Goal: Answer question/provide support

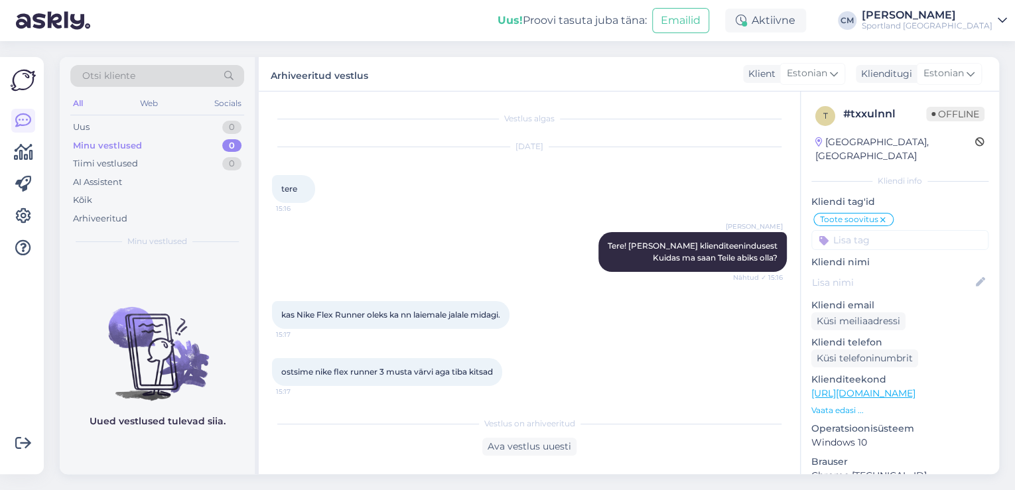
scroll to position [433, 0]
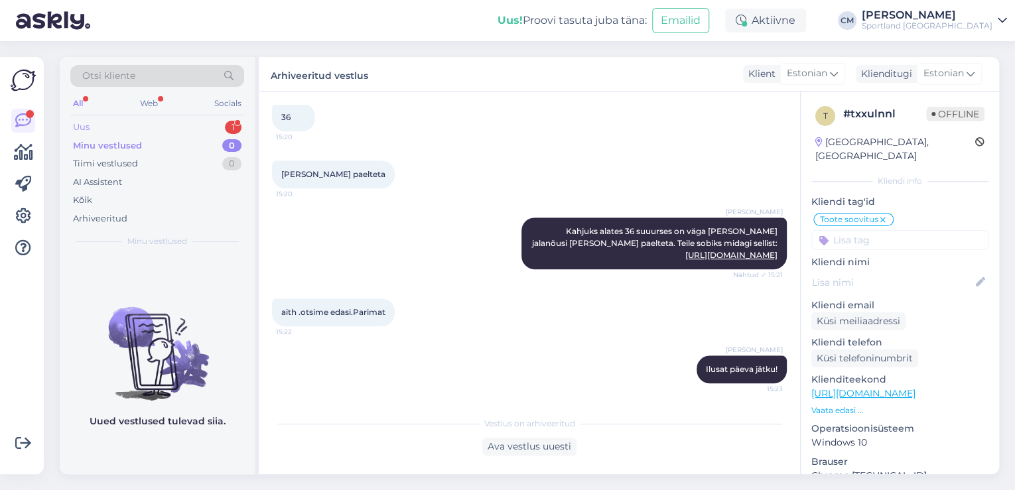
drag, startPoint x: 222, startPoint y: 115, endPoint x: 222, endPoint y: 125, distance: 10.0
click at [222, 115] on div "Otsi kliente All Web Socials Uus 1 Minu vestlused 0 Tiimi vestlused 0 AI Assist…" at bounding box center [157, 156] width 195 height 198
click at [222, 125] on div "Uus 1" at bounding box center [157, 127] width 174 height 19
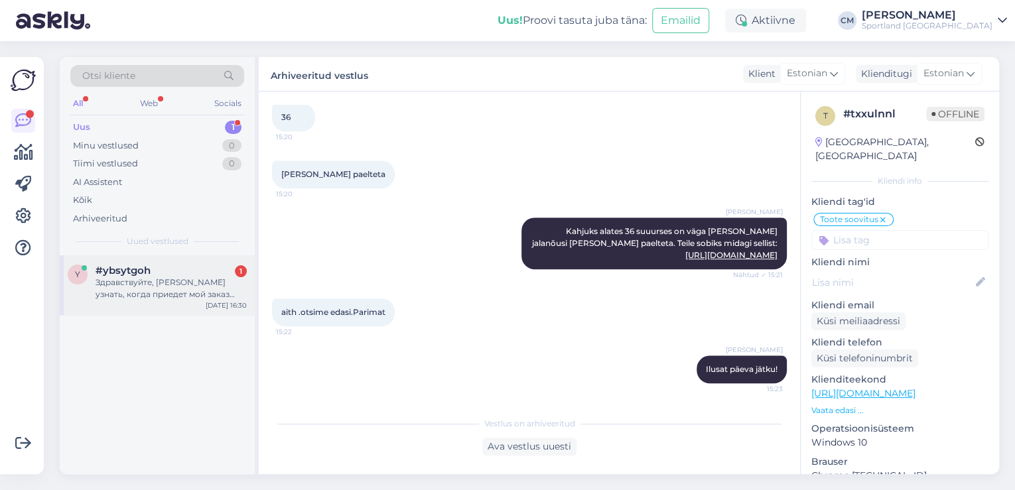
click at [172, 281] on div "Здравствуйте, [PERSON_NAME] узнать, когда приедет мой заказ кроссовок" at bounding box center [171, 289] width 151 height 24
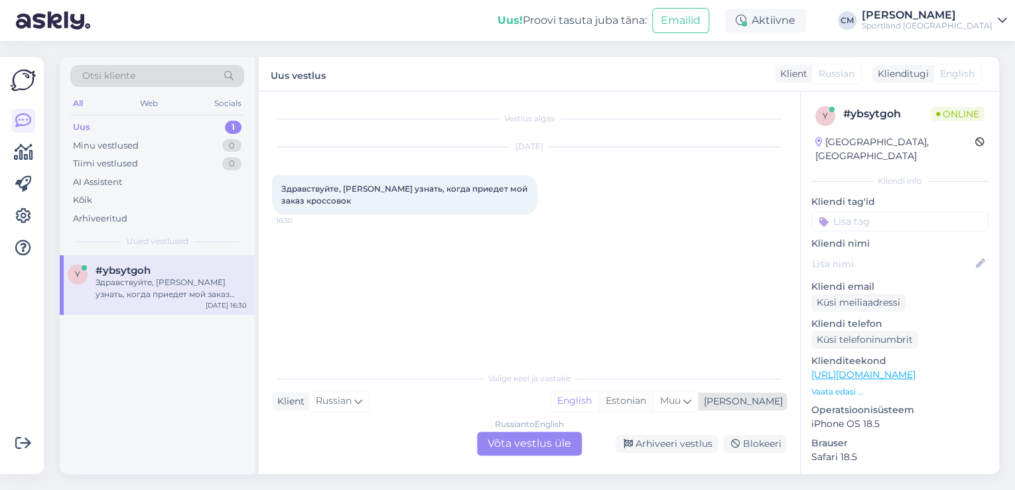
click at [653, 405] on div "Estonian" at bounding box center [625, 401] width 54 height 20
click at [550, 431] on div "Valige [PERSON_NAME] vastake Klient Russian Mina English Estonian Muu Russian t…" at bounding box center [529, 410] width 515 height 91
click at [544, 440] on div "Russian to Estonian Võta vestlus üle" at bounding box center [529, 444] width 105 height 24
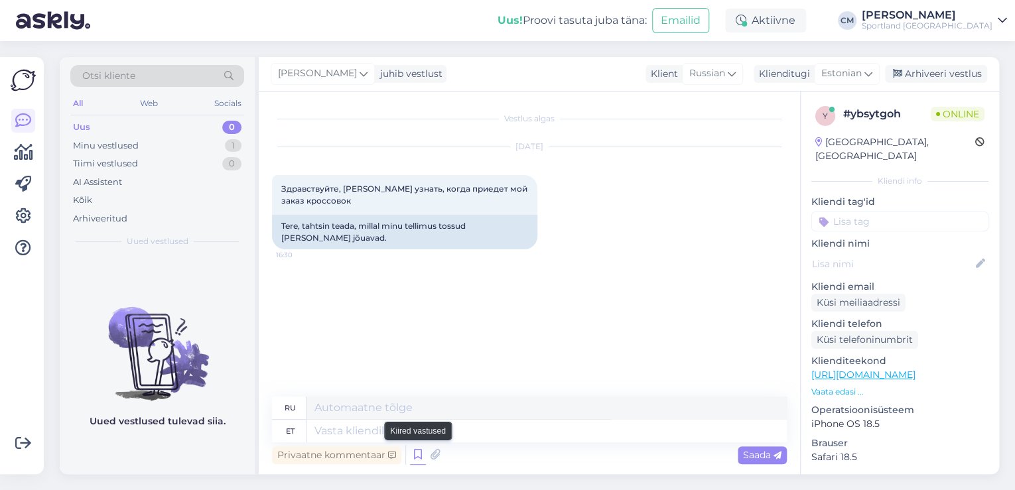
click at [414, 450] on icon at bounding box center [418, 455] width 16 height 20
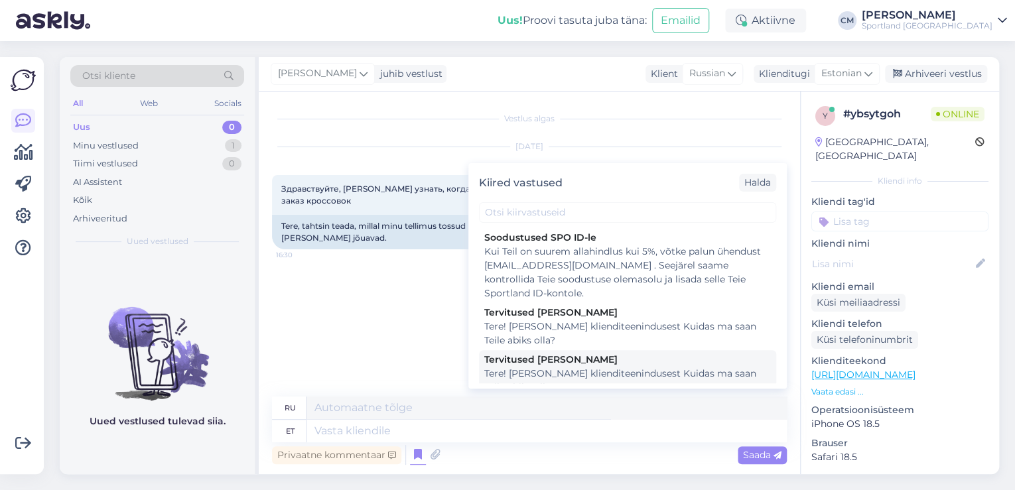
click at [634, 367] on div "Tere! [PERSON_NAME] klienditeenindusest Kuidas ma saan Teile abiks olla?" at bounding box center [627, 381] width 287 height 28
type textarea "Здравствуйте! Я [PERSON_NAME] из службы поддержки клиентов Чем я могу вам помоч…"
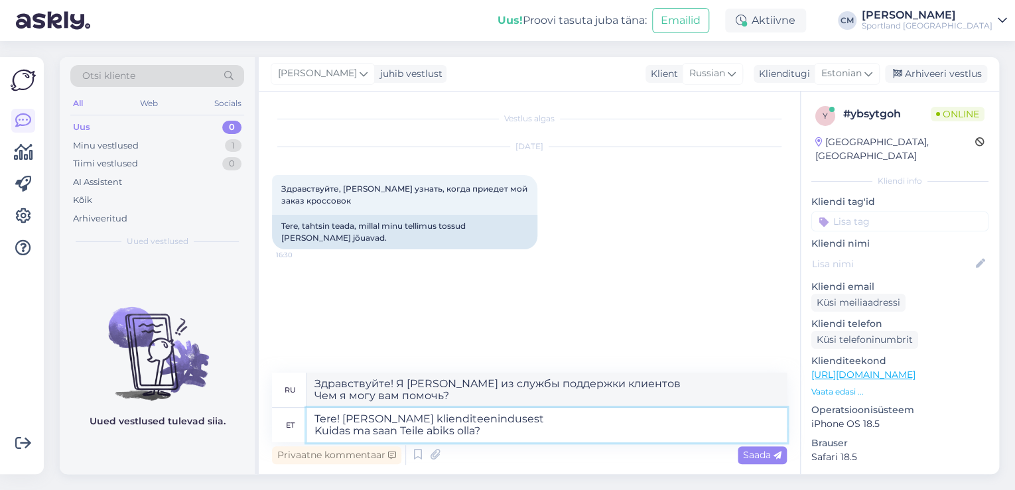
drag, startPoint x: 509, startPoint y: 427, endPoint x: 308, endPoint y: 433, distance: 201.1
click at [308, 433] on textarea "Tere! [PERSON_NAME] klienditeenindusest Kuidas ma saan Teile abiks olla?" at bounding box center [547, 425] width 480 height 34
type textarea "Tere! [PERSON_NAME] klienditeenindusest"
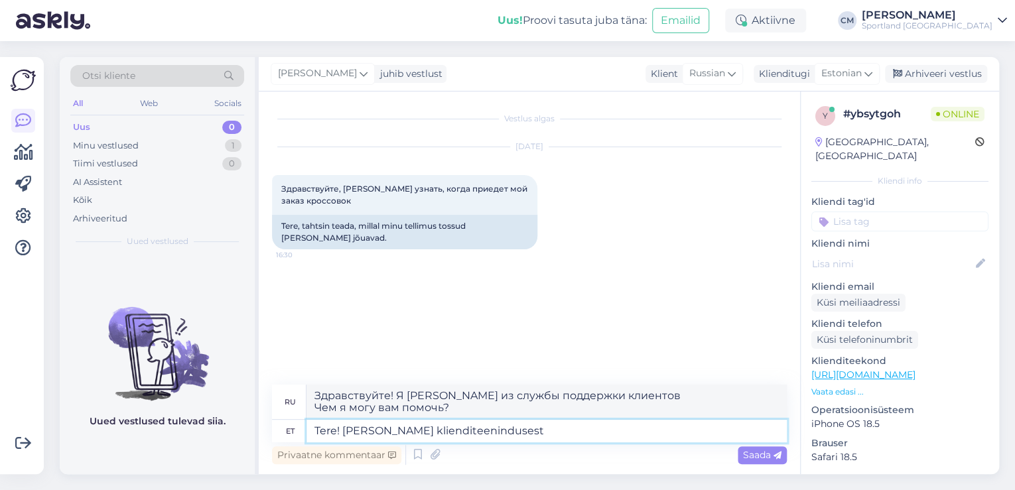
type textarea "Здравствуйте! Меня зовут [PERSON_NAME], я из службы поддержки клиентов."
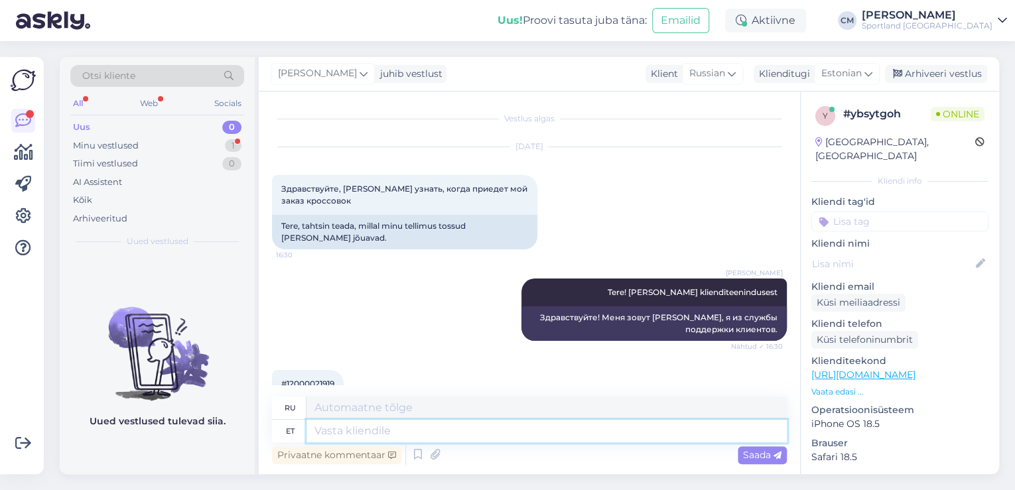
scroll to position [50, 0]
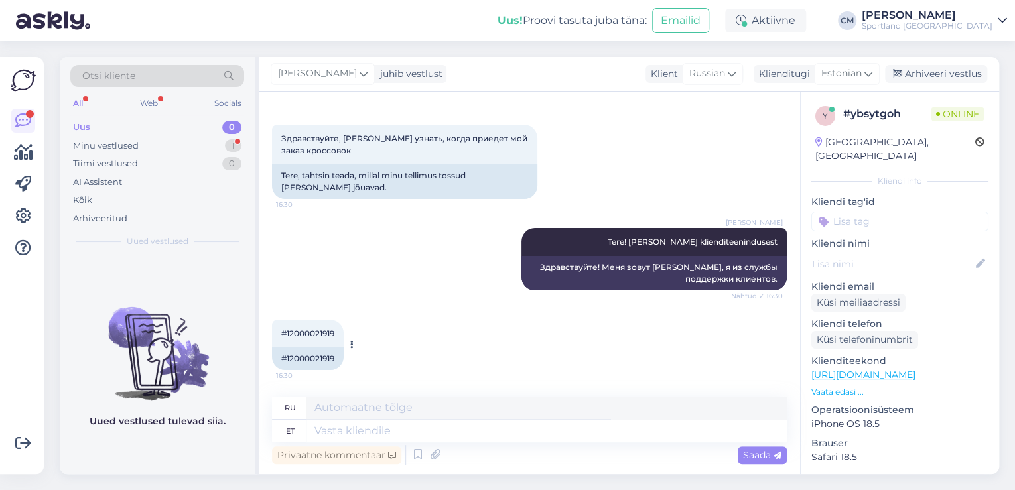
click at [322, 358] on div "#12000021919" at bounding box center [308, 359] width 72 height 23
copy div "12000021919"
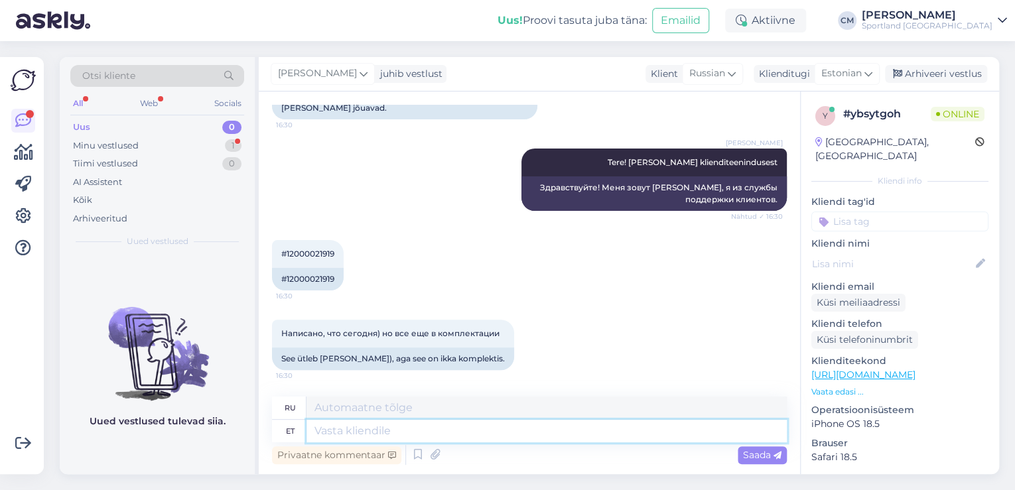
click at [395, 425] on textarea at bounding box center [547, 431] width 480 height 23
type textarea "Nä"
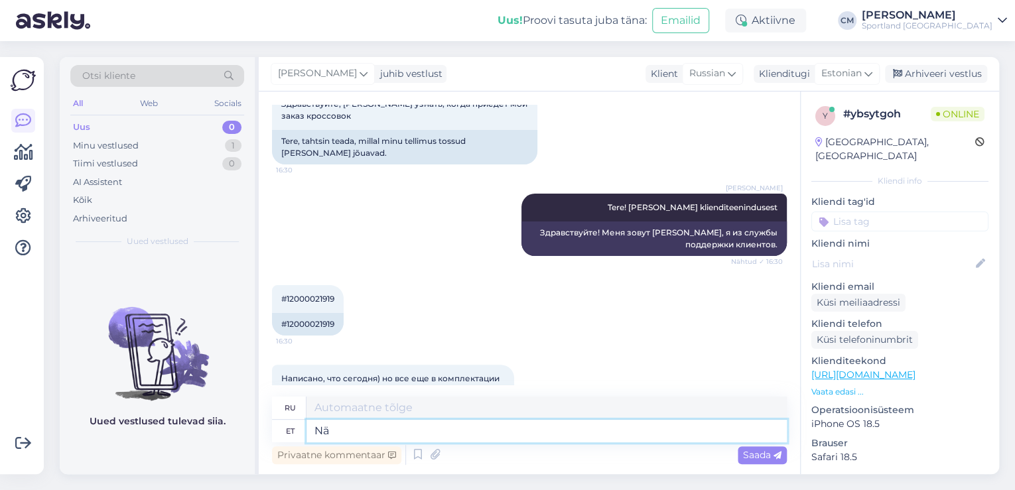
type textarea "Видеть"
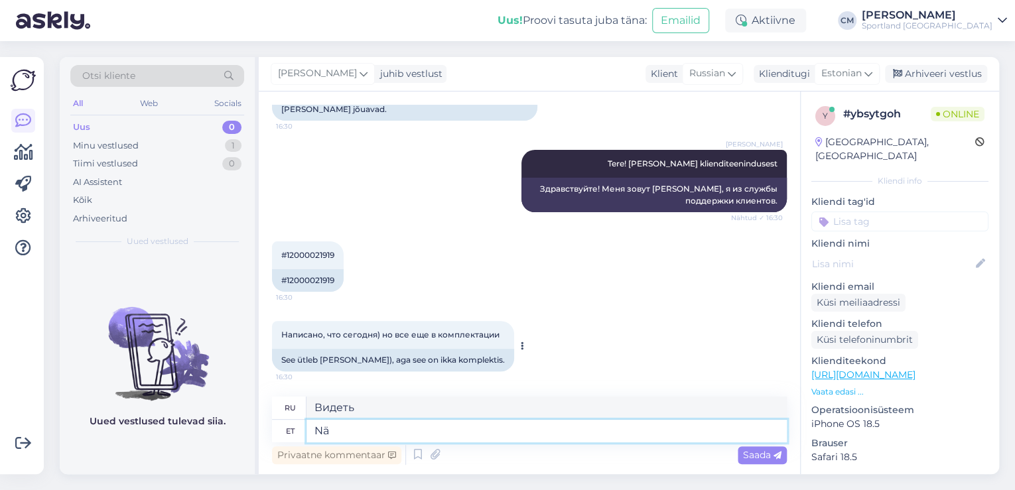
scroll to position [129, 0]
type textarea "Näen"
type textarea "Я понимаю"
type textarea "Näen et t"
type textarea "Я вижу, что"
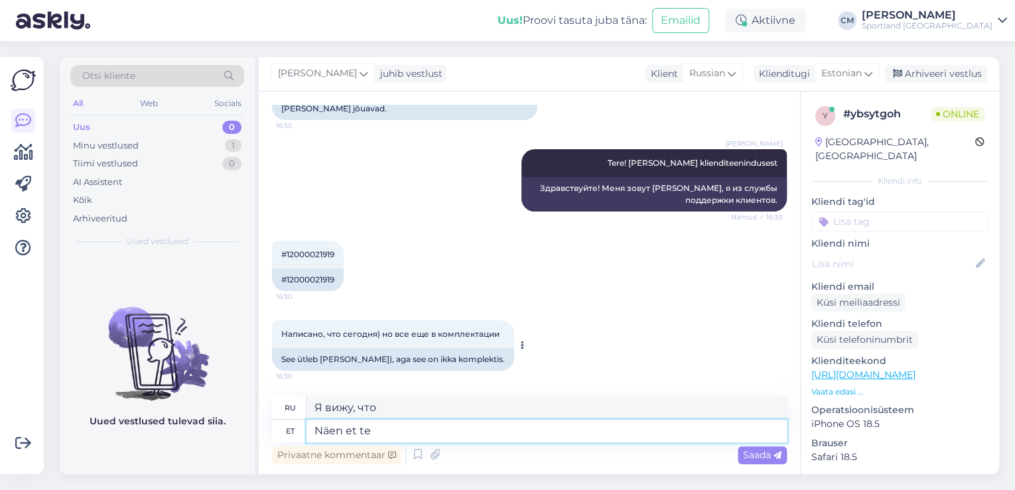
type textarea "Näen et tel"
type textarea "Я вижу, что т"
type textarea "Näen et tellimuse j"
type textarea "Я вижу, что заказ"
type textarea "Näen et tellimuse jälgimiskood o"
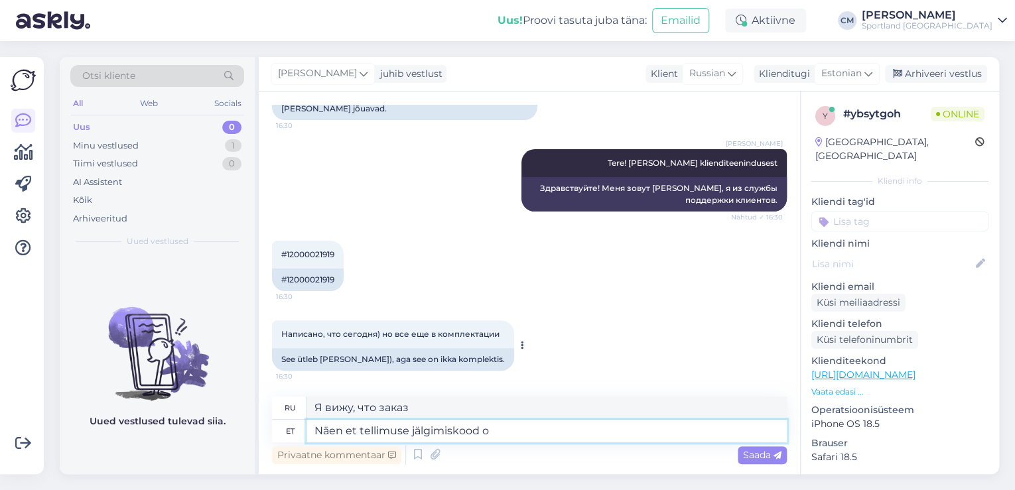
type textarea "Я вижу, что код отслеживания заказа"
type textarea "Näen et tellimuse jälgimiskood on"
type textarea "Я вижу, что код отслеживания заказа есть"
paste textarea "CC828992166EE"
type textarea "Näen et tellimuse jälgimiskood on CC828992166EE"
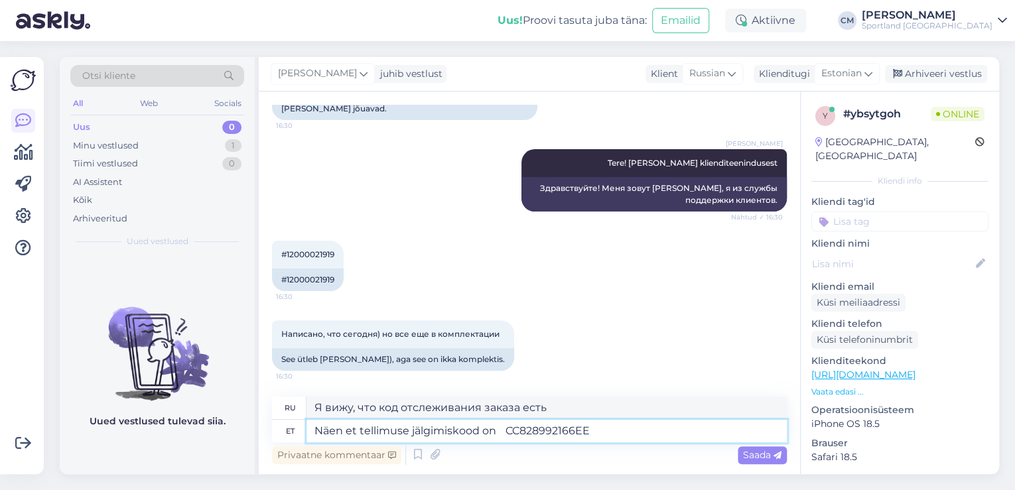
type textarea "Я вижу, что код отслеживания заказа — CC828992166EE."
click at [516, 433] on textarea "Näen et tellimuse jälgimiskood on CC828992166EE" at bounding box center [547, 431] width 480 height 23
click at [511, 432] on textarea "Näen et tellimuse jälgimiskood on CC828992166EE" at bounding box center [547, 431] width 480 height 23
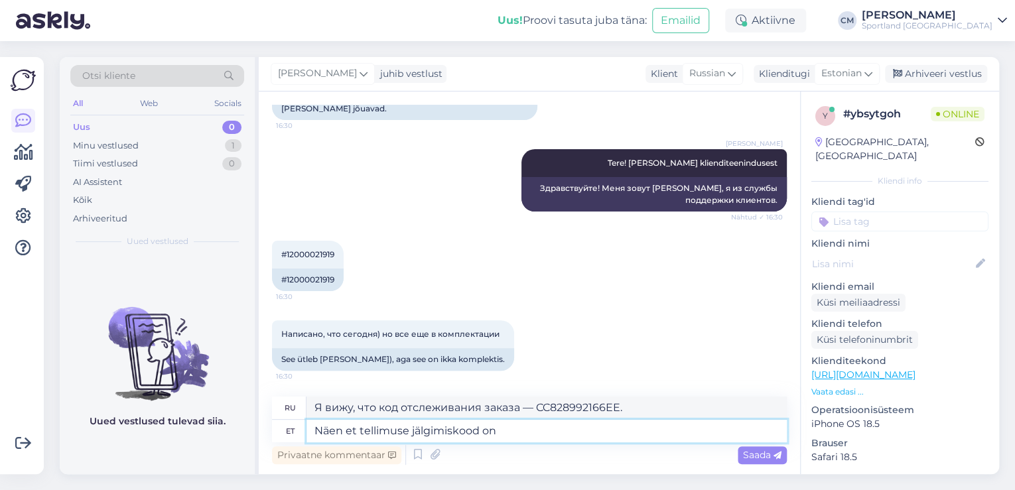
click at [508, 432] on textarea "Näen et tellimuse jälgimiskood on" at bounding box center [547, 431] width 480 height 23
type textarea "Näen et tellimuse jälgimiskood on"
type textarea "Я вижу, что код отслеживания заказа есть"
paste textarea "CC828992166EE"
type textarea "Näen et tellimuse jälgimiskood on CC828992166EE"
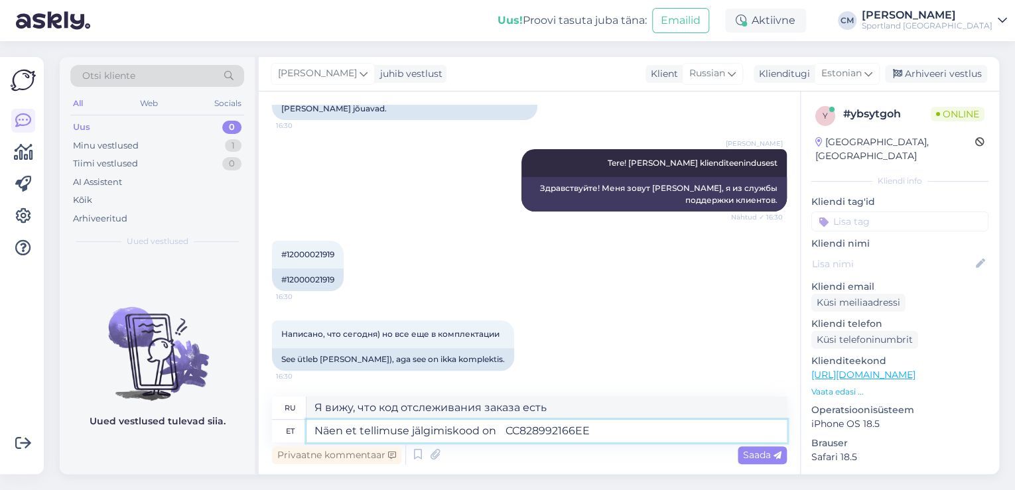
click at [506, 432] on textarea "Näen et tellimuse jälgimiskood on CC828992166EE" at bounding box center [547, 431] width 480 height 23
type textarea "Я вижу, что код отслеживания заказа — CC828992166EE."
click at [511, 432] on textarea "Näen et tellimuse jälgimiskood on CC828992166EE" at bounding box center [547, 431] width 480 height 23
click at [631, 432] on textarea "Näen et tellimuse jälgimiskood on CC828992166EE" at bounding box center [547, 431] width 480 height 23
type textarea "Näen et tellimuse jälgimiskood on CC828992166EE."
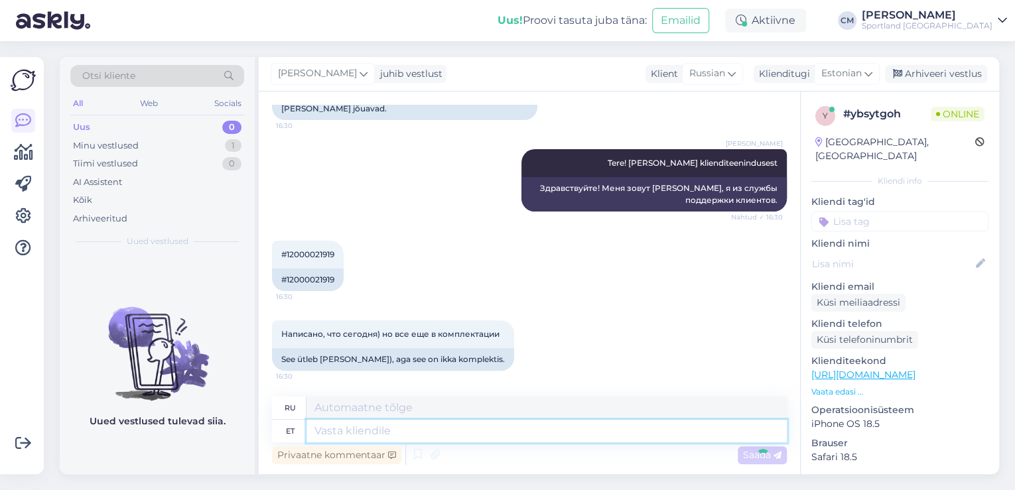
scroll to position [210, 0]
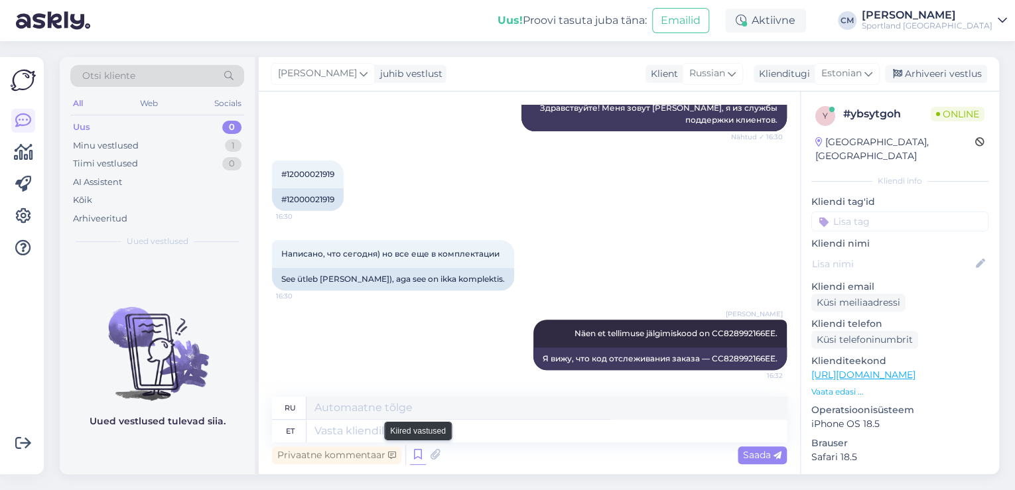
click at [418, 454] on icon at bounding box center [418, 455] width 16 height 20
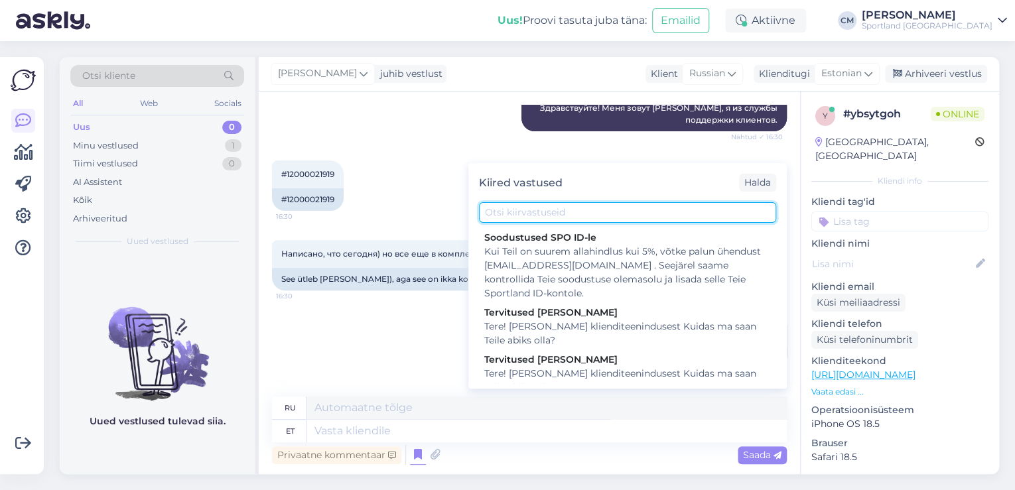
click at [575, 218] on input "text" at bounding box center [627, 212] width 297 height 21
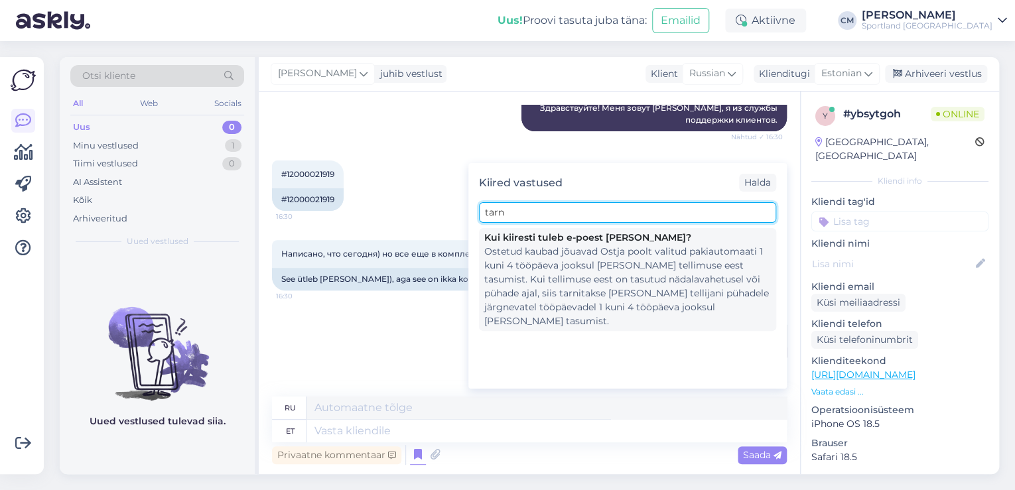
type input "tarn"
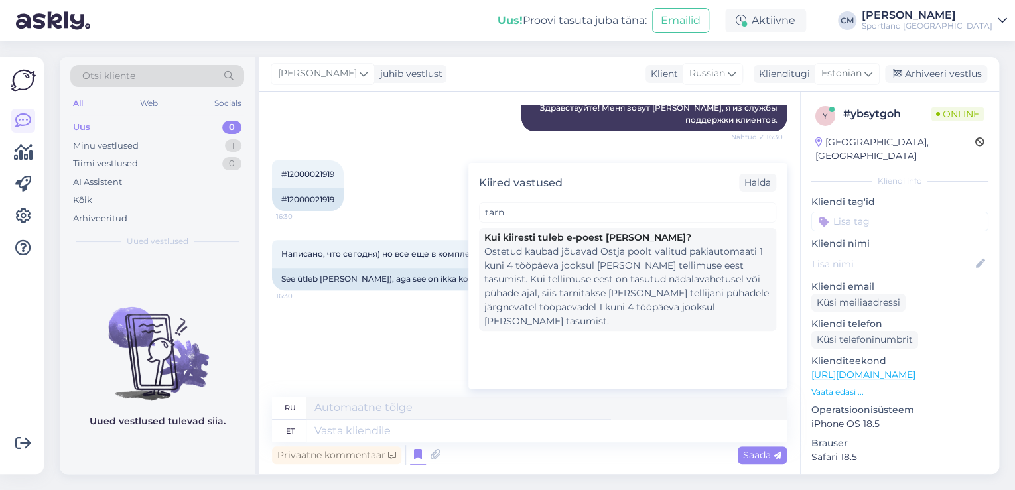
click at [572, 243] on div "Kui kiiresti tuleb e-poest [PERSON_NAME]?" at bounding box center [627, 238] width 287 height 14
type textarea "Купленный товар поступает в выбранный Покупателем пакомат в течение 1-4 рабочих…"
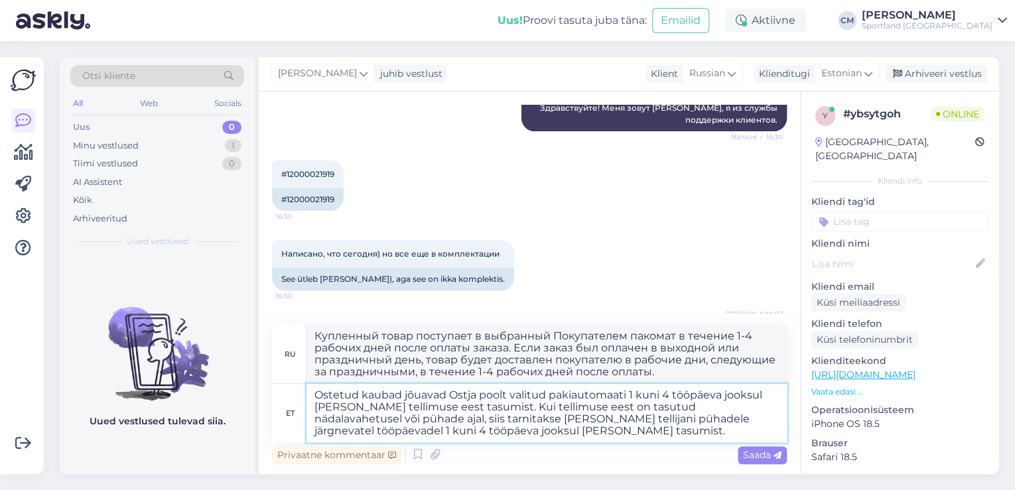
click at [599, 404] on textarea "Ostetud kaubad jõuavad Ostja poolt valitud pakiautomaati 1 kuni 4 tööpäeva jook…" at bounding box center [547, 413] width 480 height 58
click at [697, 401] on textarea "Ostetud kaubad jõuavad Ostja poolt valitud pakiautomaati 1 kuni 4 tööpäeva jook…" at bounding box center [547, 413] width 480 height 58
click at [677, 401] on textarea "Ostetud kaubad jõuavad Ostja poolt valitud pakiautomaati 1 kuni 4 tööpäeva jook…" at bounding box center [547, 413] width 480 height 58
type textarea "Ostetud kaubad jõuavad Ostja poolt valitud pakiautomaati 1 kuni 4 tööpäeva jook…"
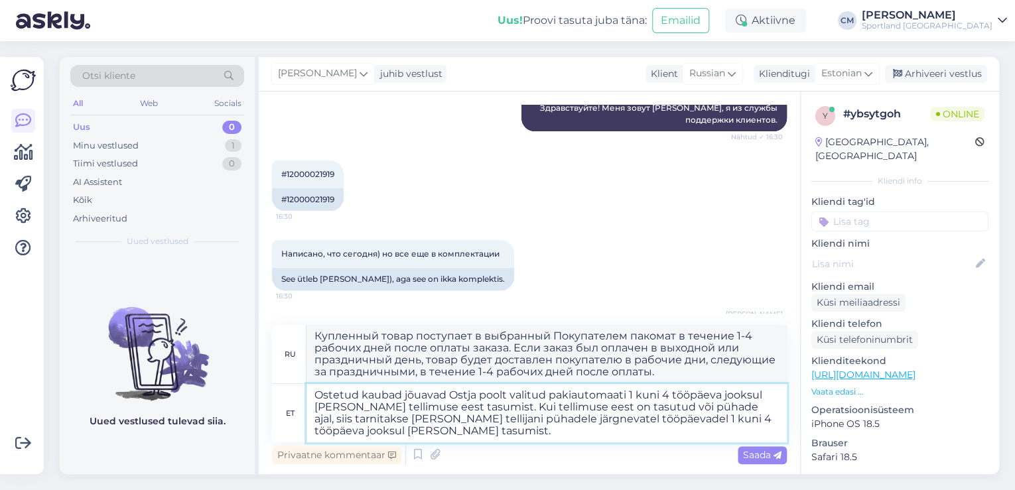
type textarea "Приобретённый товар будет доставлен в выбранный Покупателем пакомат в течение 1…"
click at [640, 406] on textarea "Ostetud kaubad jõuavad Ostja poolt valitud pakiautomaati 1 kuni 4 tööpäeva jook…" at bounding box center [547, 413] width 480 height 58
type textarea "Ostetud kaubad jõuavad Ostja poolt valitud pakiautomaati 1 kuni 4 tööpäeva jook…"
type textarea "Приобретённый товар будет доставлен в выбранный Покупателем пакомат в течение 1…"
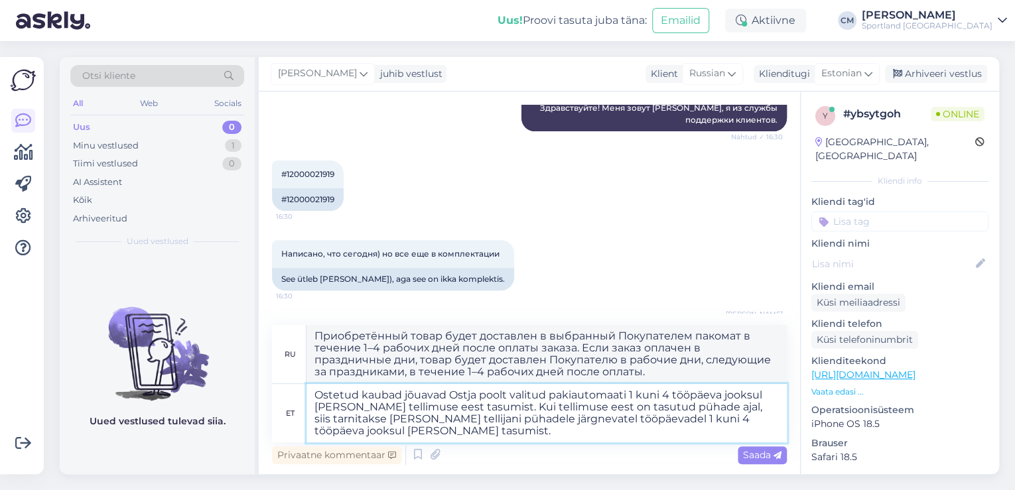
click at [462, 427] on textarea "Ostetud kaubad jõuavad Ostja poolt valitud pakiautomaati 1 kuni 4 tööpäeva jook…" at bounding box center [547, 413] width 480 height 58
click at [318, 395] on textarea "Ostetud kaubad jõuavad Ostja poolt valitud pakiautomaati 1 kuni 4 tööpäeva jook…" at bounding box center [547, 413] width 480 height 58
click at [317, 395] on textarea "Ostetud kaubad jõuavad Ostja poolt valitud pakiautomaati 1 kuni 4 tööpäeva jook…" at bounding box center [547, 413] width 480 height 58
type textarea "Tegite tellimuOstetud kaubad jõuavad Ostja poolt valitud pakiautomaati 1 kuni 4…"
type textarea "Вы оформили заказ. Приобретённый товар будет доставлен в выбранный Покупателем …"
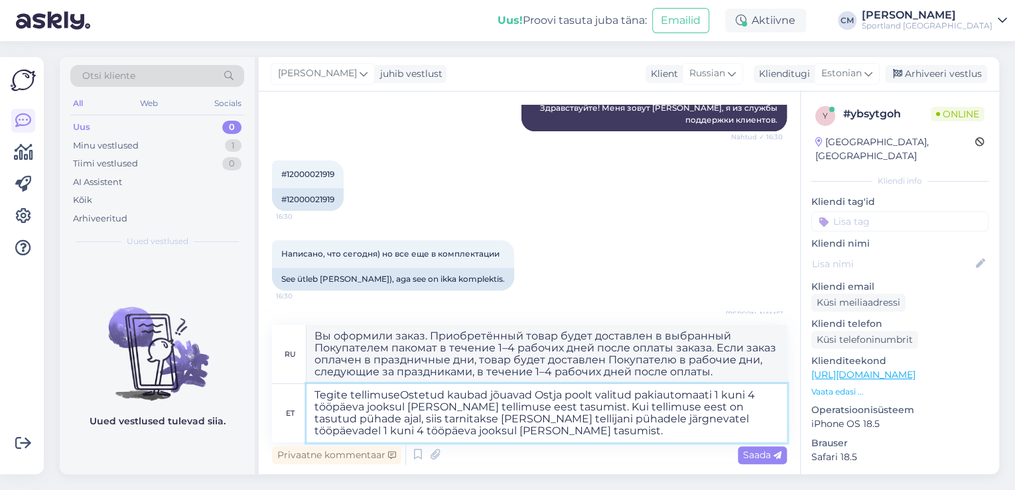
type textarea "Tegite tellimuse Ostetud kaubad jõuavad Ostja poolt valitud pakiautomaati 1 kun…"
type textarea "Вы оформили заказ. Приобретённый товар будет доставлен в выбранный Покупателем …"
type textarea "Tegite tellimuse riiOstetud kaubad jõuavad Ostja poolt valitud pakiautomaati 1 …"
type textarea "Вы оформили заказ, и купленный товар поступит в выбранный Покупателем пункт выд…"
type textarea "Tegite tellimuse riigiOstetud kaubad jõuavad Ostja poolt valitud pakiautomaati …"
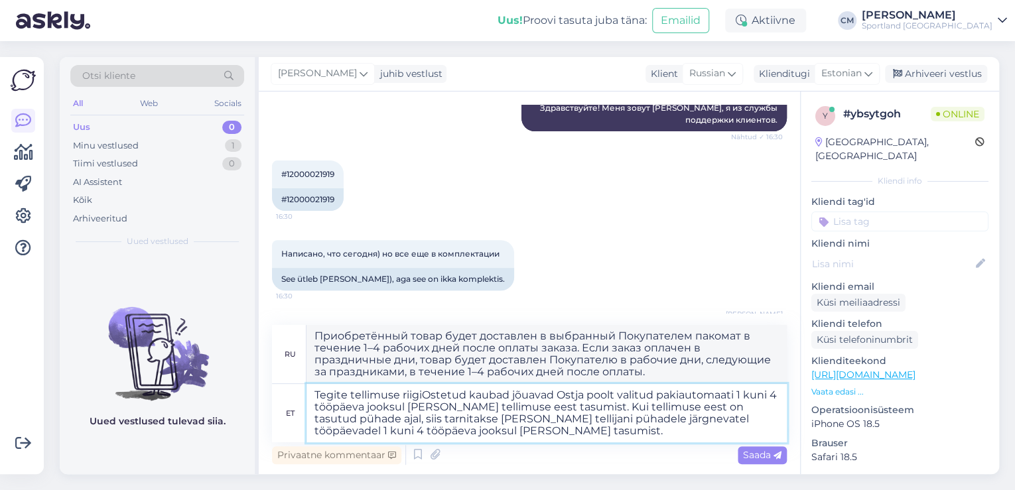
type textarea "Вы оформили заказ с помощью… Купленный товар будет доставлен в выбранный Покупа…"
type textarea "Tegite tellimuse riigipOstetud kaubad jõuavad Ostja poolt valitud pakiautomaati…"
type textarea "Приобретённый товар будет доставлен в выбранный Покупателем пакомат в течение 1…"
type textarea "Tegite tellimuse riigipühOstetud kaubad jõuavad Ostja poolt valitud pakiautomaa…"
type textarea "Приобретённый товар будет доставлен в выбранный Покупателем пакомат в течение 1…"
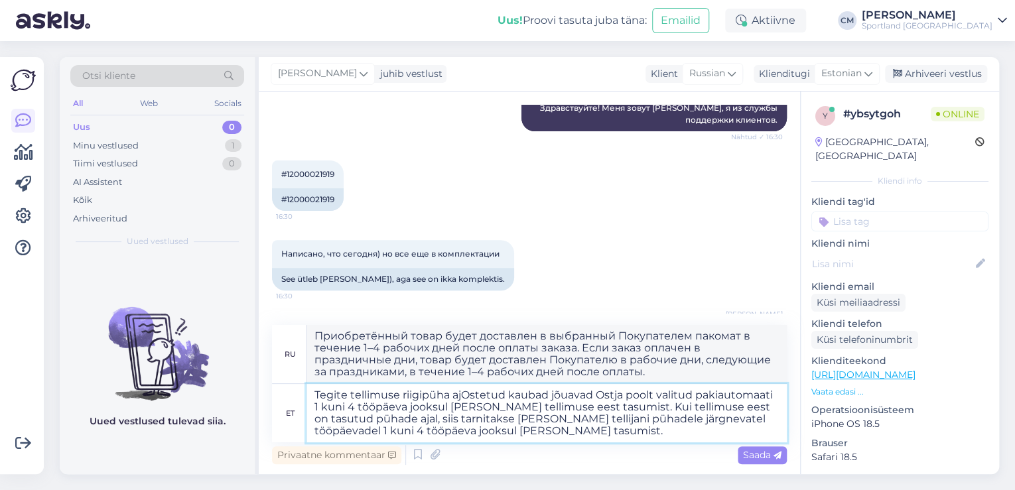
type textarea "Tegite tellimuse riigipüha ajaOstetud kaubad jõuavad Ostja poolt valitud pakiau…"
type textarea "Вы оформили заказ в праздничный день. Приобретённый товар будет доставлен в выб…"
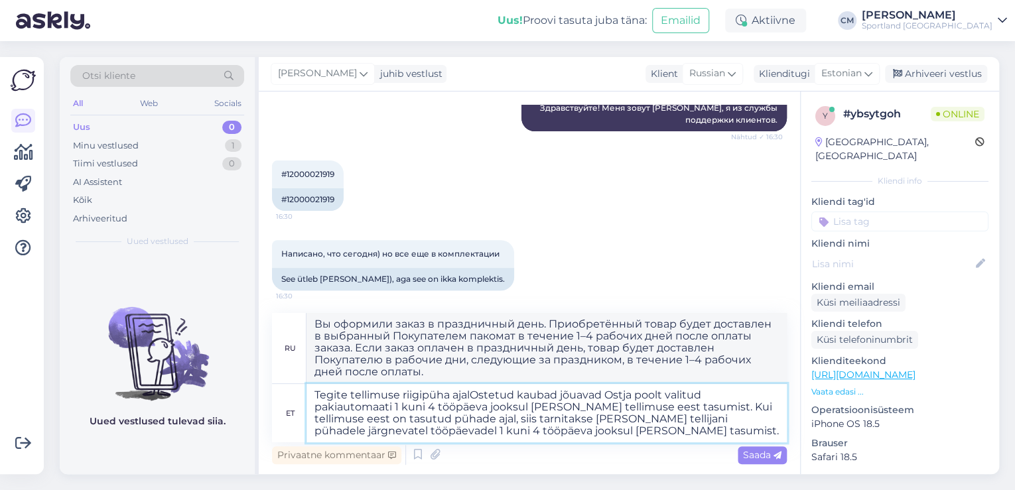
type textarea "Tegite tellimuse riigipüha ajal.Ostetud kaubad jõuavad Ostja poolt valitud paki…"
type textarea "Вы оформили заказ в праздничный день. Приобретённый товар будет доставлен в выб…"
type textarea "Tegite tellimuse riigipüha ajal. Ostetud kaubad jõuavad Ostja poolt valitud pak…"
type textarea "Вы оформили заказ в праздничный день. Приобретённый товар будет доставлен в выб…"
click at [606, 430] on textarea "Tegite tellimuse riigipüha ajal. Ostetud kaubad jõuavad Ostja poolt valitud pak…" at bounding box center [547, 413] width 480 height 58
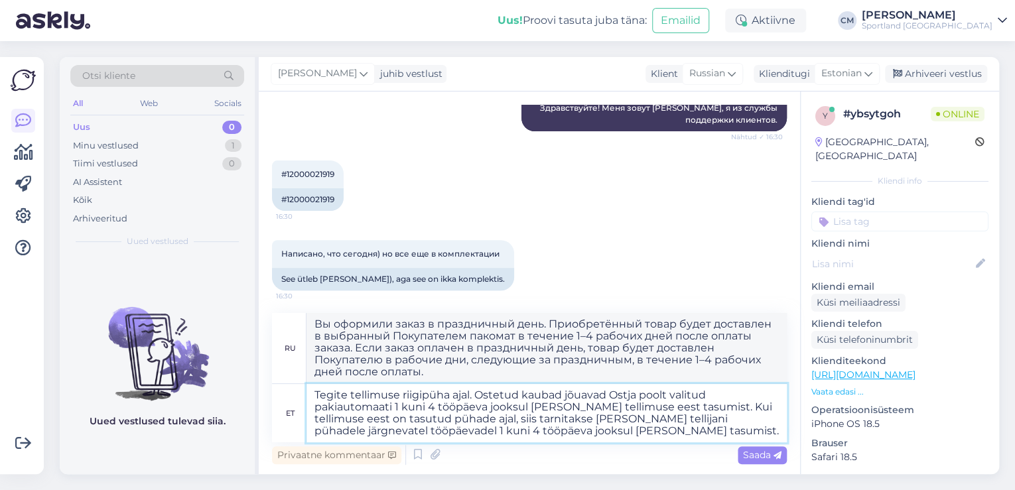
type textarea "Tegite tellimuse riigipüha ajal. Ostetud kaubad jõuavad Ostja poolt valitud pak…"
click at [569, 432] on textarea "Tegite tellimuse riigipüha ajal. Ostetud kaubad jõuavad Ostja poolt valitud pak…" at bounding box center [547, 413] width 480 height 58
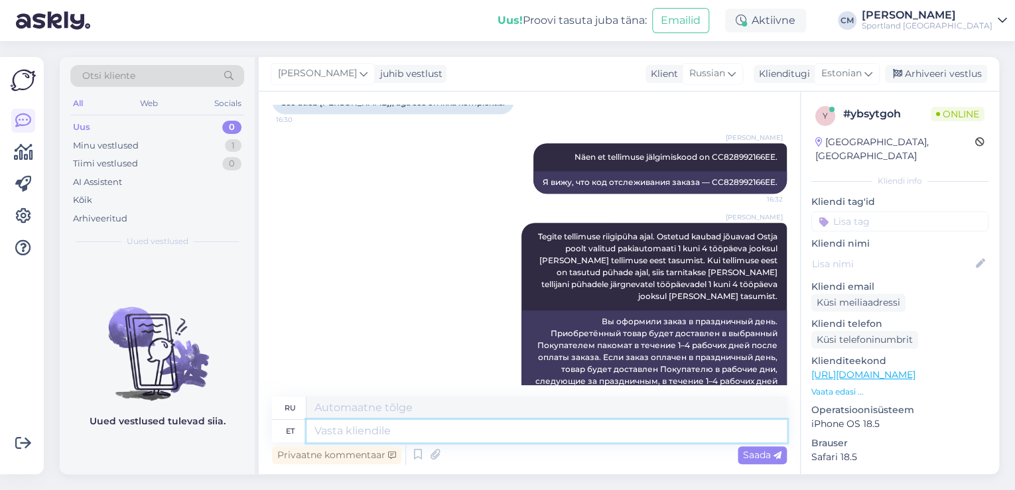
scroll to position [367, 0]
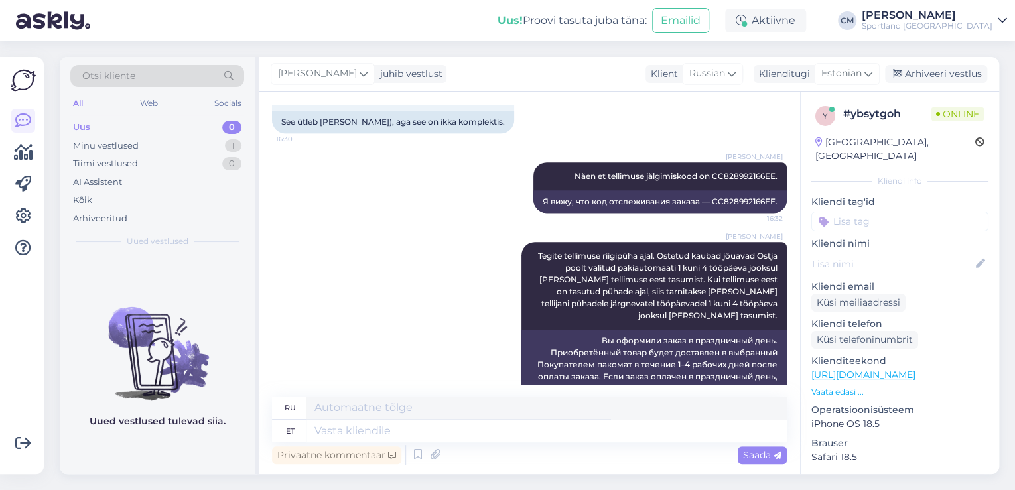
click at [901, 212] on input at bounding box center [899, 222] width 177 height 20
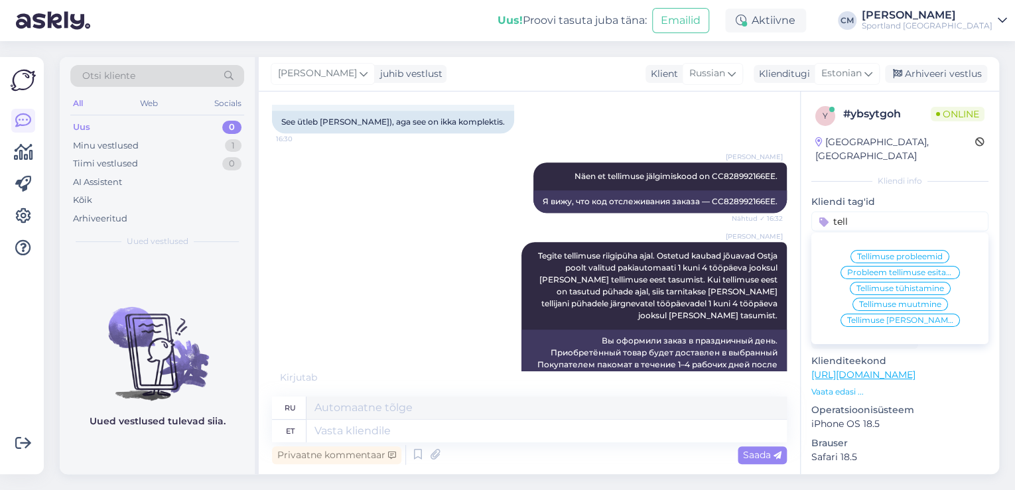
type input "tell"
click at [894, 316] on span "Tellimuse [PERSON_NAME] info" at bounding box center [900, 320] width 106 height 8
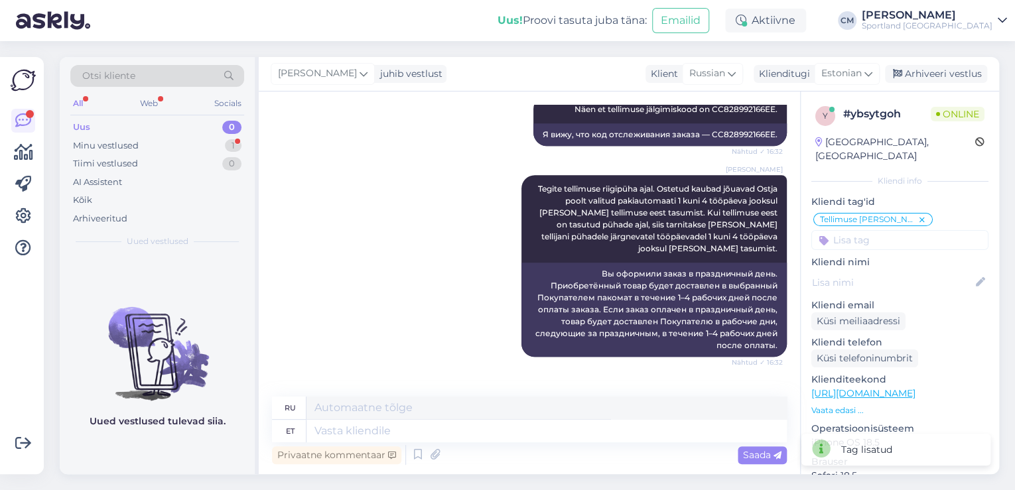
scroll to position [500, 0]
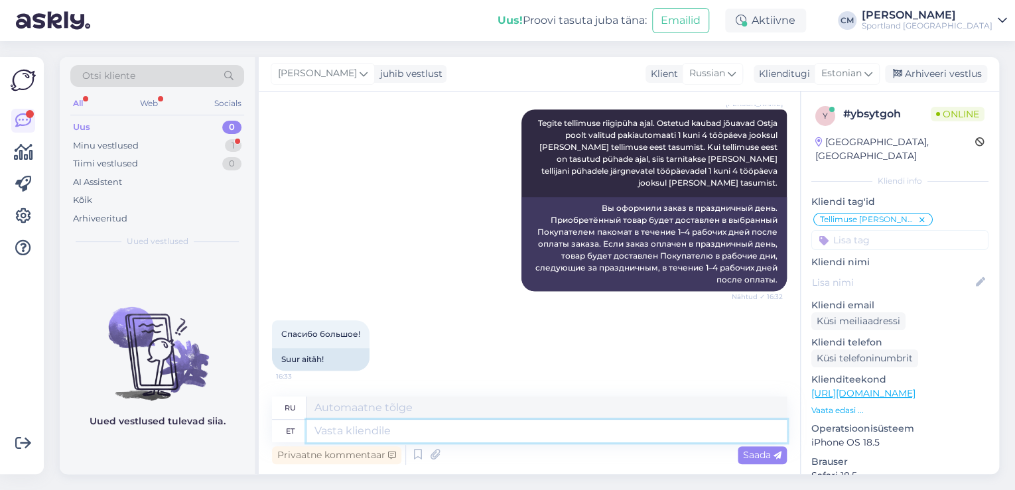
click at [369, 438] on textarea at bounding box center [547, 431] width 480 height 23
type textarea "Kas s"
type textarea "Является"
type textarea "Kas saan v"
type textarea "Могу ли я"
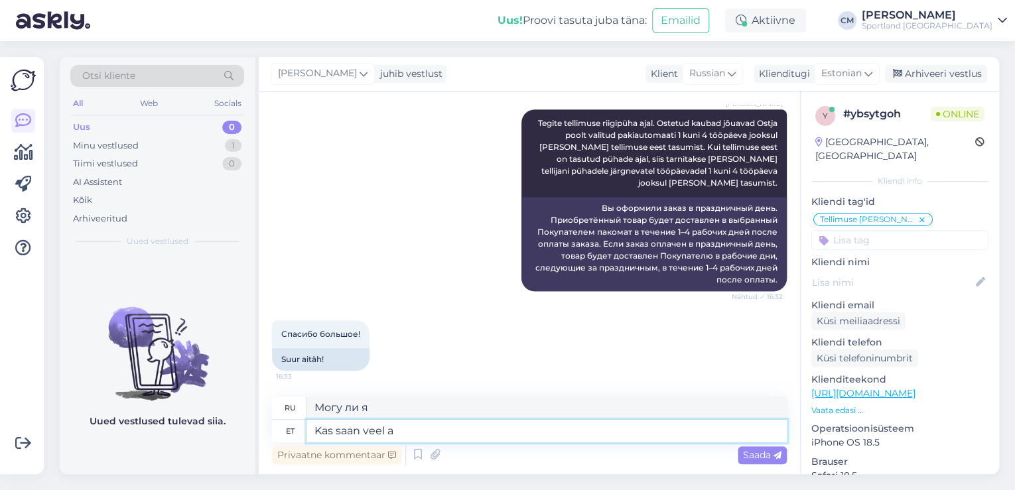
type textarea "Kas saan veel ai"
type textarea "Можно мне еще?"
type textarea "Kas saan veel aidata?"
type textarea "Могу ли я еще помочь?"
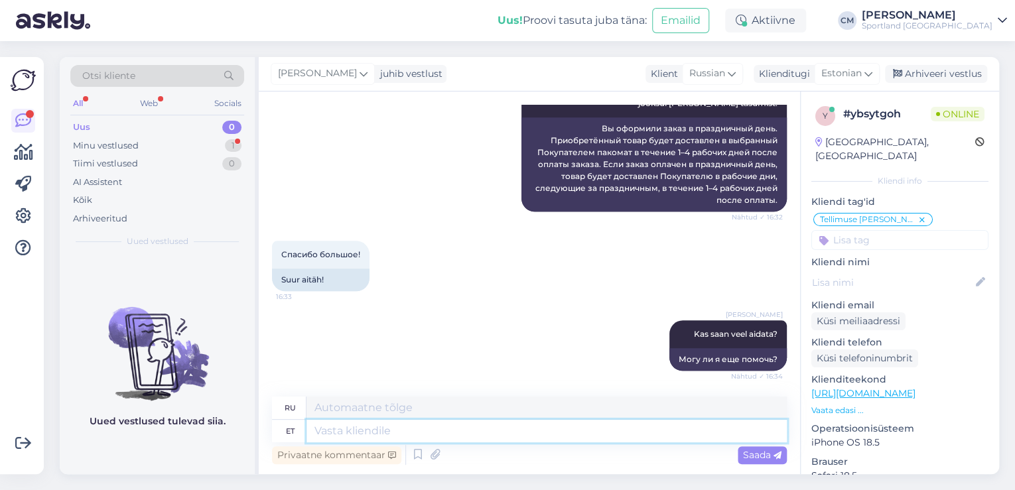
scroll to position [707, 0]
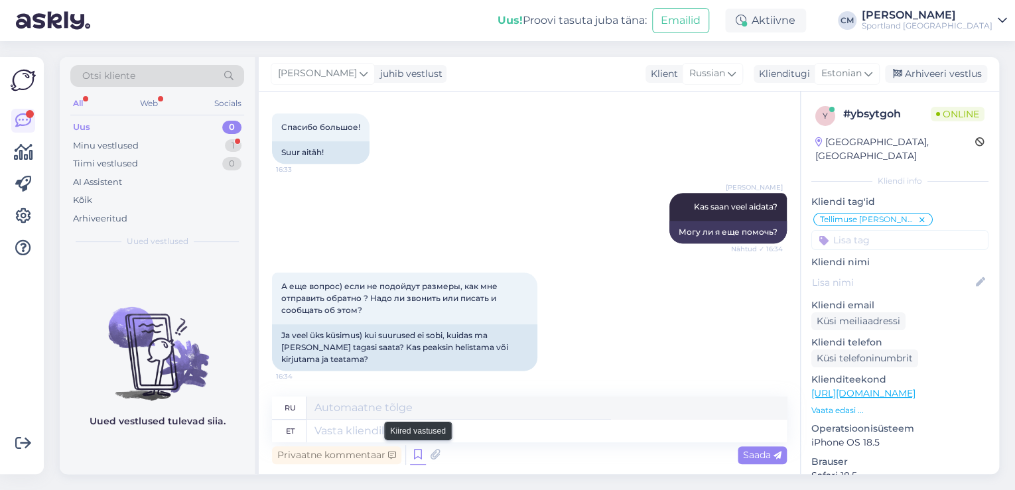
click at [411, 449] on icon at bounding box center [418, 455] width 16 height 20
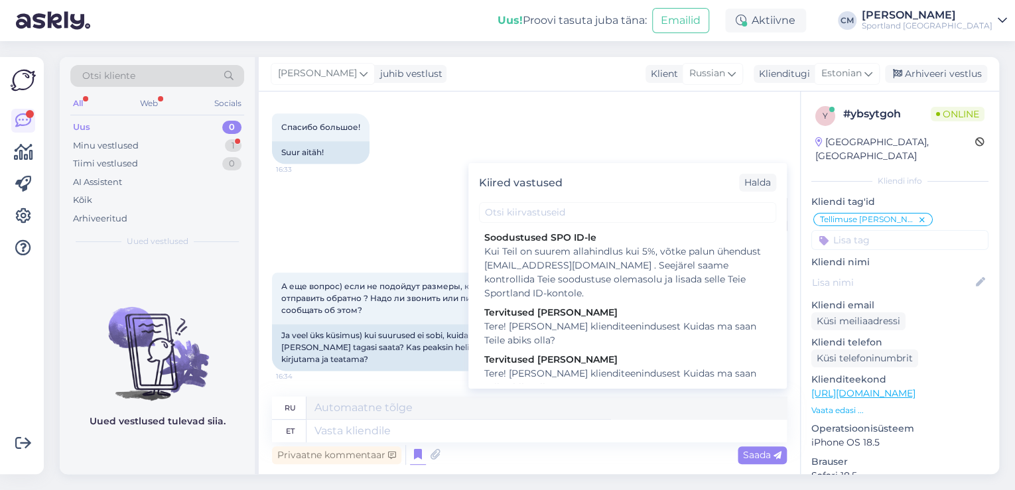
click at [567, 223] on div "Kiired vastused [PERSON_NAME] SPO ID-le Kui Teil on suurem allahindlus kui 5%, …" at bounding box center [627, 276] width 318 height 226
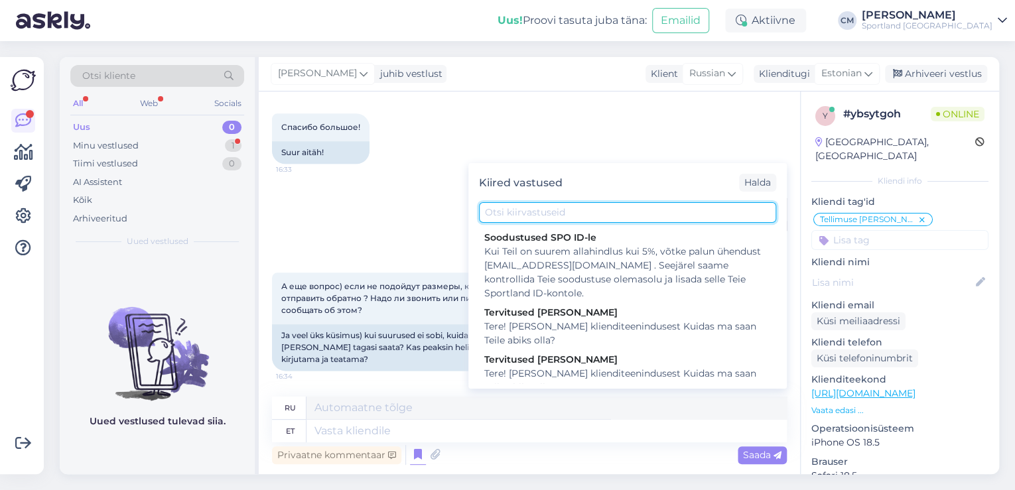
click at [571, 216] on input "text" at bounding box center [627, 212] width 297 height 21
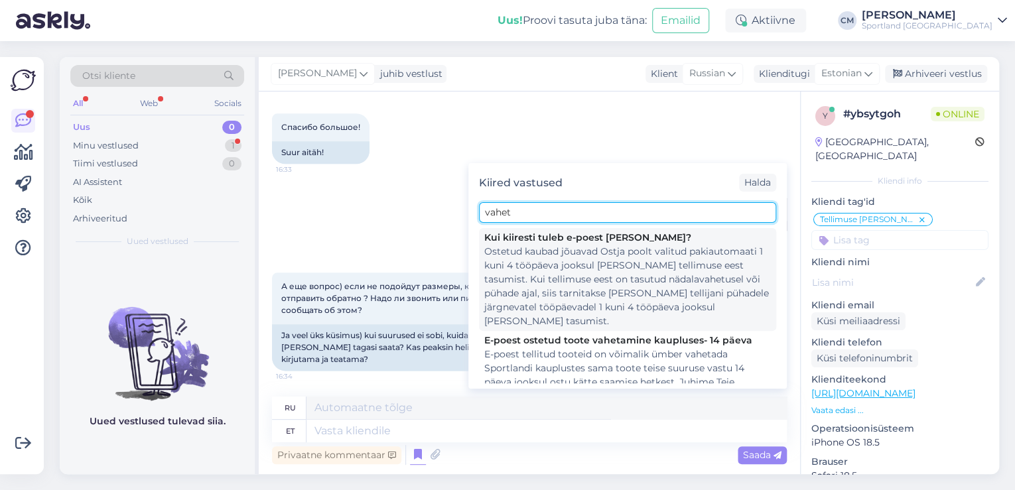
scroll to position [53, 0]
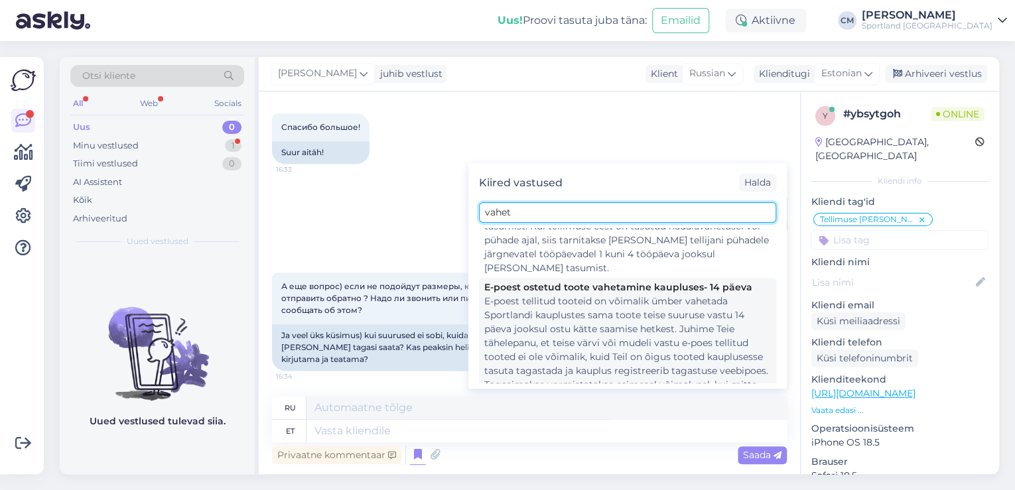
type input "vahet"
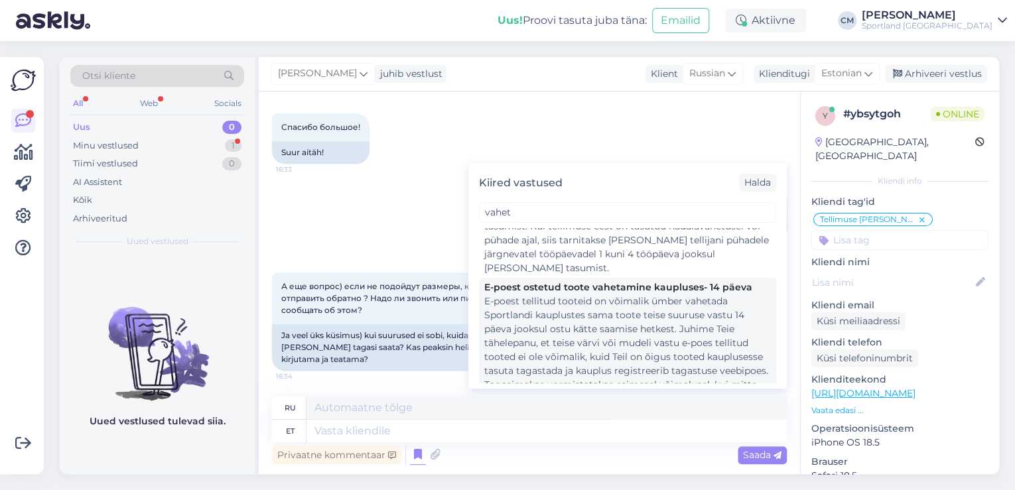
click at [590, 295] on div "E-poest tellitud tooteid on võimalik ümber vahetada Sportlandi kauplustes sama …" at bounding box center [627, 350] width 287 height 111
type textarea "Товары, заказанные в интернет-магазине, можно обменять на такой же товар другог…"
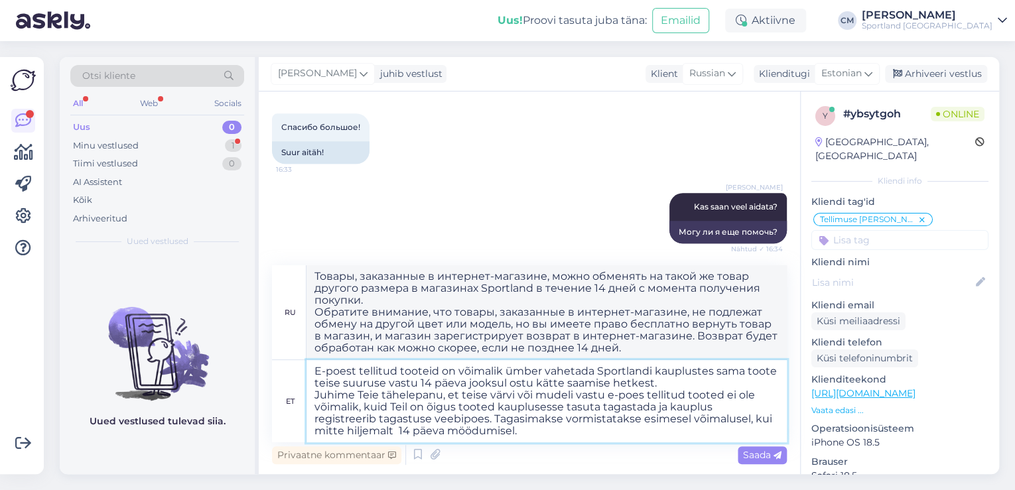
drag, startPoint x: 538, startPoint y: 435, endPoint x: 361, endPoint y: 409, distance: 179.1
click at [361, 409] on textarea "E-poest tellitud tooteid on võimalik ümber vahetada Sportlandi kauplustes sama …" at bounding box center [547, 401] width 480 height 82
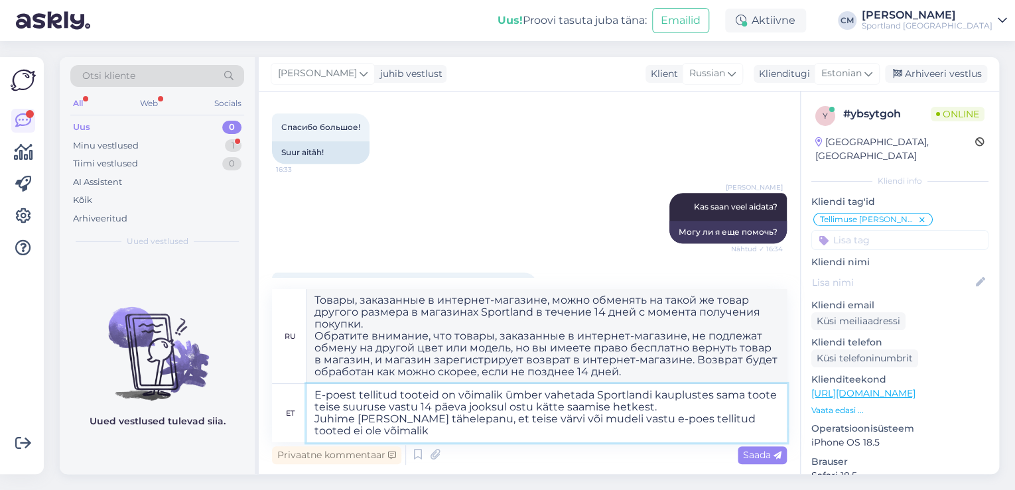
type textarea "E-poest tellitud tooteid on võimalik ümber vahetada Sportlandi kauplustes sama …"
type textarea "Товары, заказанные в интернет-магазине, можно обменять на тот же товар другого …"
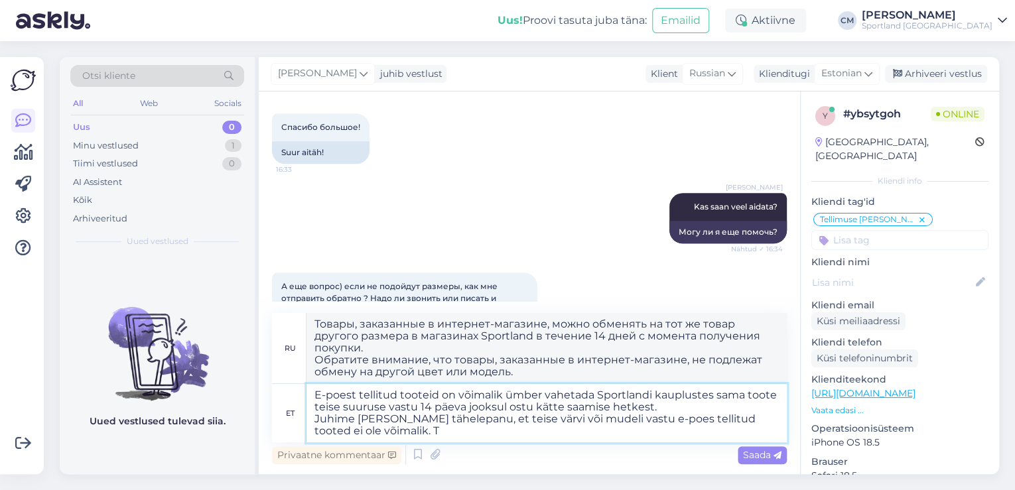
type textarea "E-poest tellitud tooteid on võimalik ümber vahetada Sportlandi kauplustes sama …"
type textarea "Товары, заказанные в интернет-магазине, можно обменять на другой размер того же…"
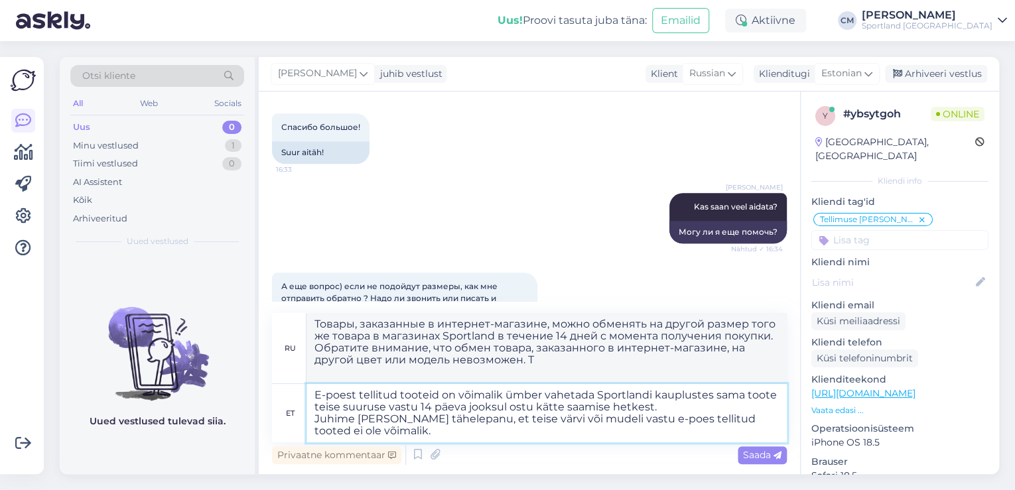
type textarea "E-poest tellitud tooteid on võimalik ümber vahetada Sportlandi kauplustes sama …"
type textarea "Товары, заказанные в интернет-магазине, можно обменять на тот же товар другого …"
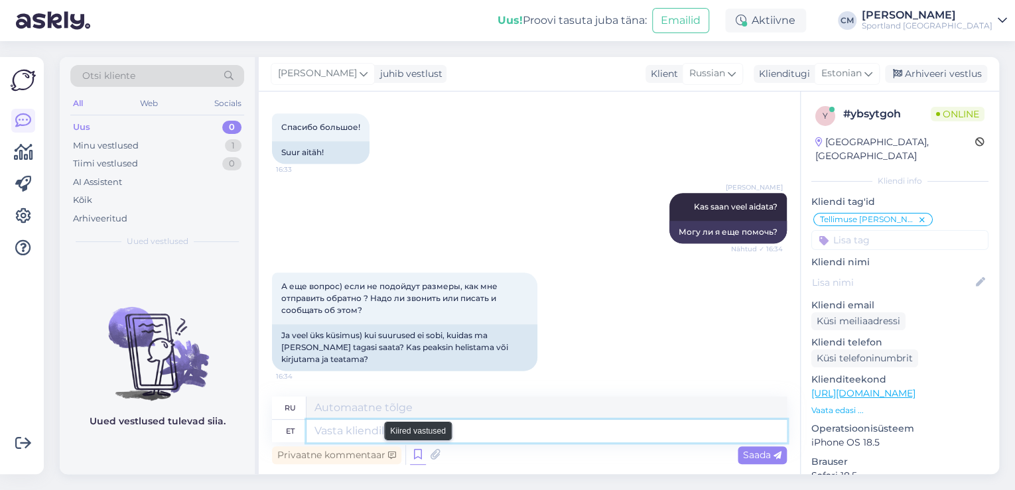
scroll to position [906, 0]
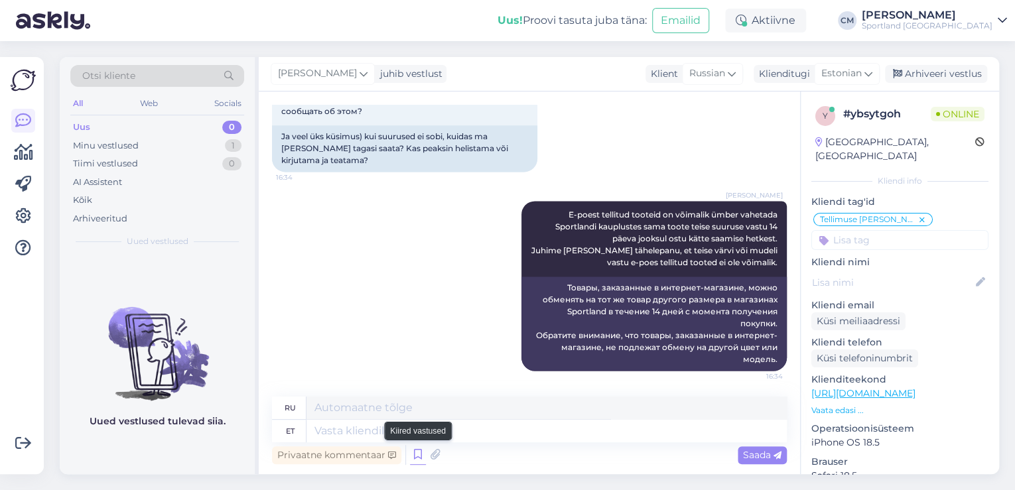
click at [417, 454] on icon at bounding box center [418, 455] width 16 height 20
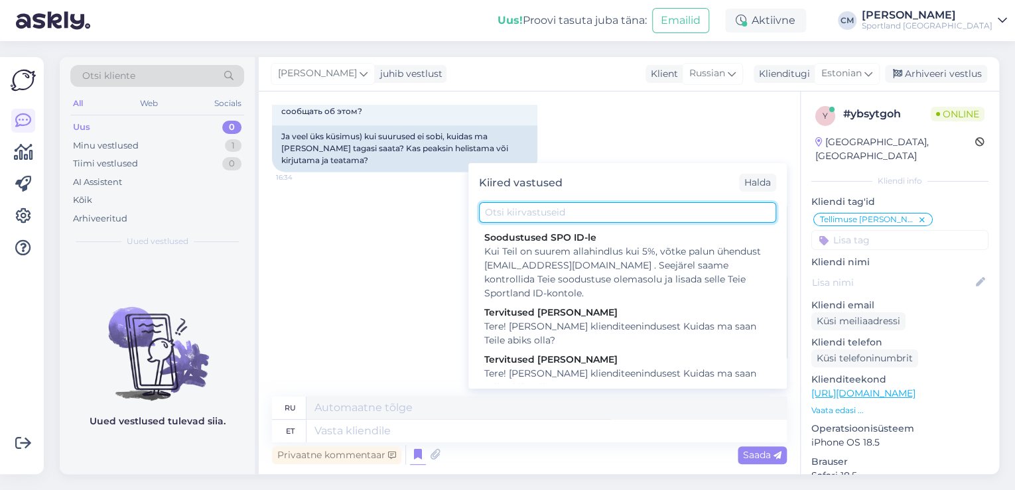
click at [546, 222] on input "text" at bounding box center [627, 212] width 297 height 21
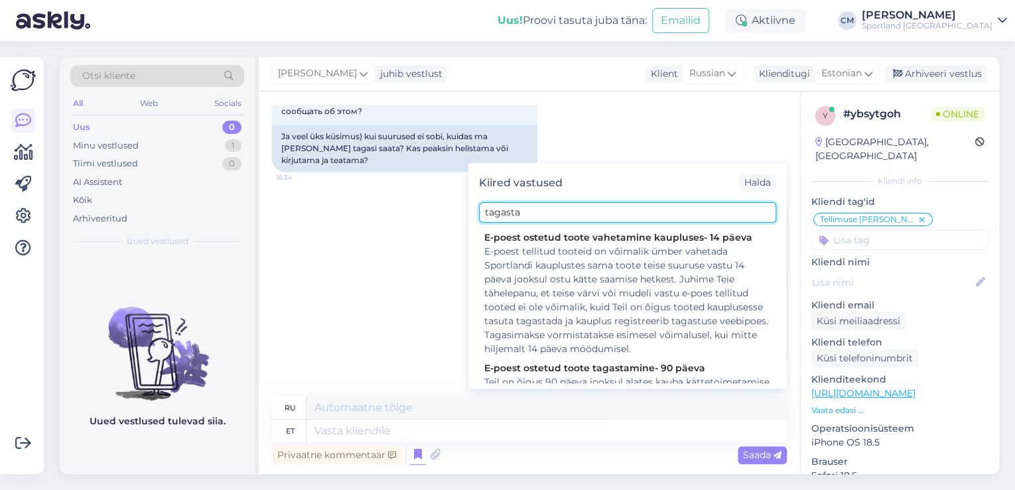
scroll to position [743, 0]
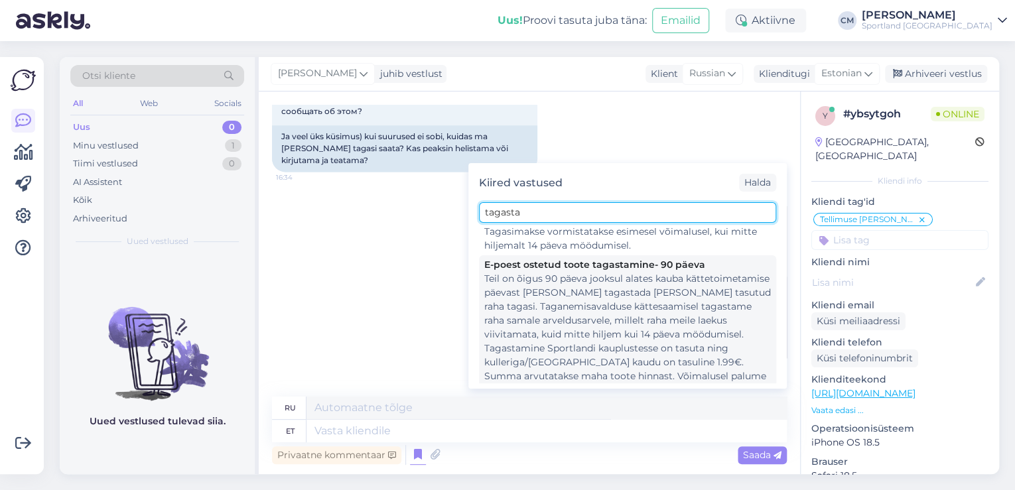
type input "tagasta"
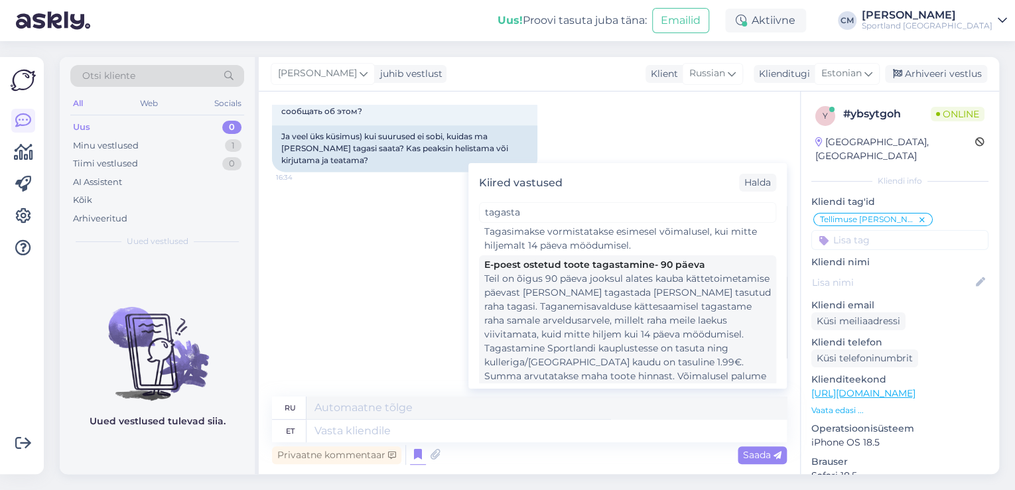
click at [594, 275] on div "Teil on õigus 90 päeva jooksul alates kauba kättetoimetamise päevast [PERSON_NA…" at bounding box center [627, 341] width 287 height 139
type textarea "Вы имеете право вернуть товар и получить деньги обратно в течение 90 дней со дн…"
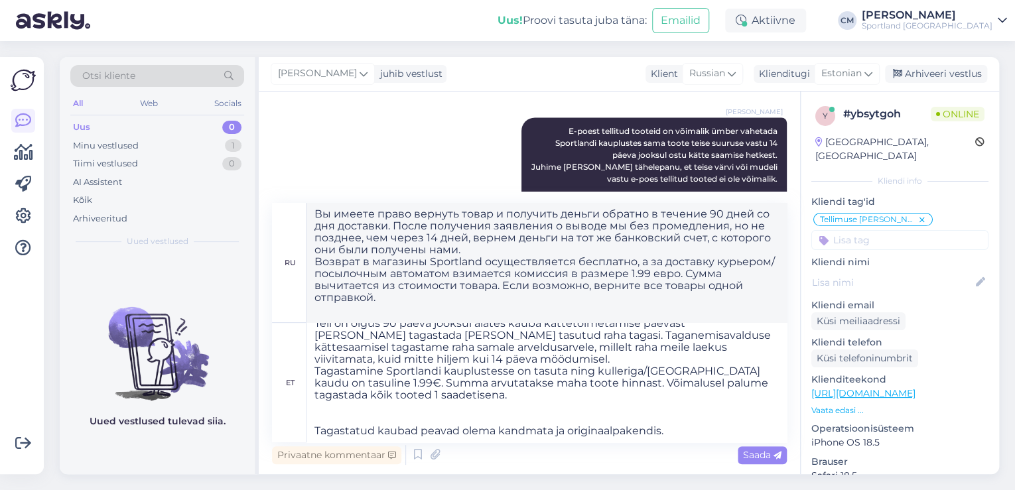
scroll to position [0, 0]
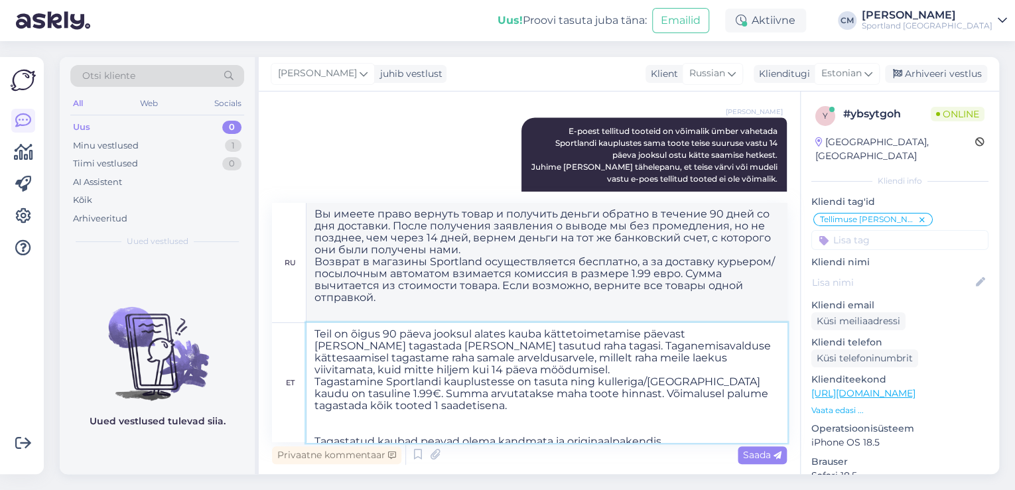
drag, startPoint x: 541, startPoint y: 416, endPoint x: 535, endPoint y: 413, distance: 6.8
click at [535, 413] on textarea "Teil on õigus 90 päeva jooksul alates kauba kättetoimetamise päevast [PERSON_NA…" at bounding box center [547, 382] width 480 height 119
click at [512, 417] on textarea "Teil on õigus 90 päeva jooksul alates kauba kättetoimetamise päevast [PERSON_NA…" at bounding box center [547, 382] width 480 height 119
click at [431, 419] on textarea "Teil on õigus 90 päeva jooksul alates kauba kättetoimetamise päevast [PERSON_NA…" at bounding box center [547, 382] width 480 height 119
click at [417, 422] on textarea "Teil on õigus 90 päeva jooksul alates kauba kättetoimetamise päevast [PERSON_NA…" at bounding box center [547, 382] width 480 height 119
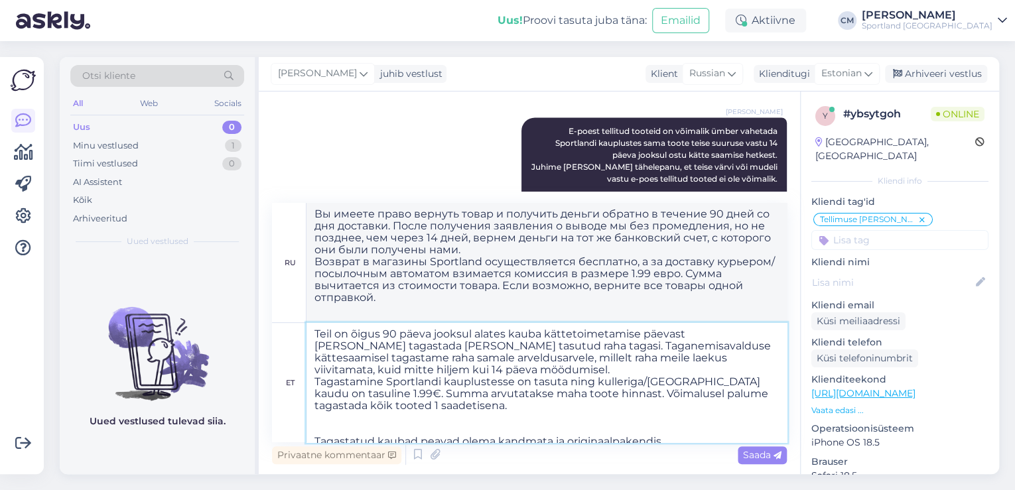
click at [413, 425] on textarea "Teil on õigus 90 päeva jooksul alates kauba kättetoimetamise päevast [PERSON_NA…" at bounding box center [547, 382] width 480 height 119
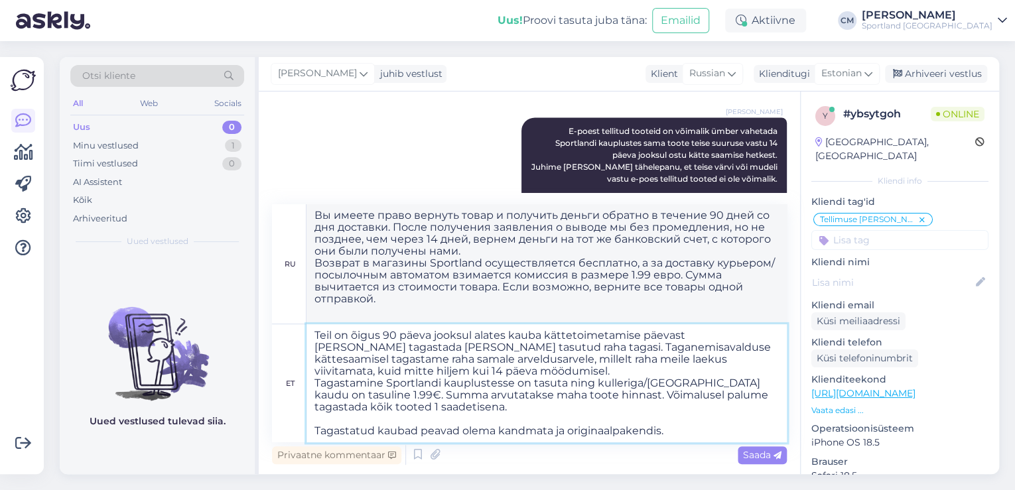
type textarea "Teil on õigus 90 päeva jooksul alates kauba kättetoimetamise päevast [PERSON_NA…"
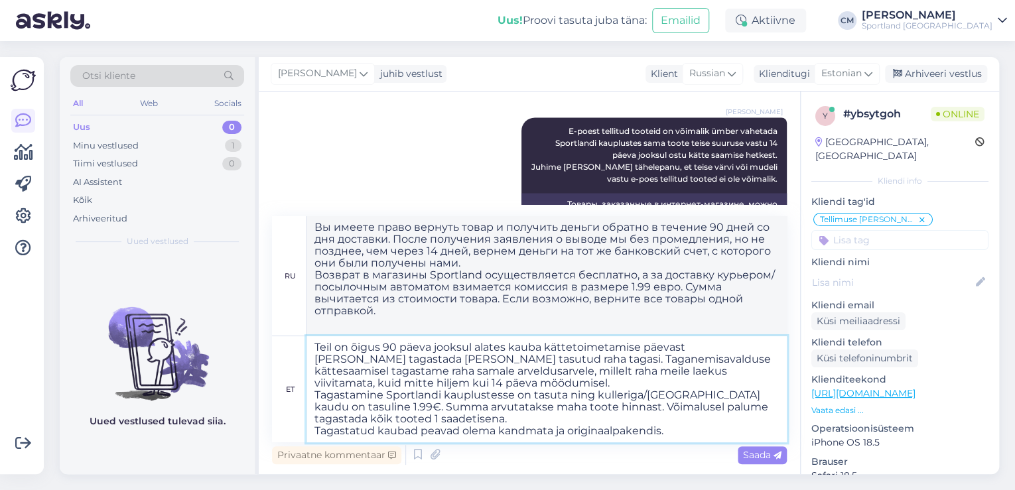
type textarea "Вы имеете право вернуть товар в течение 90 дней с даты доставки и получить возв…"
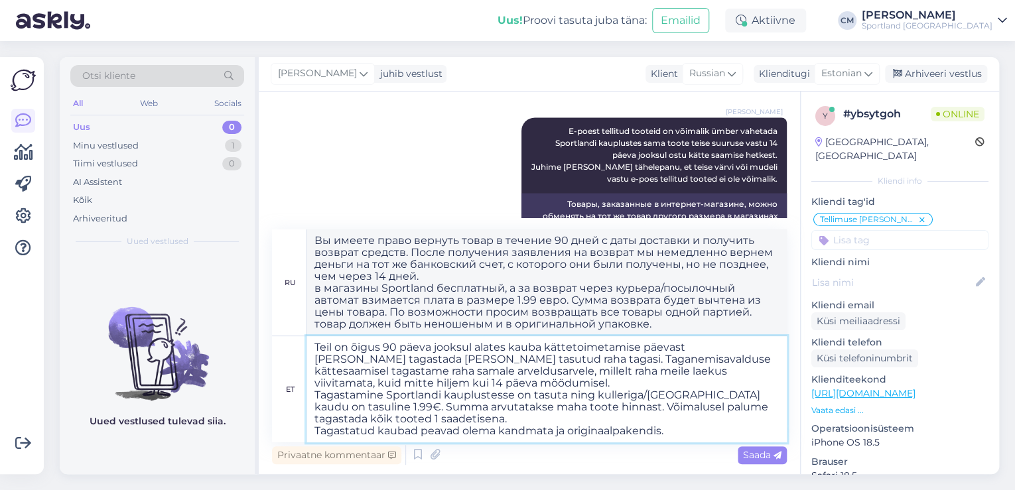
click at [608, 391] on textarea "Teil on õigus 90 päeva jooksul alates kauba kättetoimetamise päevast [PERSON_NA…" at bounding box center [547, 389] width 480 height 106
click at [599, 397] on textarea "Teil on õigus 90 päeva jooksul alates kauba kättetoimetamise päevast [PERSON_NA…" at bounding box center [547, 389] width 480 height 106
type textarea "Teil on õigus 90 päeva jooksul alates kauba kättetoimetamise päevast [PERSON_NA…"
click at [472, 429] on textarea "Teil on õigus 90 päeva jooksul alates kauba kättetoimetamise päevast [PERSON_NA…" at bounding box center [547, 389] width 480 height 106
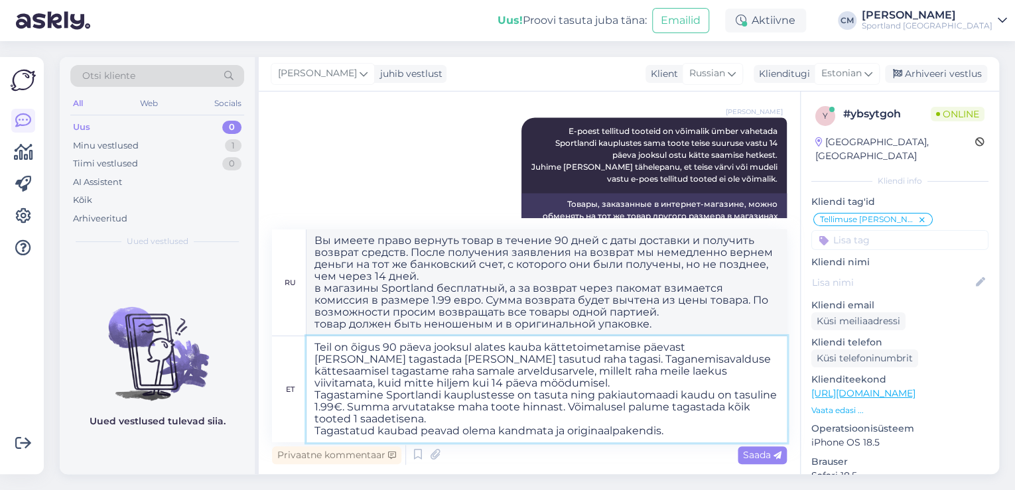
type textarea "Вы имеете право вернуть товар в течение 90 дней с даты доставки и получить возв…"
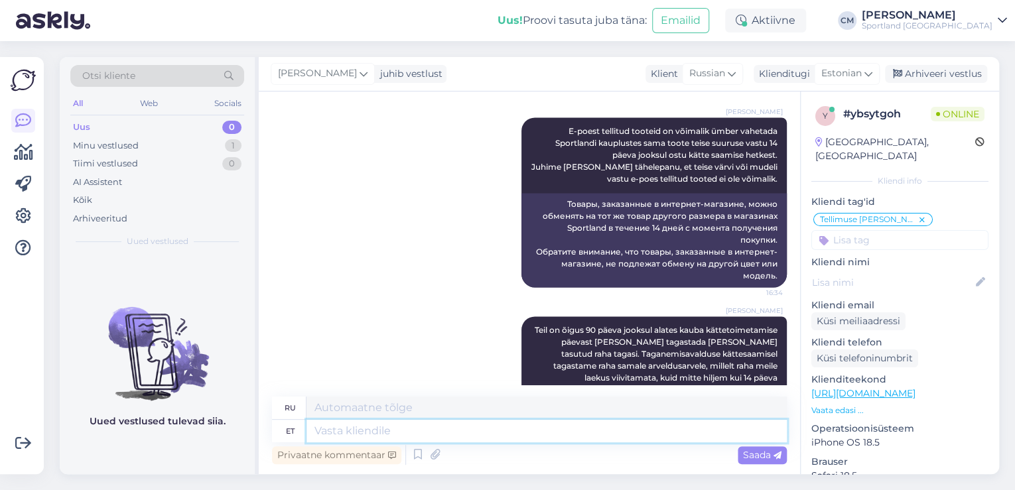
scroll to position [1224, 0]
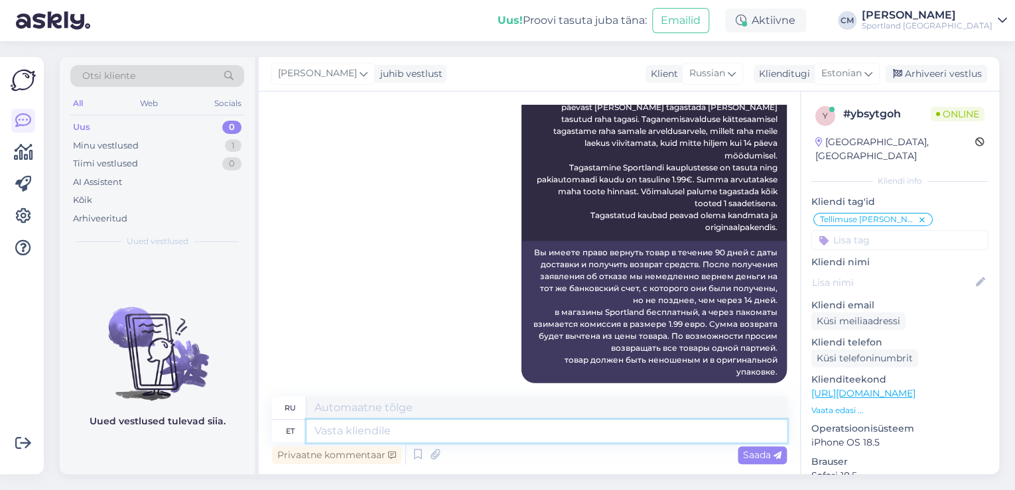
click at [480, 425] on textarea at bounding box center [547, 431] width 480 height 23
type textarea "K"
type textarea "Tagastamise"
type textarea "Возвращаться"
type textarea "Tagastamise korral i"
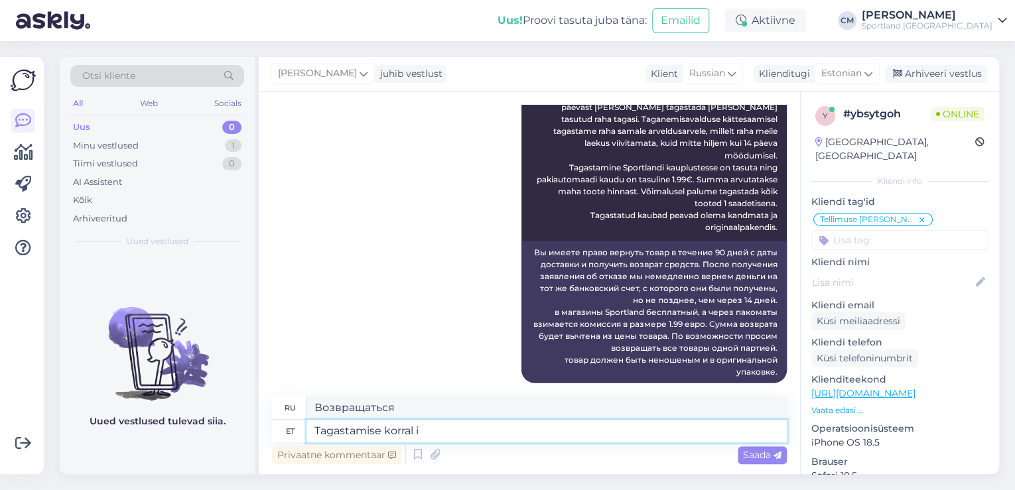
type textarea "В случае возврата"
type textarea "Tagastamise korral ei pe"
type textarea "В случае возврата нет"
type textarea "Tagastamise korral ei pea kedagi"
type textarea "В случае возврата вам не придется"
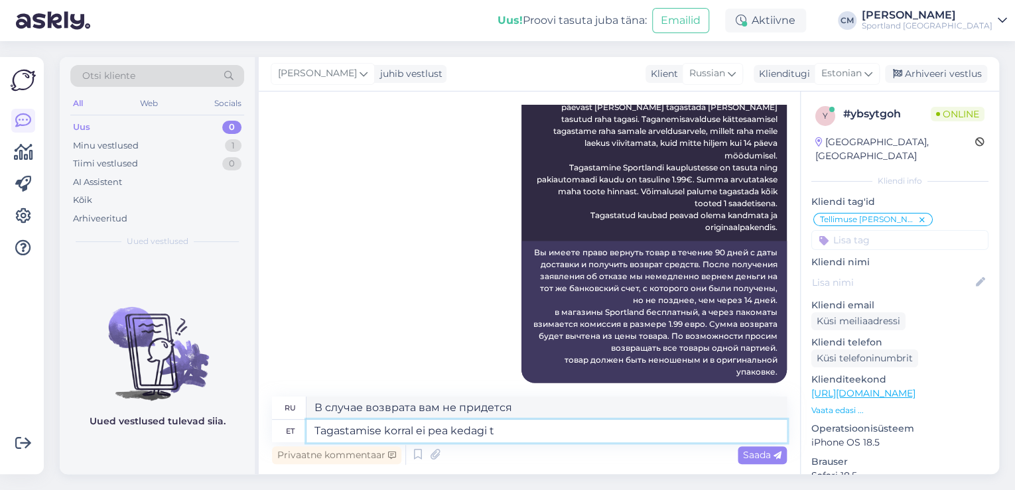
type textarea "Tagastamise korral ei pea kedagi te"
type textarea "В случае возврата никто не обязан"
type textarea "Tagastamise korral ei pea kedagi teavitama."
type textarea "Вам не нужно никого уведомлять, если вы его возвращаете."
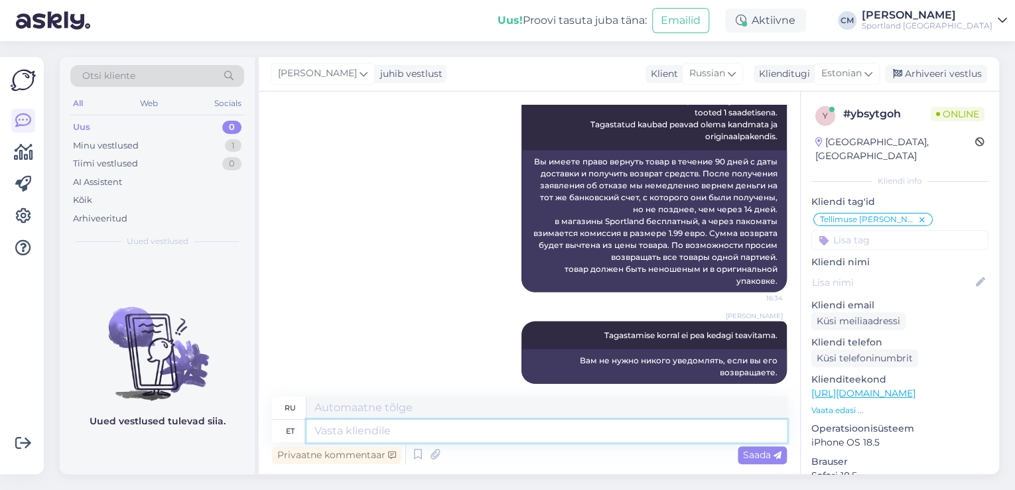
scroll to position [1316, 0]
type textarea "Kas s"
type textarea "Является"
type textarea "Kas saan v"
type textarea "Могу ли я"
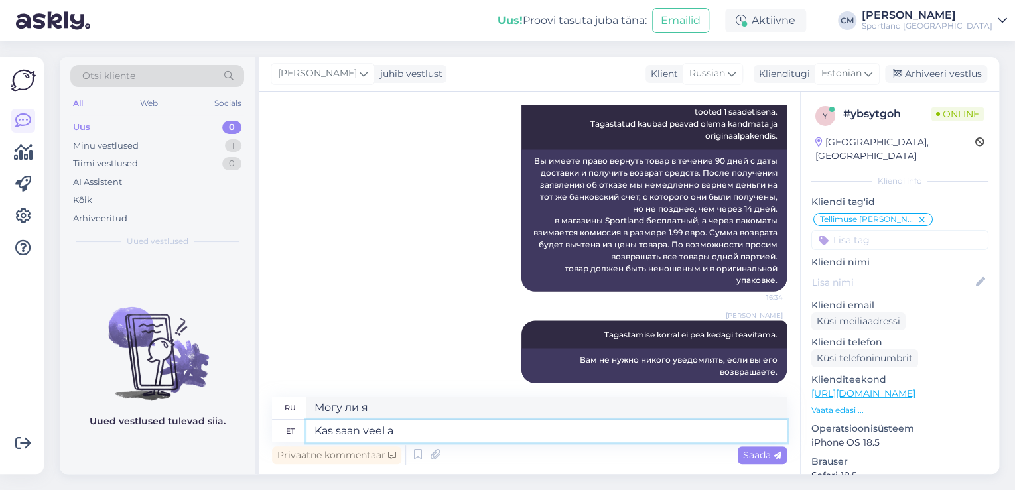
type textarea "Kas saan veel ab"
type textarea "Можно мне еще?"
type textarea "Kas saan veel abiks ol"
type textarea "Могу ли я еще помочь?"
type textarea "Kas saan veel abiks olla?"
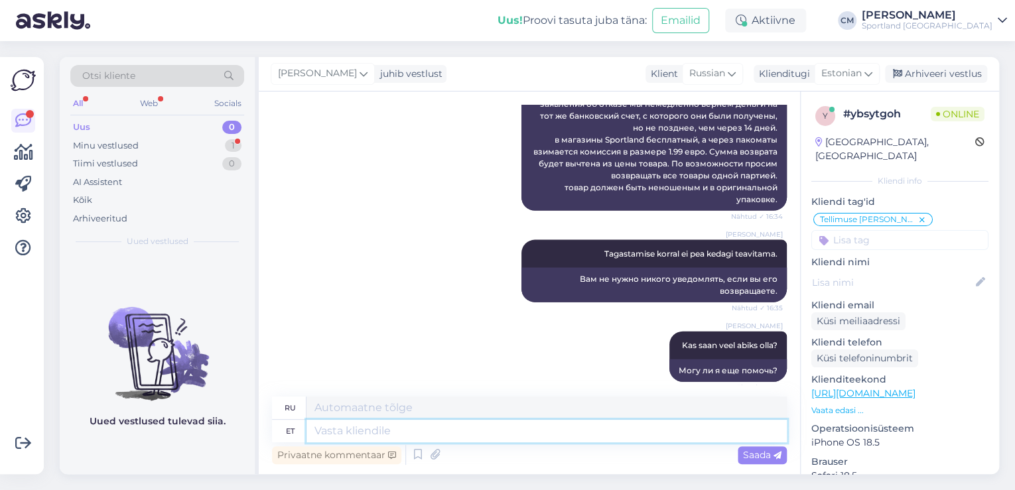
scroll to position [1523, 0]
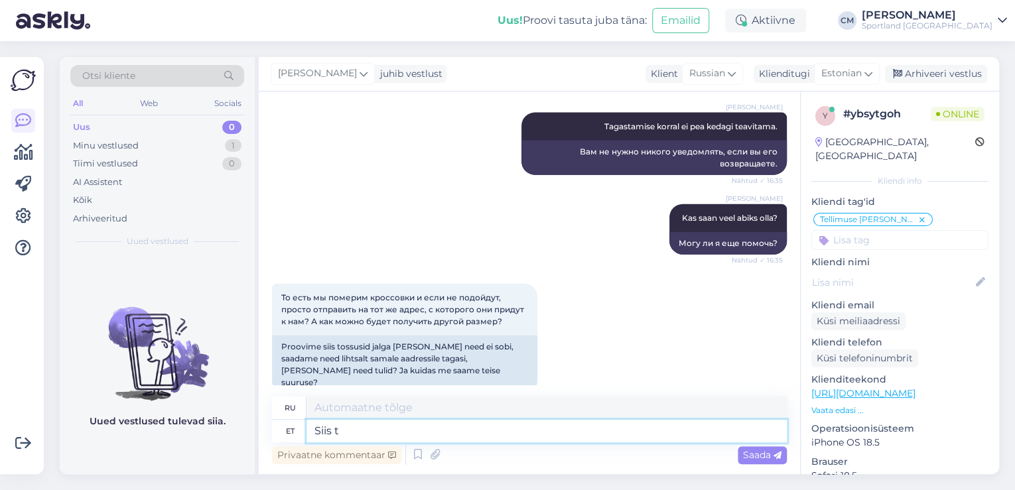
type textarea "Siis te"
type textarea "Затем"
type textarea "Siis tellite"
type textarea "Затем вы заказываете"
type textarea "Siis tellite uus te"
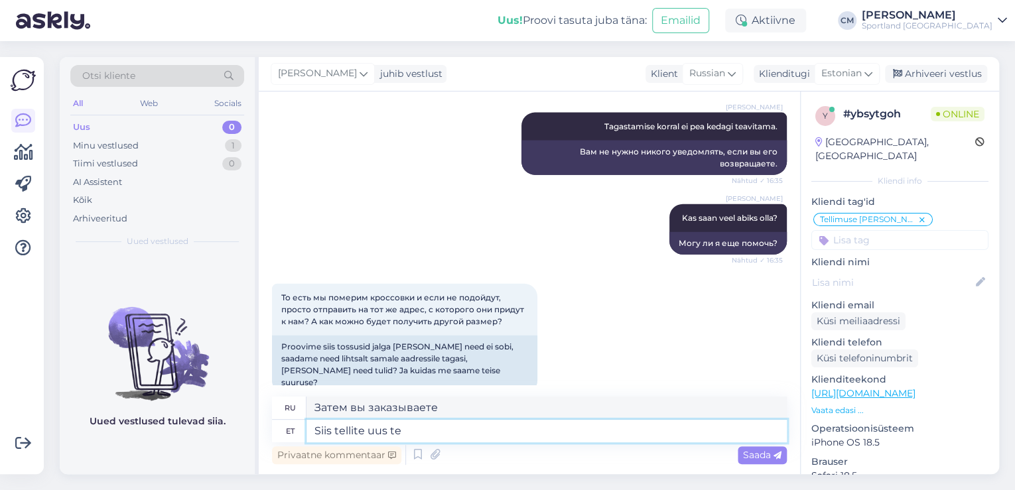
type textarea "Затем вы заказываете новый."
type textarea "Siis tellite uus tellimusega s"
type textarea "Затем вы заказываете новый с подпиской."
type textarea "Siis tellite uus tellimusega sobiva su"
type textarea "Затем вы заказываете новый с соответствующим заказом."
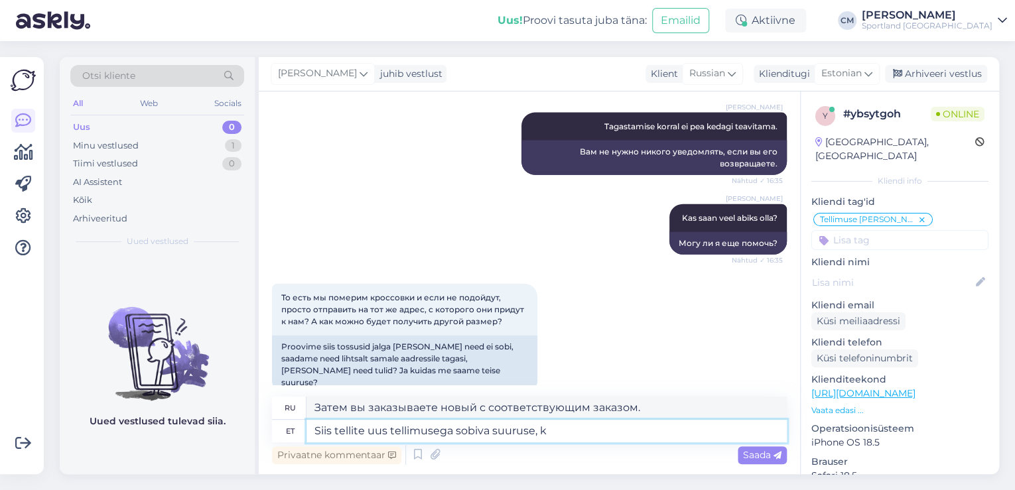
type textarea "Siis tellite uus tellimusega sobiva suuruse, ku"
type textarea "Затем вы заказываете новый подходящего размера,"
type textarea "Siis tellite uus tellimusega sobiva suuruse, kui"
type textarea "Затем вы заказываете новый заказ в соответствующем размере, если"
type textarea "Siis tellite uus tellimusega sobiva suuruse, [PERSON_NAME] s"
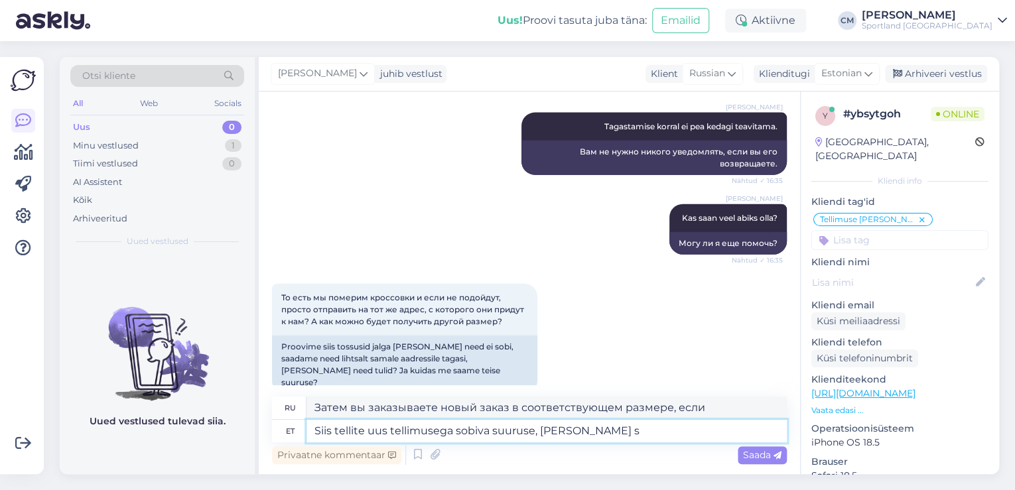
type textarea "Затем вы заказываете новый заказ в соответствующем размере, если он"
type textarea "Siis tellite uus tellimusega sobiva suuruse, [PERSON_NAME] suurust ei"
type textarea "Затем вы заказываете новый заказ в соответствующем размере, если этот размер"
type textarea "Siis tellite uus tellimusega sobiva suuruse, [PERSON_NAME] suurust ei o"
type textarea "Затем вы заказываете новый подходящего размера, если нужного размера нет в нали…"
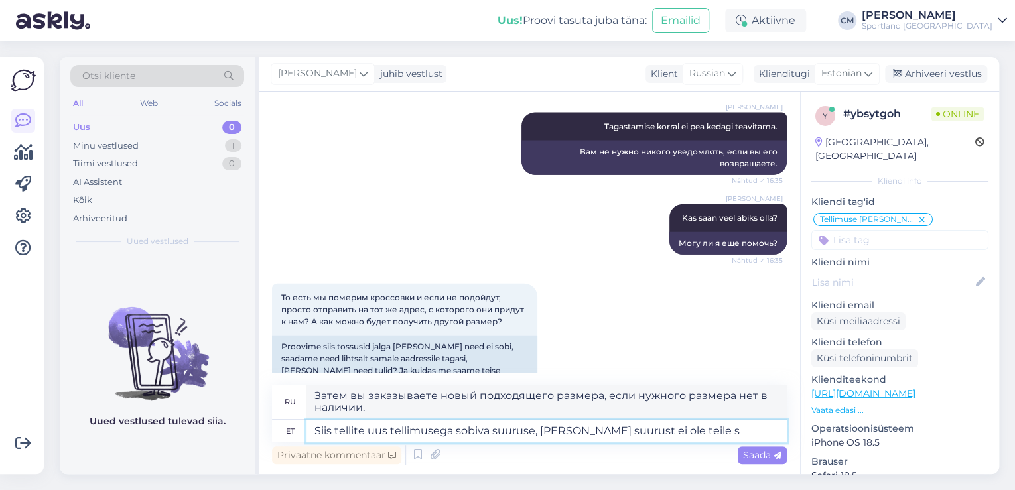
type textarea "Siis tellite uus tellimusega sobiva suuruse, [PERSON_NAME] suurust ei ole teile…"
type textarea "Затем вы заказываете новый заказ подходящего размера, если нужный вам размер не…"
type textarea "Siis tellite uus tellimusega sobiva suuruse, [PERSON_NAME] suurust ei ole teile…"
type textarea "Затем вы заказываете новый заказ соответствующего размера, если нужный вам разм…"
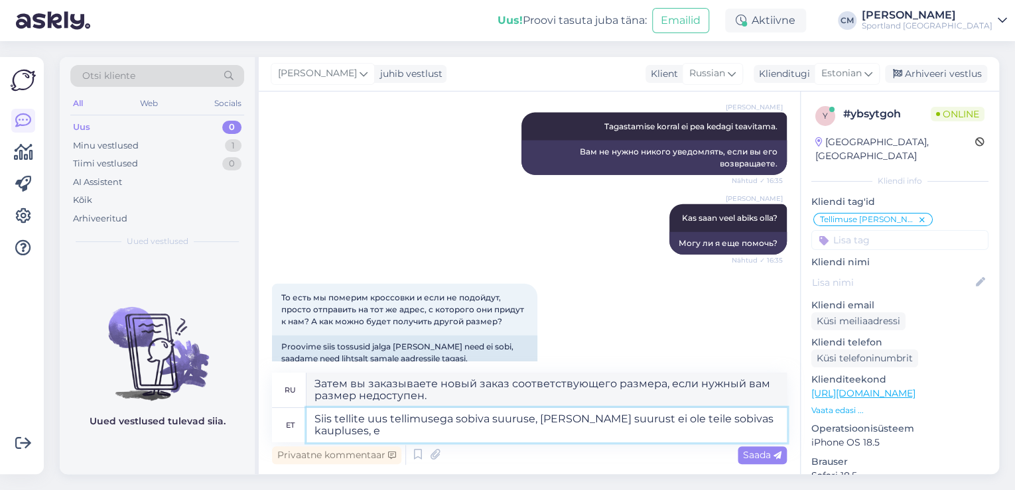
type textarea "Siis tellite uus tellimusega sobiva suuruse, [PERSON_NAME] suurust ei ole teile…"
type textarea "Затем вы заказываете новый заказ в соответствующем размере, если в магазине нет…"
type textarea "Siis tellite uus tellimusega sobiva suuruse, [PERSON_NAME] suurust ei ole teile…"
type textarea "Затем вы заказываете новый заказ в соответствующем размере, если в магазине нет…"
type textarea "Siis tellite uus tellimusega sobiva suuruse, [PERSON_NAME] suurust ei ole teile…"
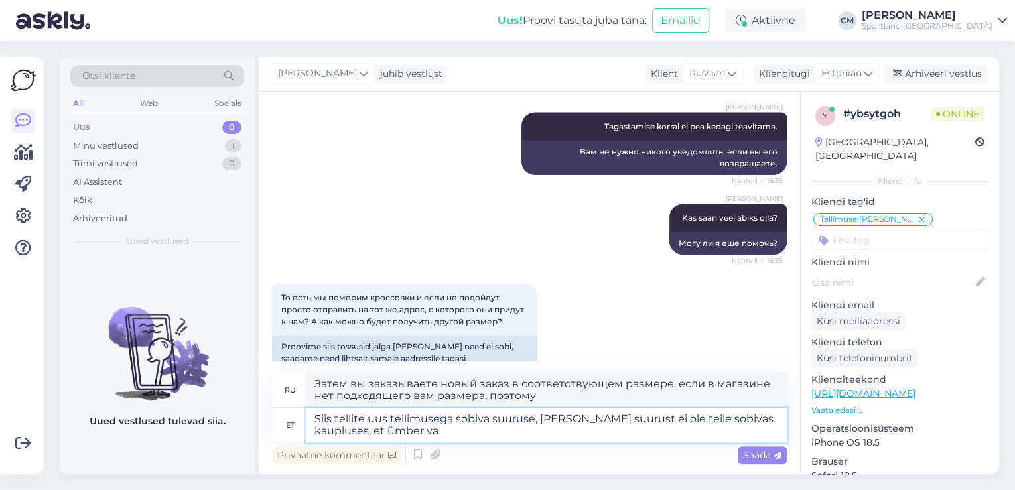
type textarea "Затем вы заказываете новый заказ в соответствующем размере, если в магазине не …"
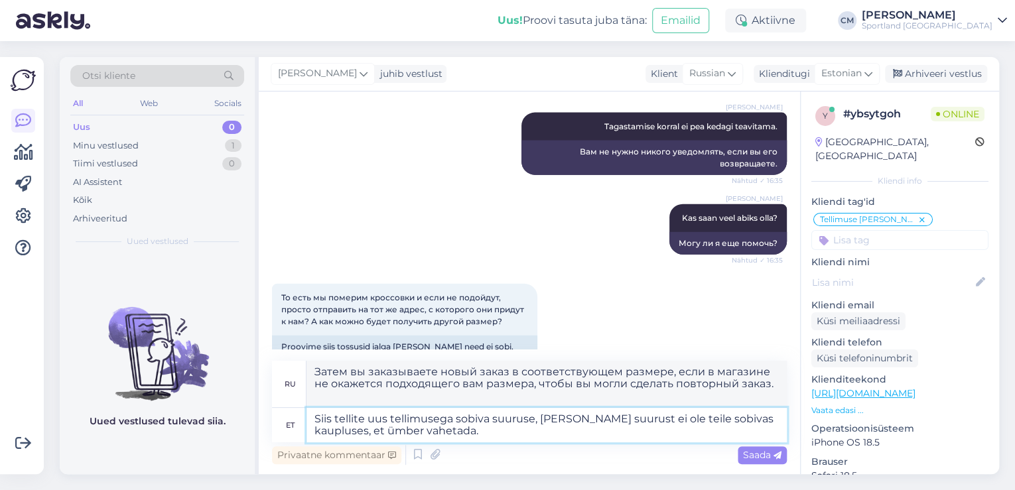
type textarea "Siis tellite uus tellimusega sobiva suuruse, [PERSON_NAME] suurust ei ole teile…"
type textarea "Затем вы заказываете новый заказ в соответствующем размере, если в магазине не …"
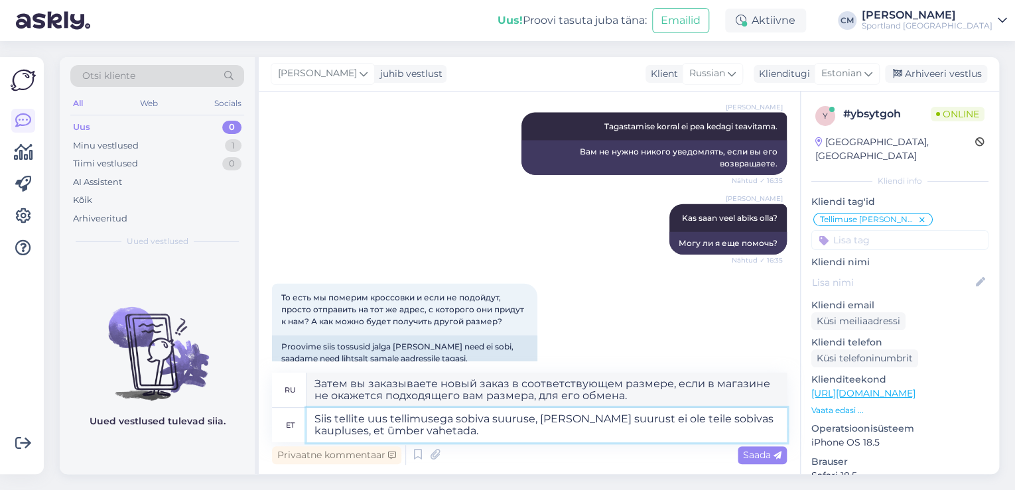
type textarea "Siis tellite uus tellimusega sobiva suuruse, [PERSON_NAME] suurust ei ole teile…"
drag, startPoint x: 650, startPoint y: 401, endPoint x: 276, endPoint y: 385, distance: 374.5
click at [276, 385] on div "ru Затем вы заказываете новый заказ в соответствующем размере, если в магазине …" at bounding box center [529, 390] width 515 height 35
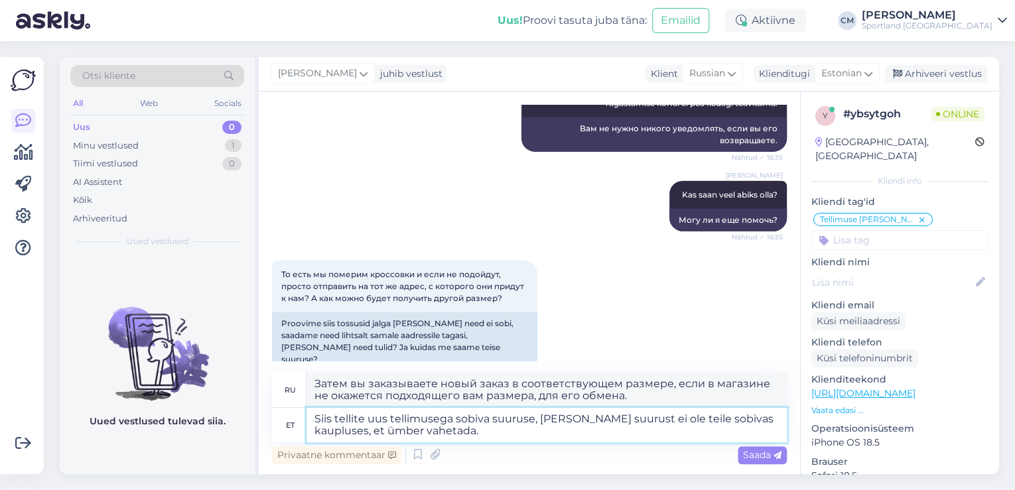
click at [477, 433] on textarea "Siis tellite uus tellimusega sobiva suuruse, [PERSON_NAME] suurust ei ole teile…" at bounding box center [547, 425] width 480 height 34
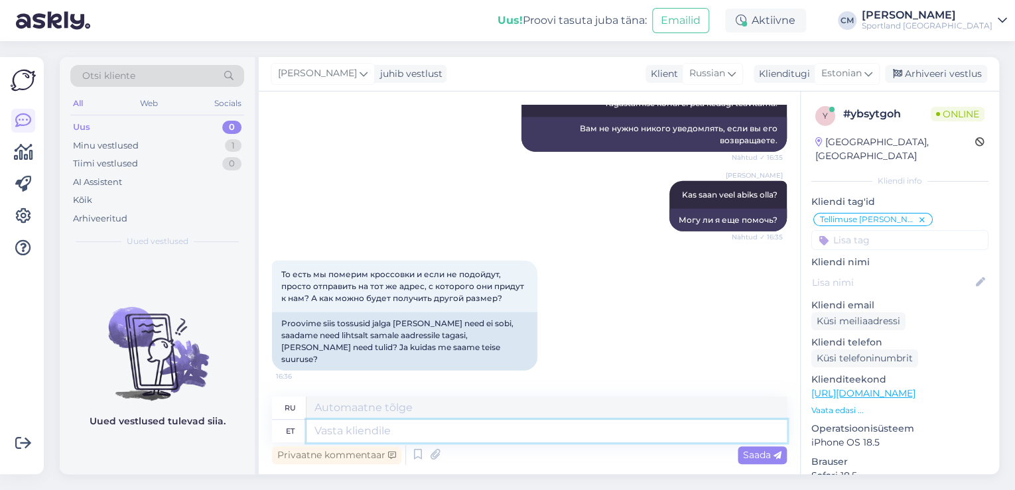
scroll to position [1638, 0]
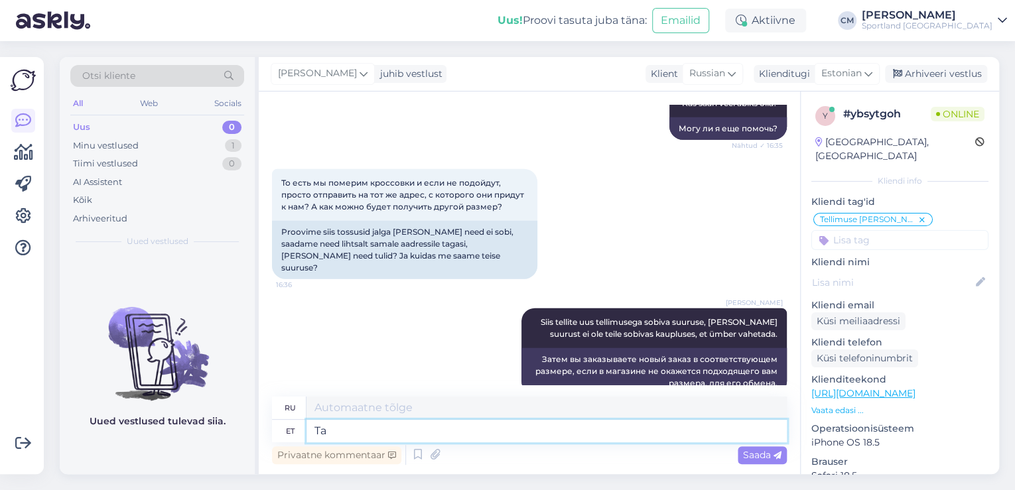
type textarea "T"
type textarea "Tagastamise e"
type textarea "Возвращаться"
type textarea "Tagastamise juhendid"
type textarea "Инструкции по возврату"
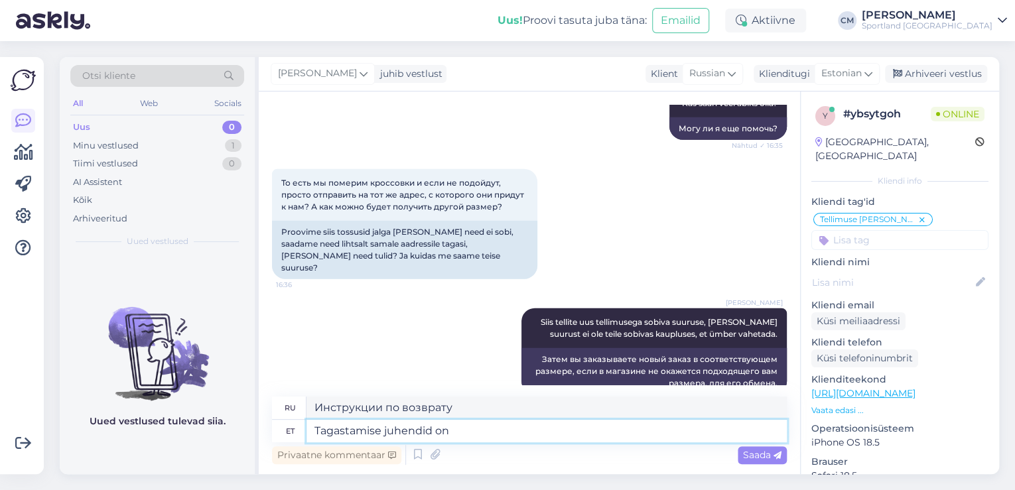
type textarea "Tagastamise juhendid on m"
type textarea "Инструкции по возврату:"
type textarea "Tagastamise juhendid on meie e"
type textarea "Наши инструкции по возврату:"
type textarea "Tagastamise juhendid on meie e-poes"
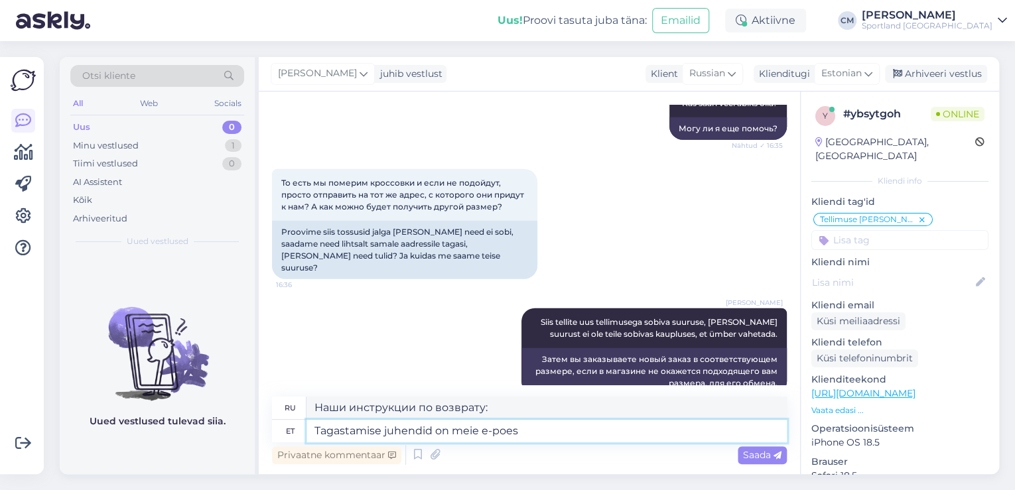
type textarea "Инструкции по возврату находятся в нашем интернет-магазине."
type textarea "Tagastamise juhendid on meie e-poes ka"
type textarea "Инструкции по возврату также доступны в нашем интернет-магазине."
paste textarea "[URL][DOMAIN_NAME][PERSON_NAME]"
type textarea "Tagastamise juhendid on meie e-poes ka olemas [URL][DOMAIN_NAME][PERSON_NAME]"
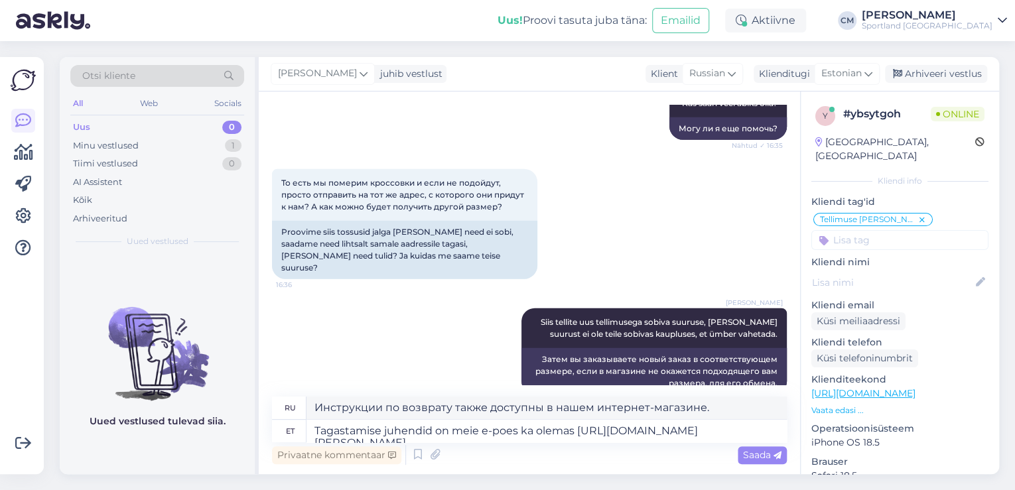
type textarea "Инструкции по возврату также доступны в нашем интернет-магазине [URL][DOMAIN_NA…"
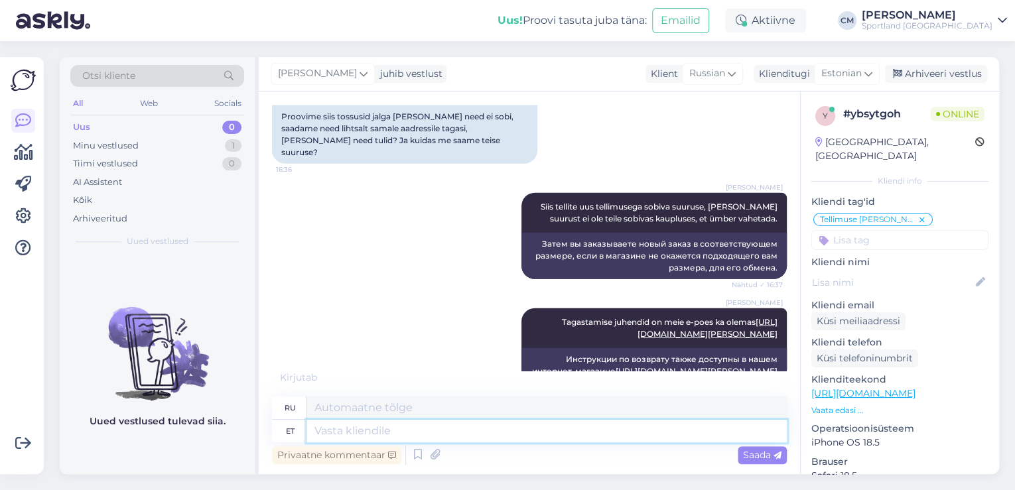
scroll to position [1821, 0]
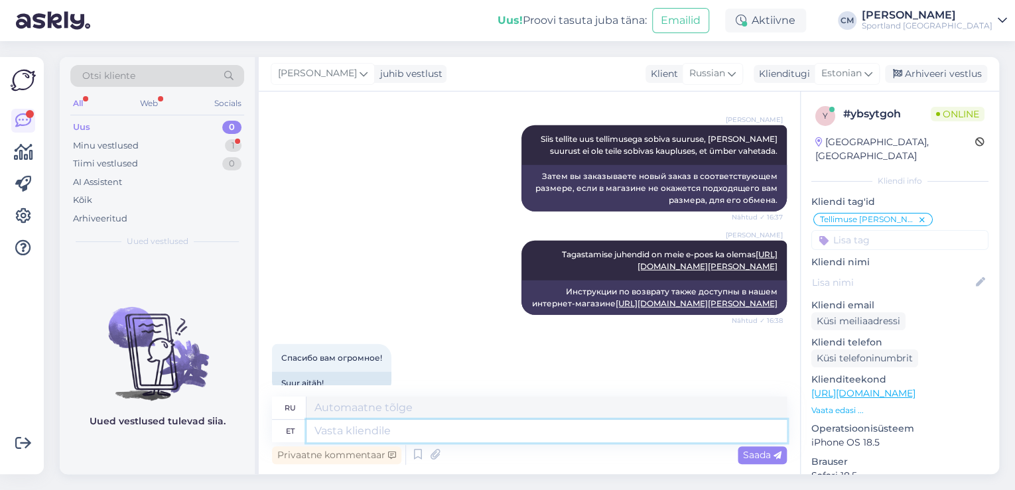
type textarea "P"
type textarea "Kas s"
type textarea "Является"
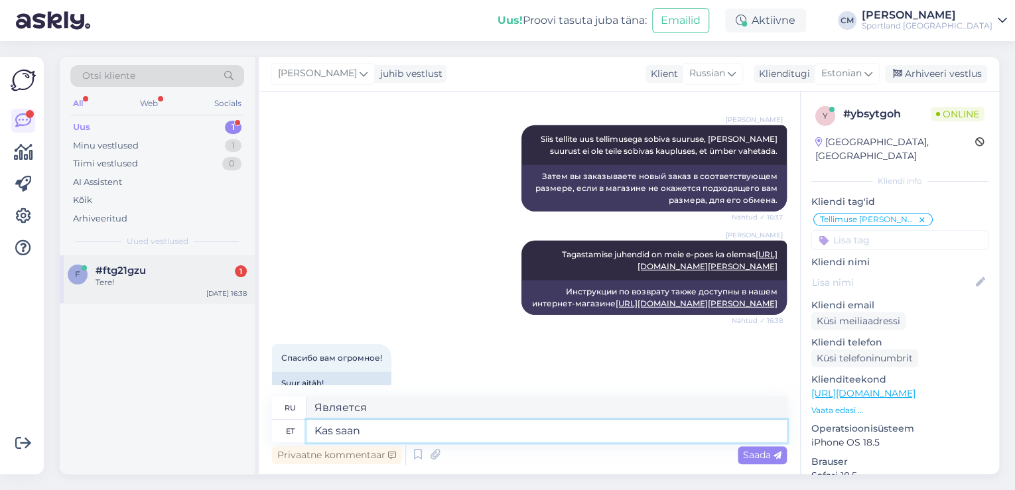
type textarea "Kas saan"
click at [208, 292] on div "[DATE] 16:38" at bounding box center [226, 294] width 40 height 10
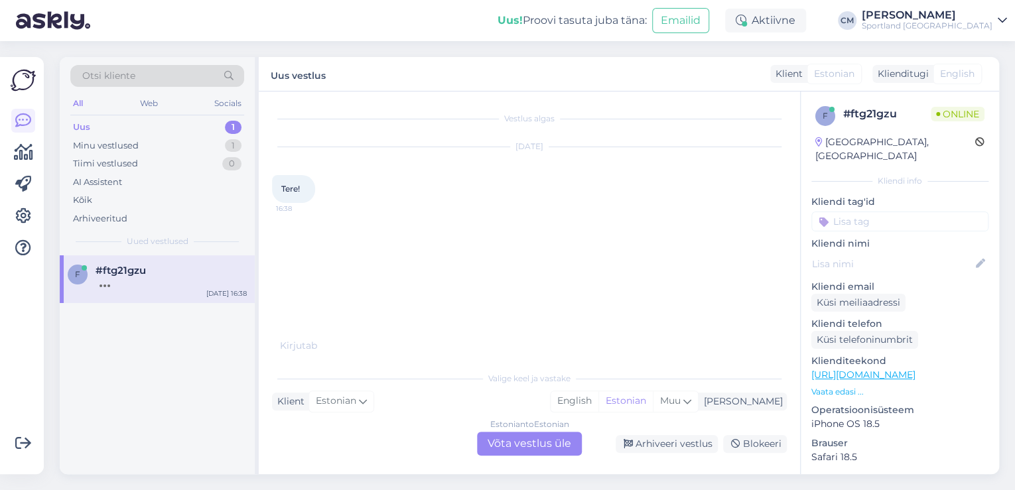
click at [520, 432] on div "Estonian to Estonian Võta vestlus üle" at bounding box center [529, 444] width 105 height 24
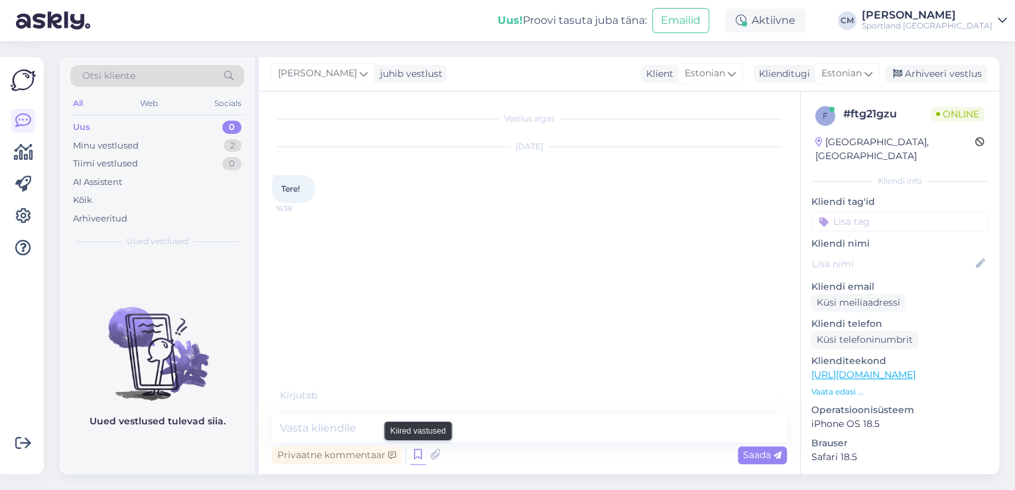
click at [423, 454] on icon at bounding box center [418, 455] width 16 height 20
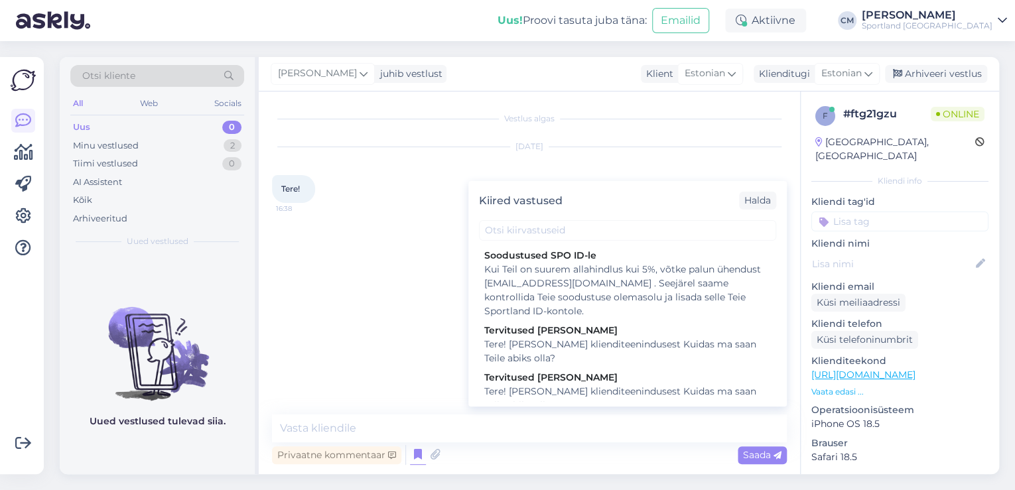
click at [567, 405] on div "Kiired vastused [PERSON_NAME] SPO ID-le Kui Teil on suurem allahindlus kui 5%, …" at bounding box center [627, 294] width 318 height 226
click at [571, 393] on div "Tere! [PERSON_NAME] klienditeenindusest Kuidas ma saan Teile abiks olla?" at bounding box center [627, 399] width 287 height 28
type textarea "Tere! [PERSON_NAME] klienditeenindusest Kuidas ma saan Teile abiks olla?"
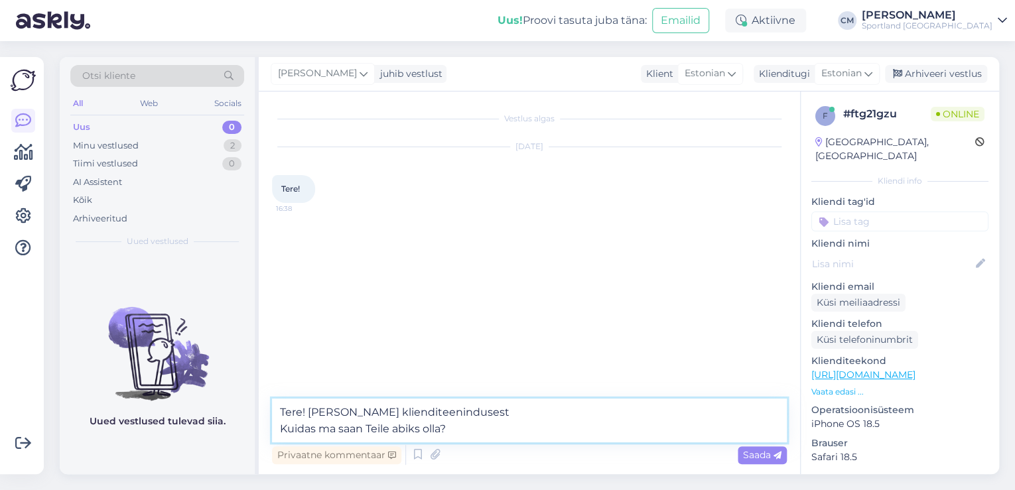
click at [552, 411] on textarea "Tere! [PERSON_NAME] klienditeenindusest Kuidas ma saan Teile abiks olla?" at bounding box center [529, 421] width 515 height 44
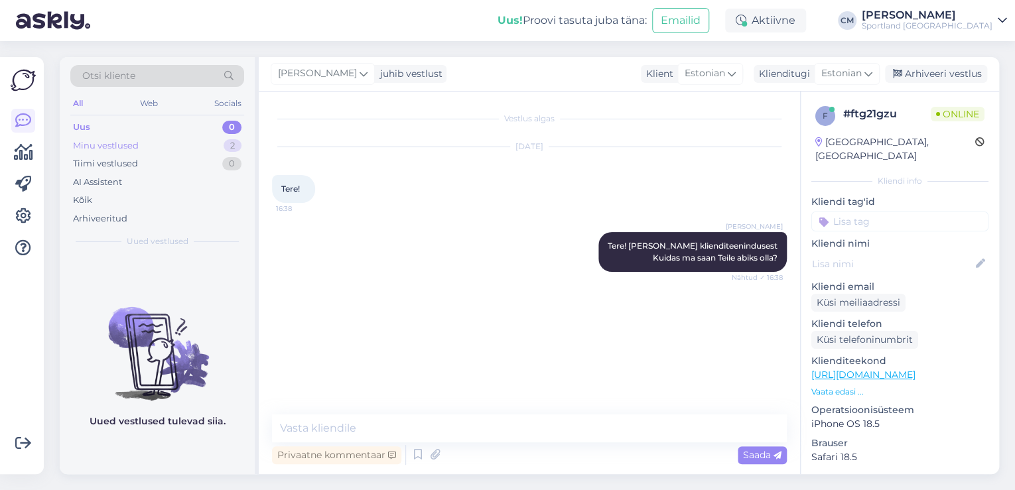
click at [226, 137] on div "Minu vestlused 2" at bounding box center [157, 146] width 174 height 19
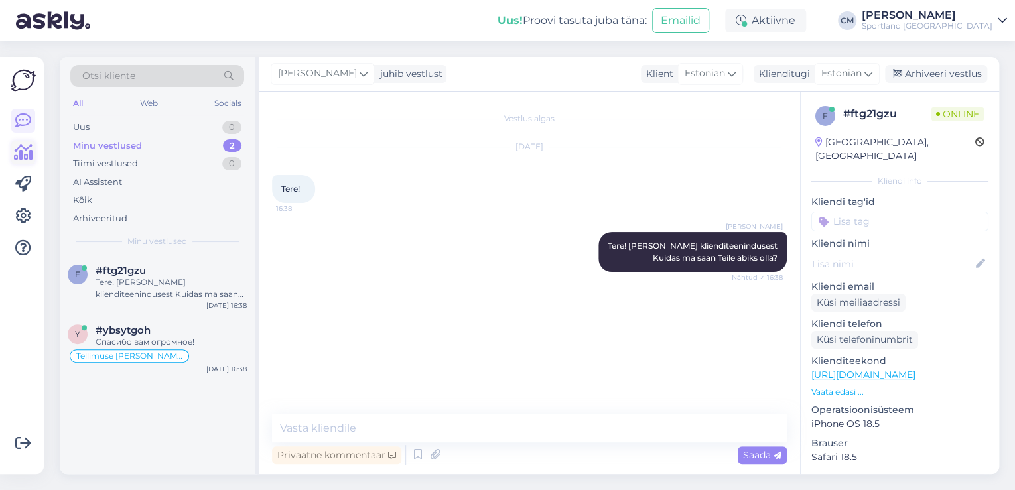
click at [29, 157] on icon at bounding box center [23, 153] width 19 height 16
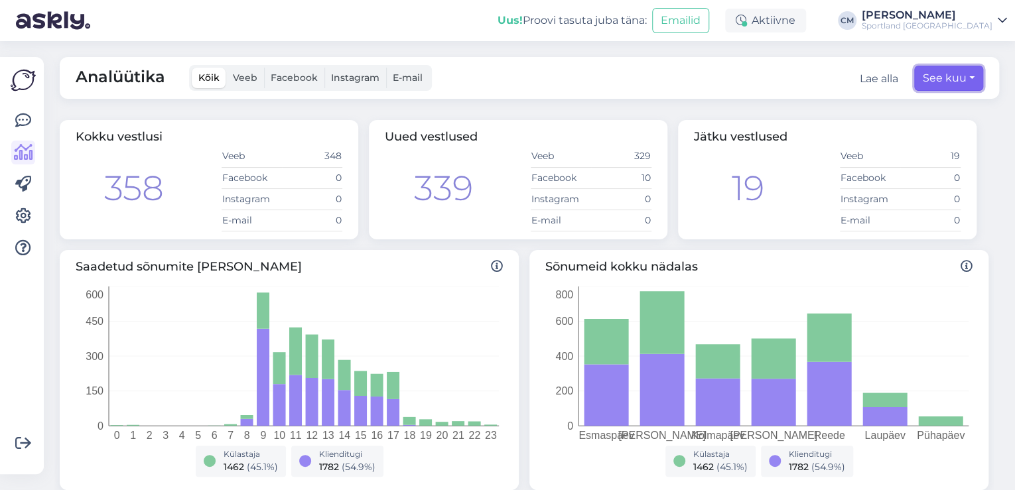
click at [914, 82] on button "See kuu" at bounding box center [948, 78] width 69 height 25
select select "7"
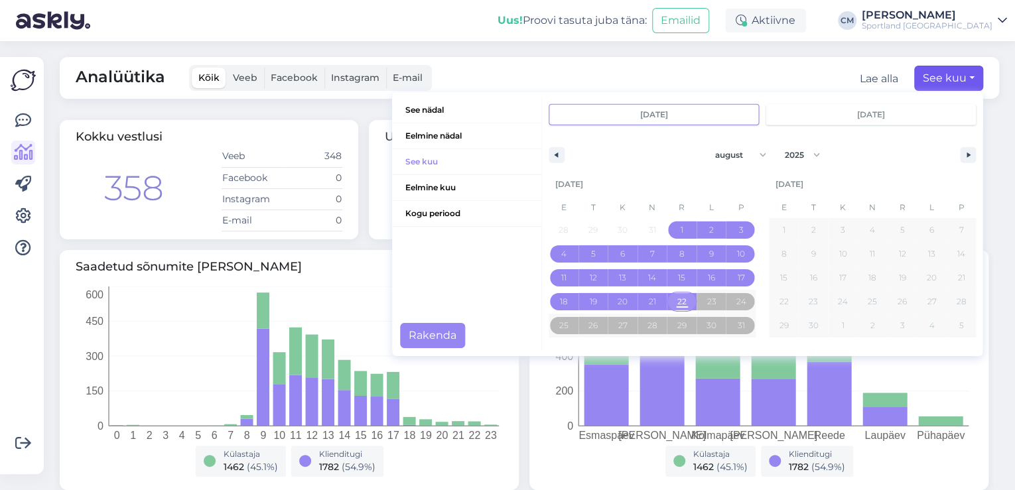
click at [681, 305] on span "22" at bounding box center [682, 301] width 30 height 17
type input "[DATE]"
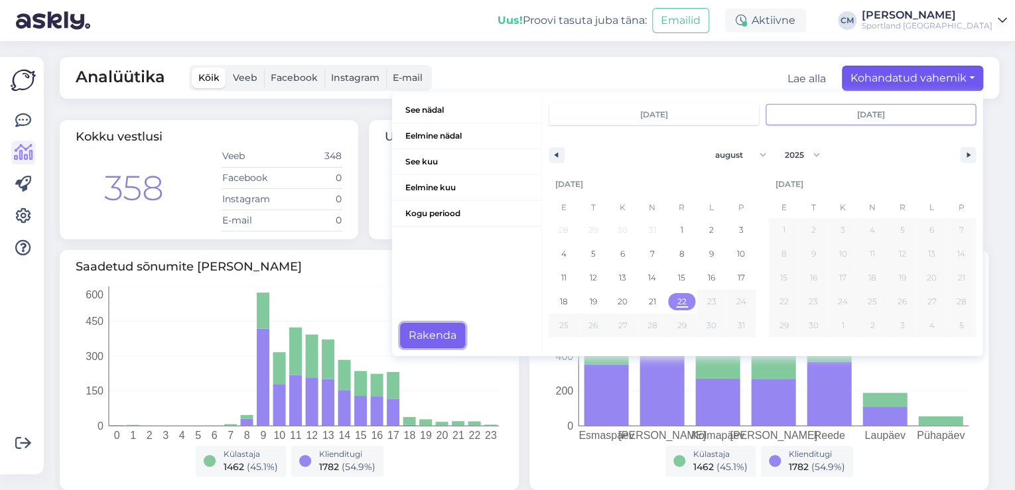
click at [447, 342] on button "Rakenda" at bounding box center [432, 335] width 65 height 25
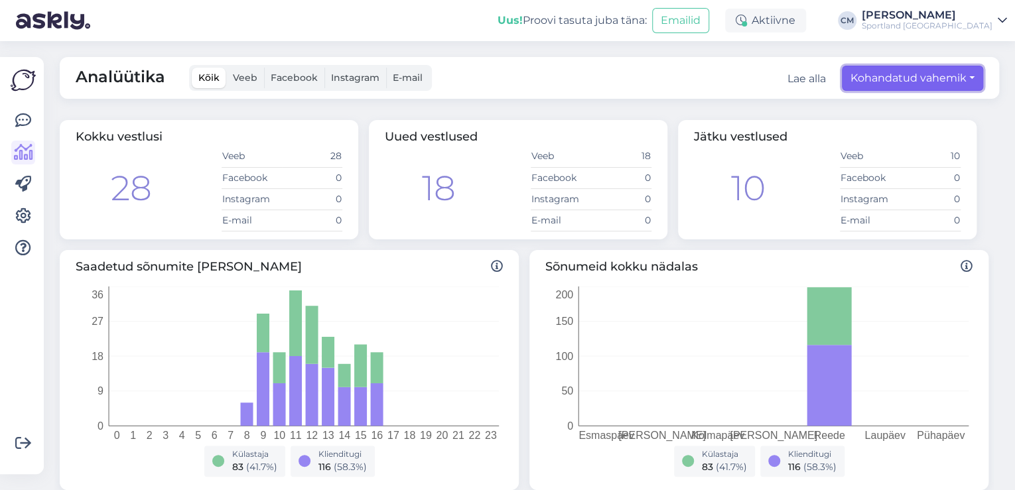
click at [887, 82] on button "Kohandatud vahemik" at bounding box center [912, 78] width 141 height 25
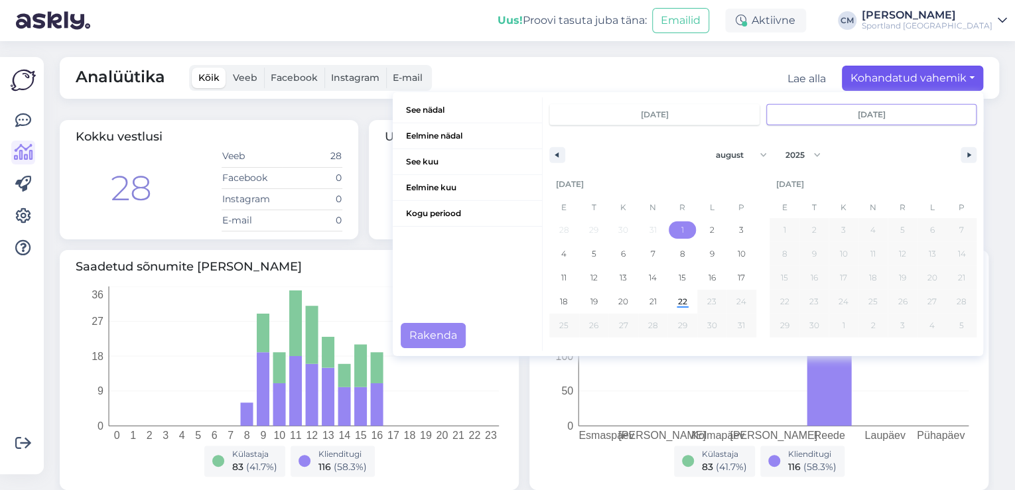
click at [677, 229] on span "1" at bounding box center [682, 230] width 30 height 17
type input "[DATE]"
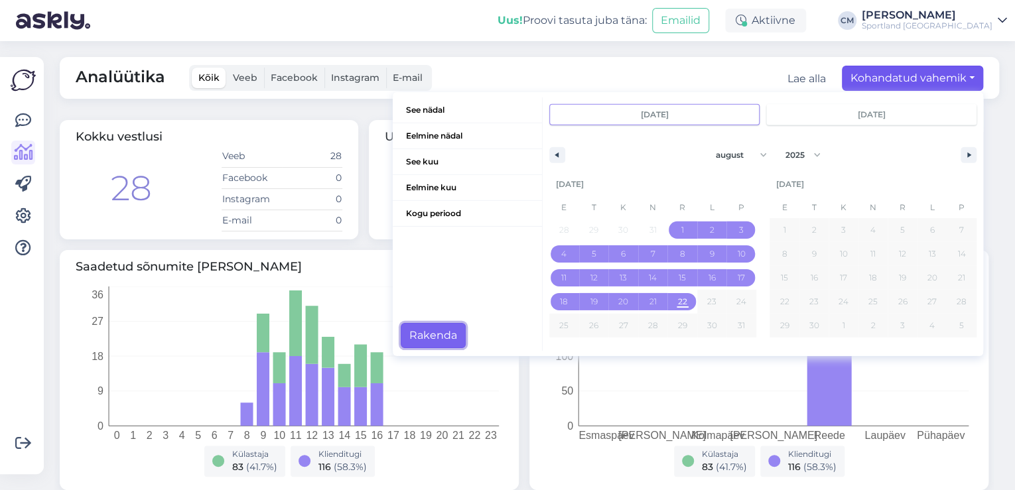
click at [444, 339] on button "Rakenda" at bounding box center [433, 335] width 65 height 25
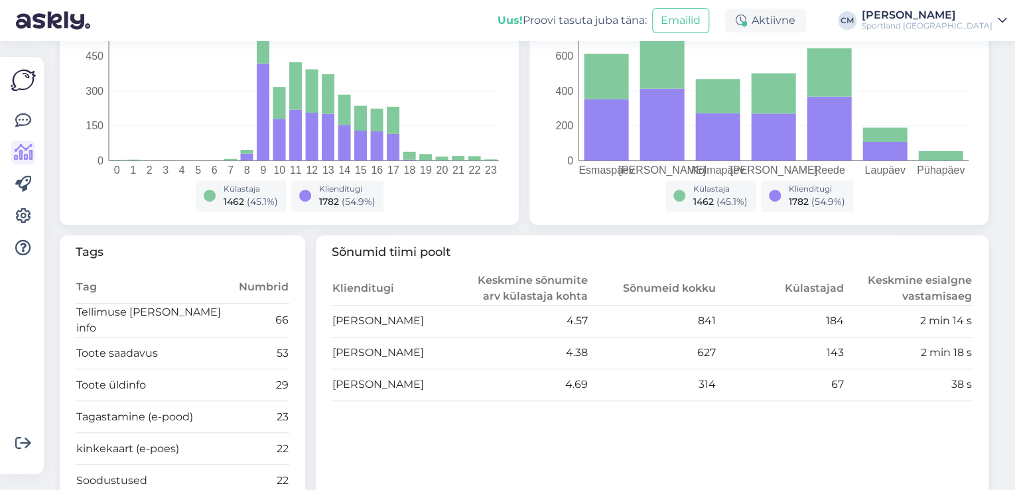
scroll to position [478, 0]
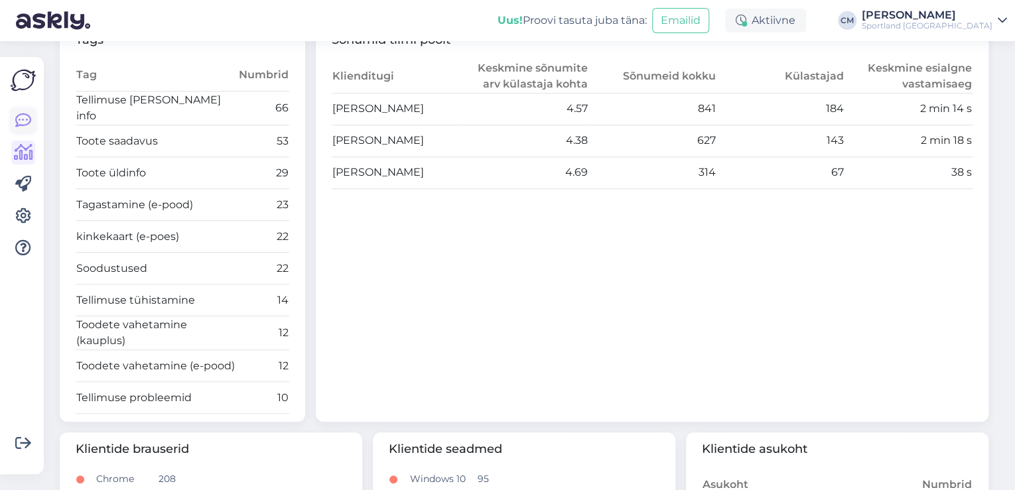
click at [15, 114] on icon at bounding box center [23, 121] width 16 height 16
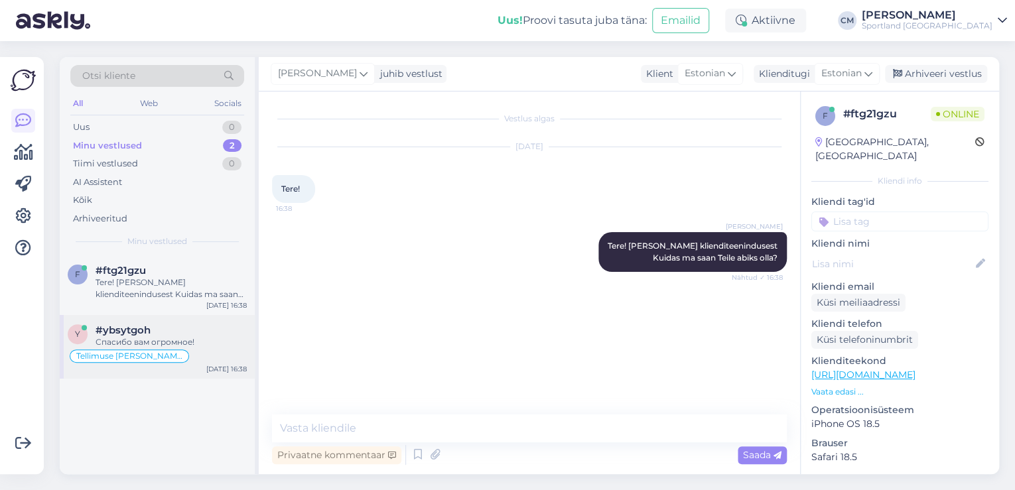
click at [194, 336] on div "Спасибо вам огромное!" at bounding box center [171, 342] width 151 height 12
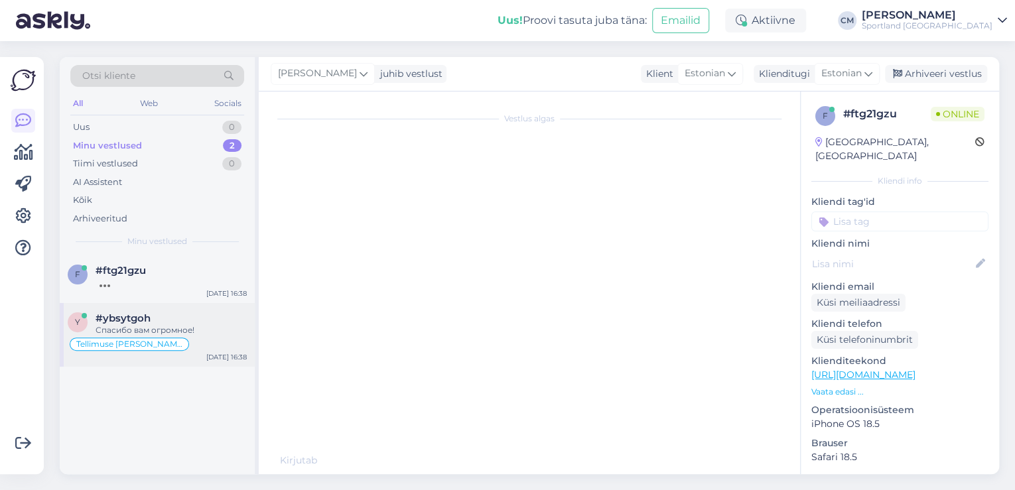
scroll to position [1835, 0]
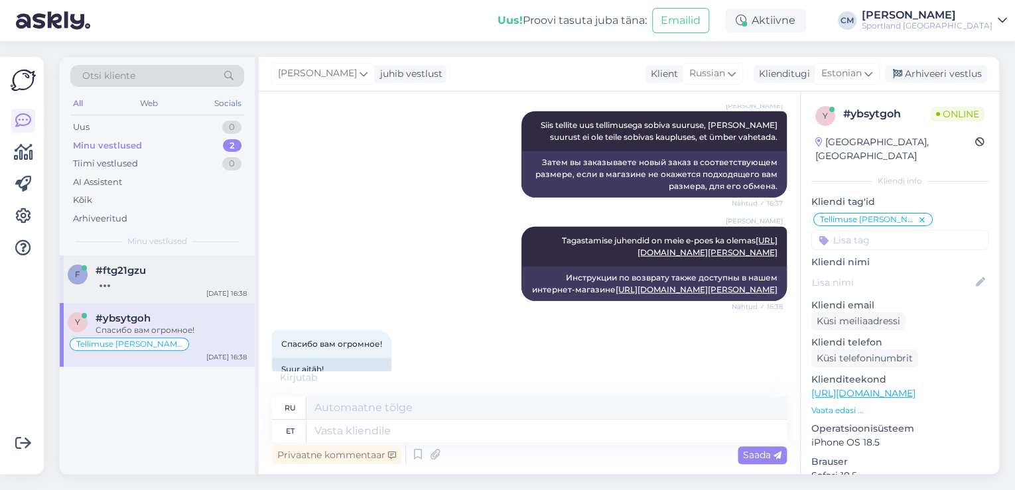
click at [186, 279] on div at bounding box center [171, 283] width 151 height 12
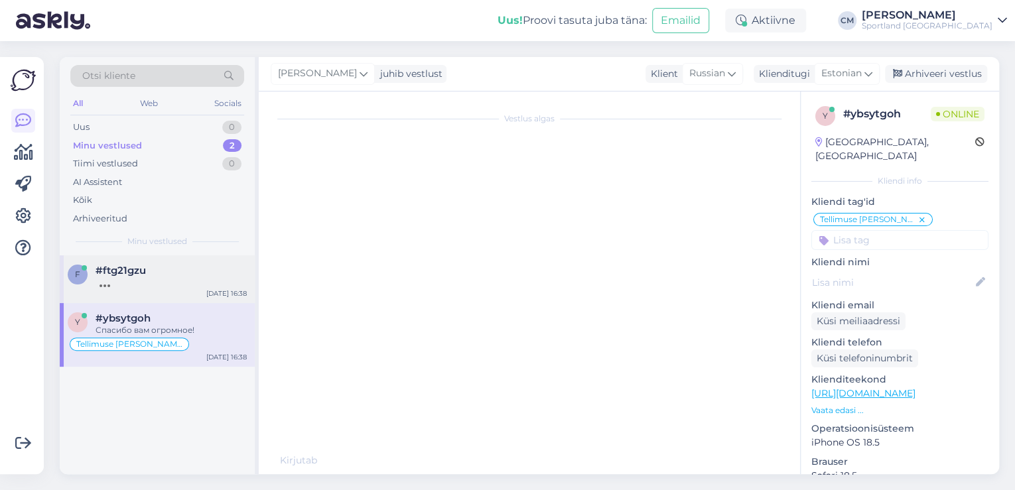
scroll to position [0, 0]
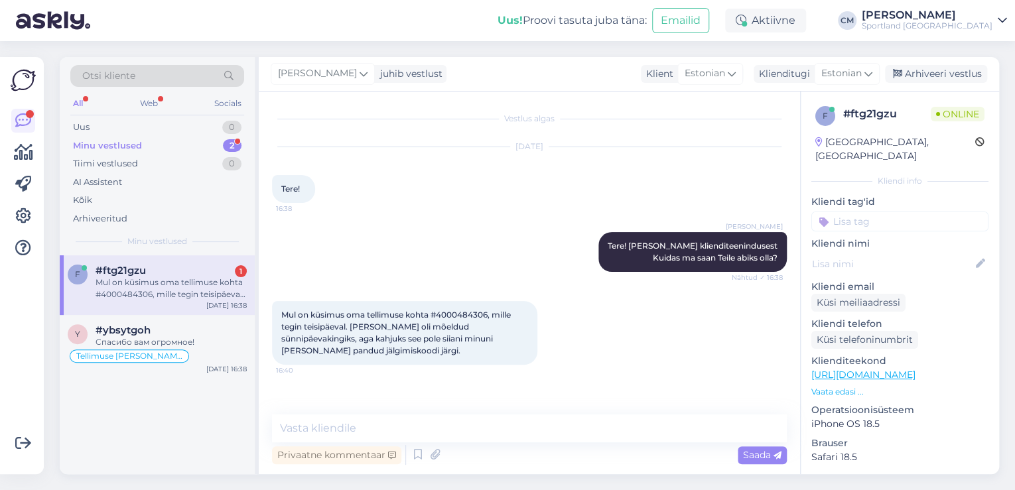
click at [480, 314] on span "Mul on küsimus oma tellimuse kohta #4000484306, mille tegin teisipäeval. [PERSO…" at bounding box center [397, 333] width 232 height 46
copy span "4000484306"
click at [397, 281] on div "[PERSON_NAME] Tere! [PERSON_NAME] klienditeenindusest Kuidas ma saan Teile abik…" at bounding box center [529, 252] width 515 height 69
click at [335, 421] on textarea at bounding box center [529, 429] width 515 height 28
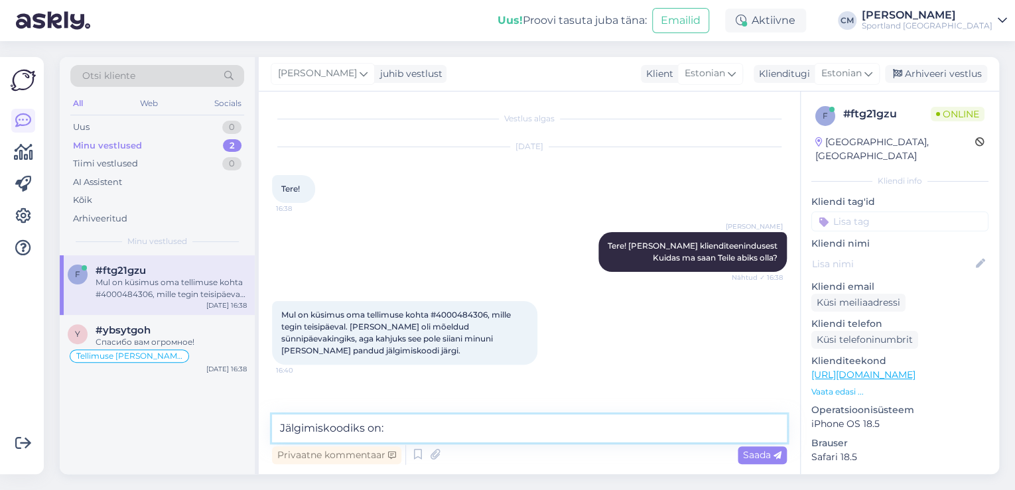
paste textarea "CC827800094EE"
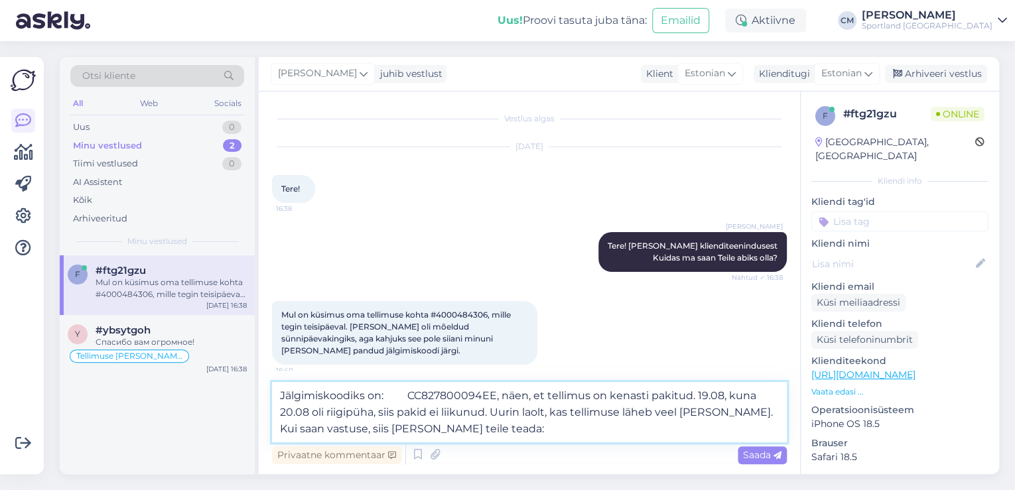
paste textarea "[EMAIL_ADDRESS][DOMAIN_NAME]"
type textarea "Jälgimiskoodiks on: CC827800094EE, näen, et tellimus on kenasti pakitud. 19.08,…"
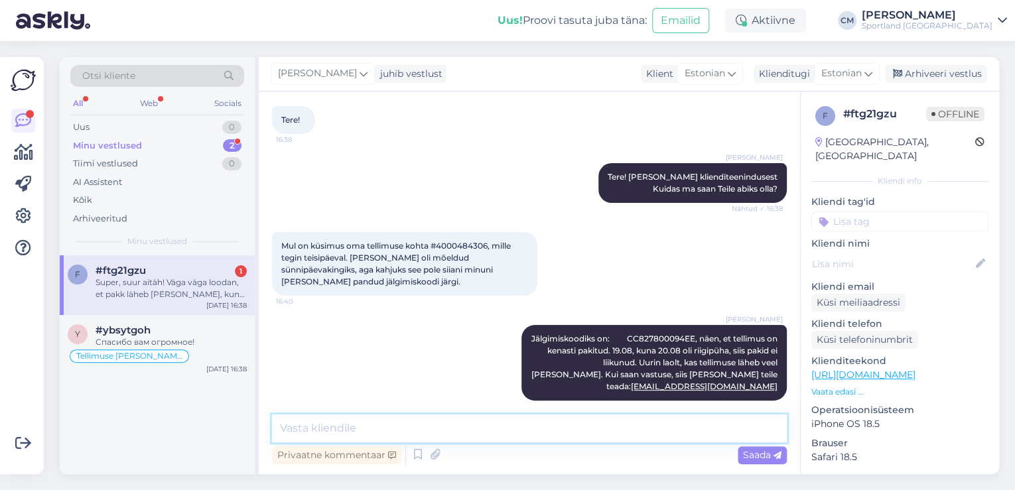
scroll to position [150, 0]
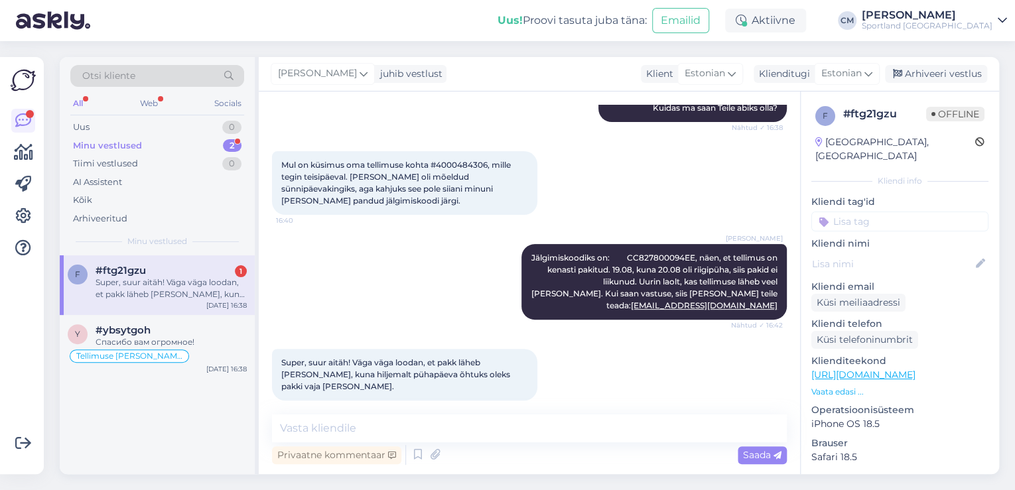
click at [438, 443] on div "Privaatne kommentaar Saada" at bounding box center [529, 455] width 515 height 25
click at [435, 440] on textarea at bounding box center [529, 429] width 515 height 28
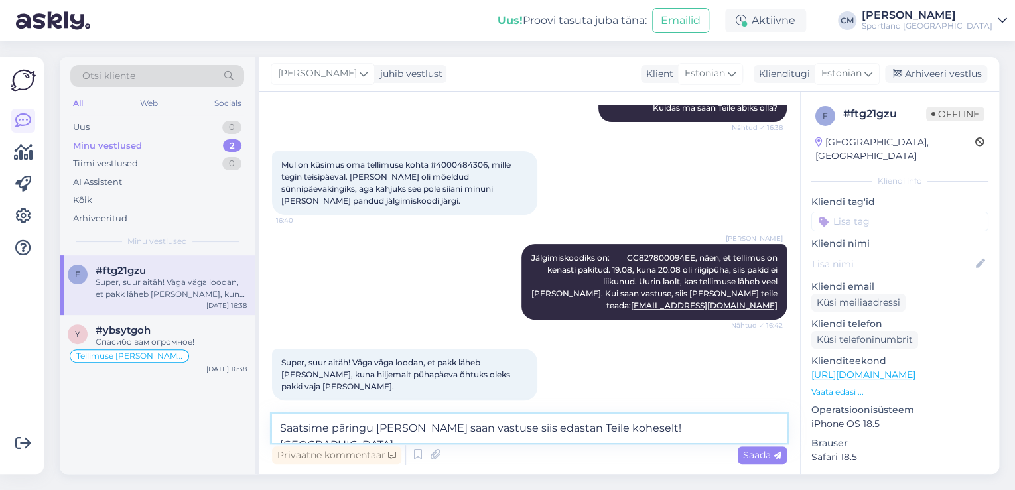
type textarea "Saatsime päringu [PERSON_NAME] saan vastuse siis edastan Teile koheselt! Aitäh!"
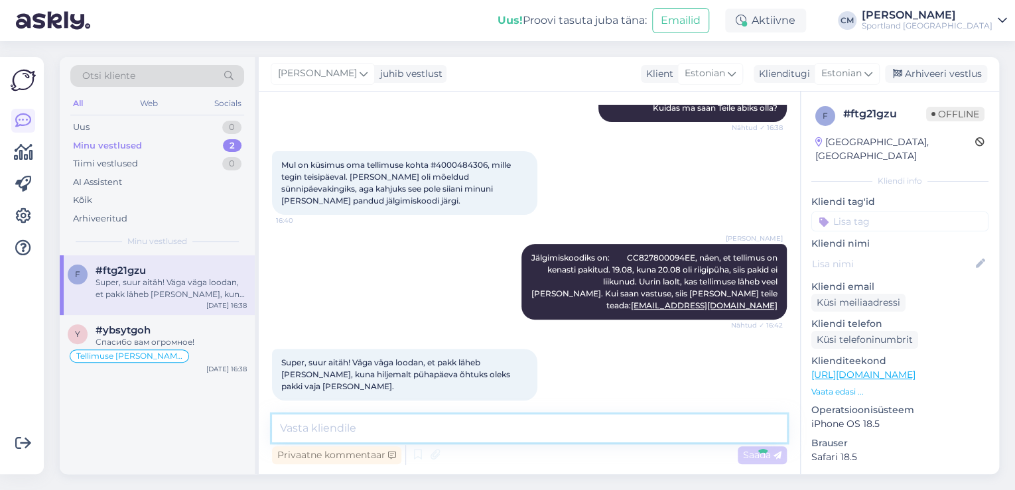
scroll to position [219, 0]
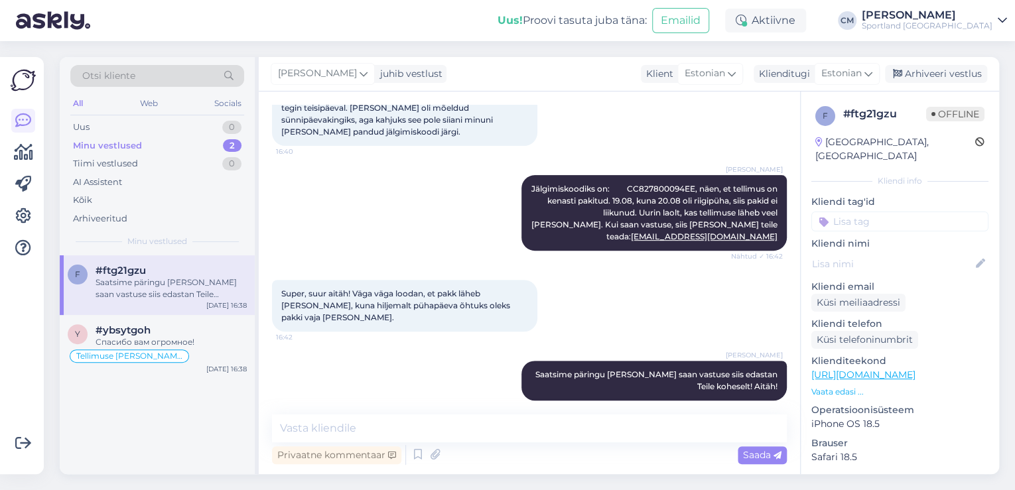
click at [908, 213] on input at bounding box center [899, 222] width 177 height 20
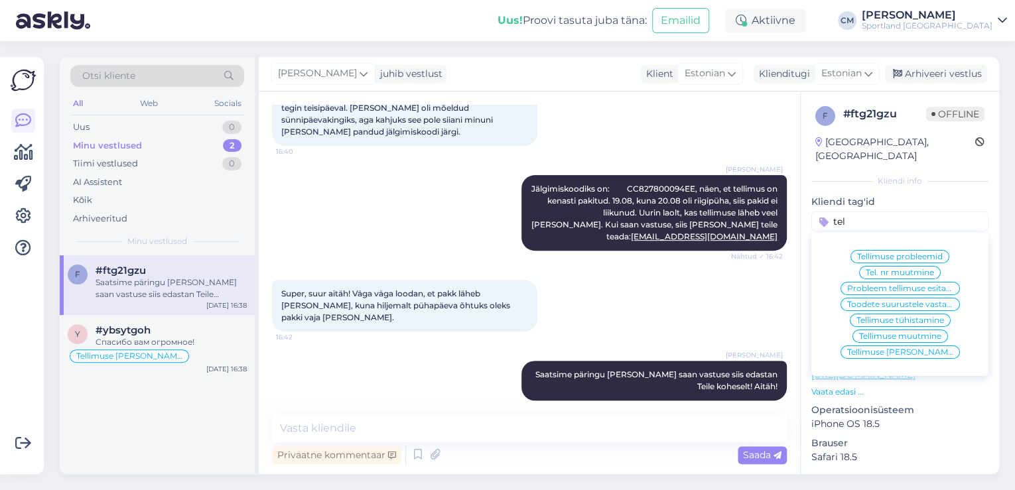
type input "tel"
click at [897, 348] on span "Tellimuse [PERSON_NAME] info" at bounding box center [900, 352] width 106 height 8
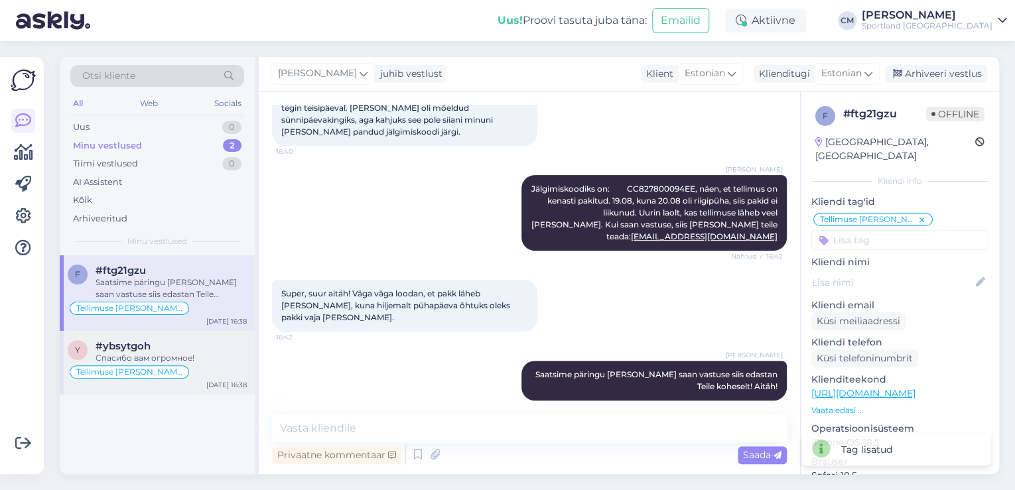
click at [151, 340] on div "#ybsytgoh" at bounding box center [171, 346] width 151 height 12
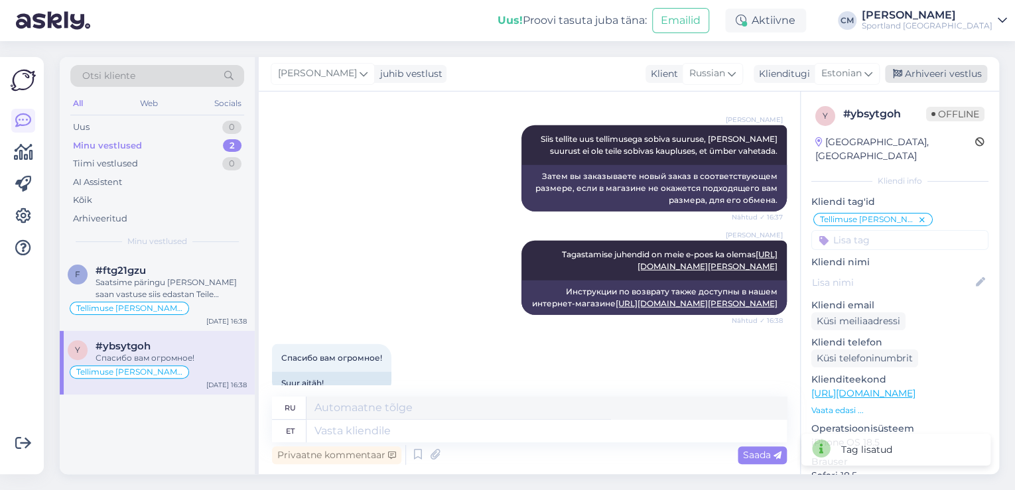
click at [925, 65] on div "Arhiveeri vestlus" at bounding box center [936, 74] width 102 height 18
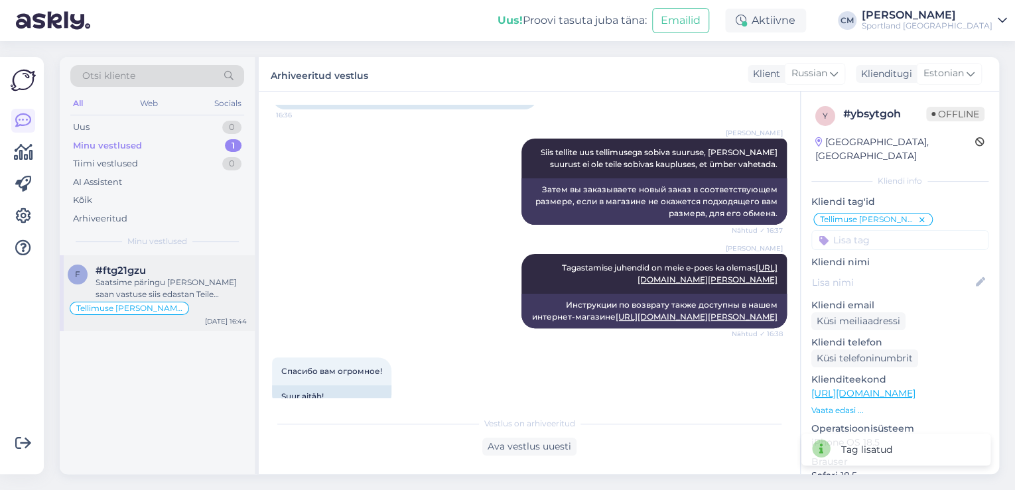
click at [231, 281] on div "Saatsime päringu [PERSON_NAME] saan vastuse siis edastan Teile koheselt! Aitäh!" at bounding box center [171, 289] width 151 height 24
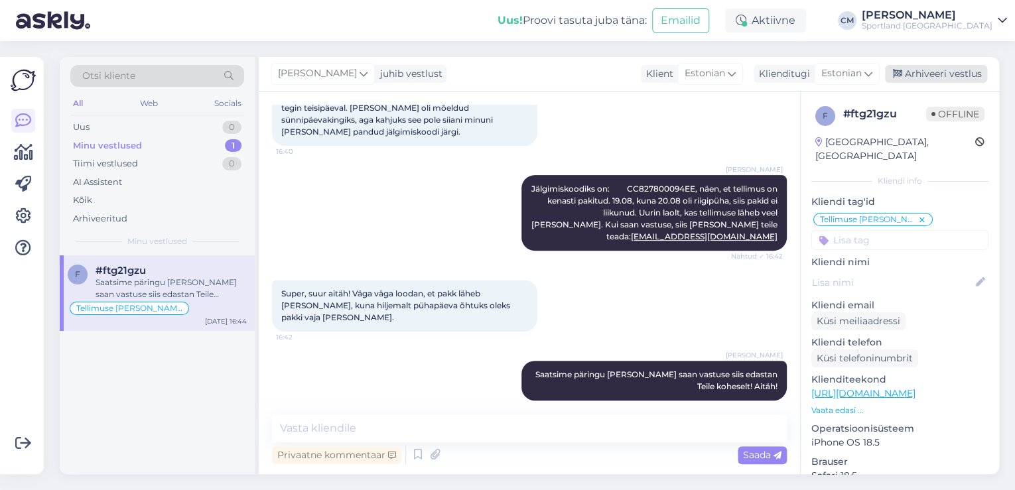
click at [921, 69] on div "Arhiveeri vestlus" at bounding box center [936, 74] width 102 height 18
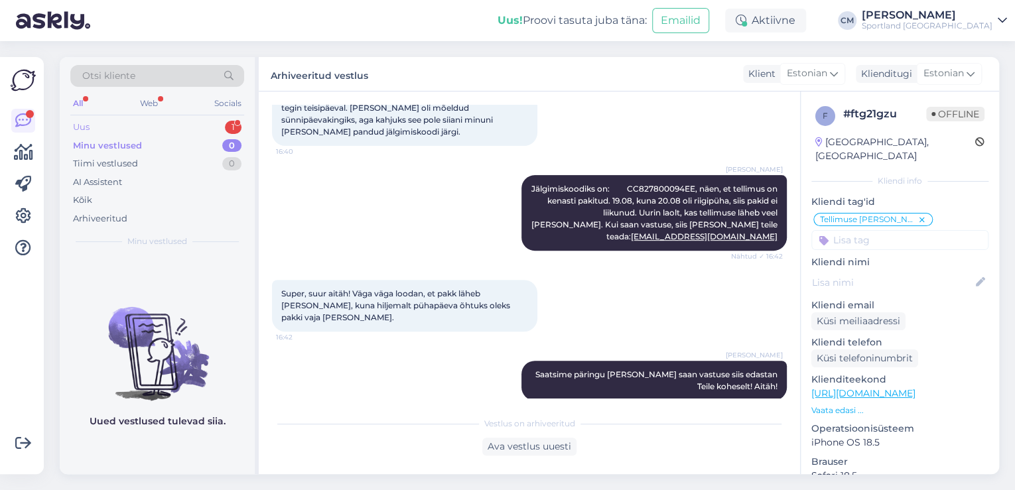
click at [208, 123] on div "Uus 1" at bounding box center [157, 127] width 174 height 19
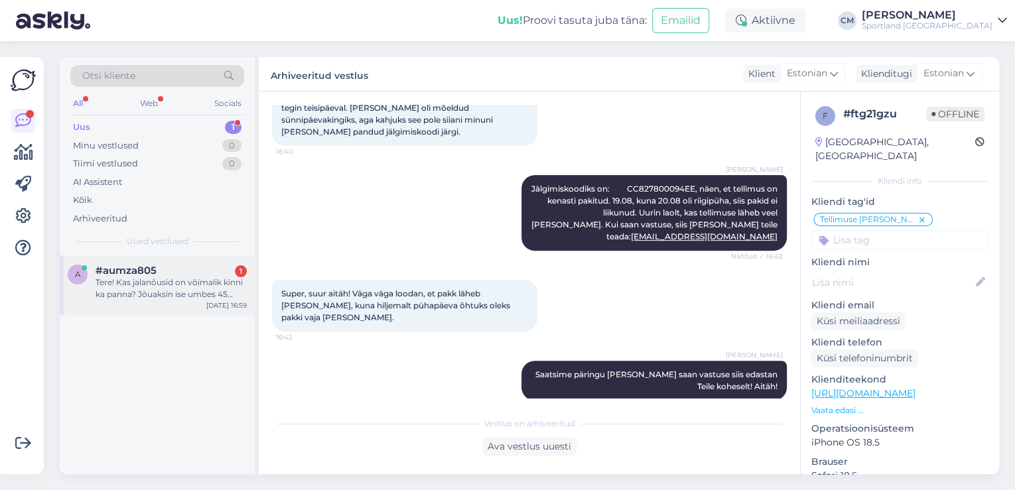
click at [201, 277] on div "Tere! Kas jalanõusid on võimalik kinni ka panna? Jõuaksin ise umbes 45 minuti p…" at bounding box center [171, 289] width 151 height 24
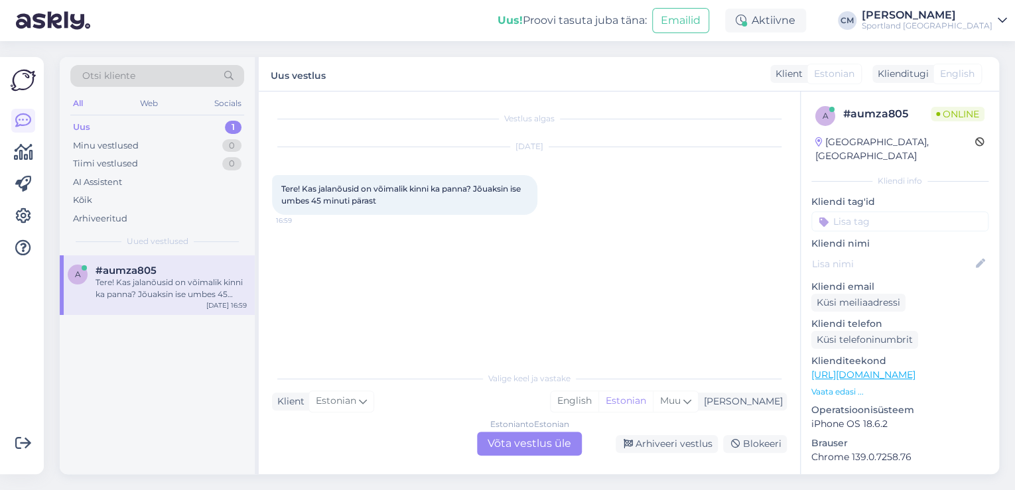
click at [522, 433] on div "Estonian to Estonian Võta vestlus üle" at bounding box center [529, 444] width 105 height 24
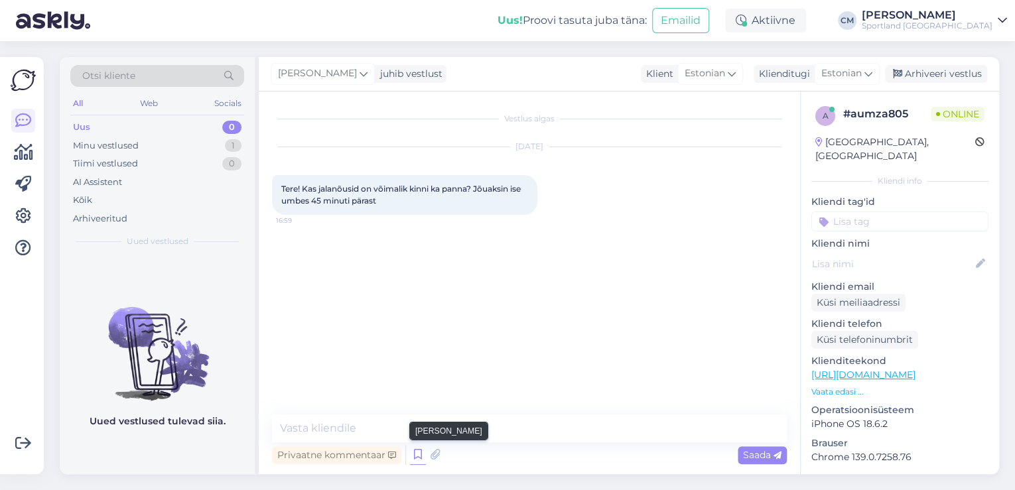
drag, startPoint x: 430, startPoint y: 456, endPoint x: 414, endPoint y: 450, distance: 17.0
click at [414, 450] on div "Privaatne kommentaar Saada" at bounding box center [529, 455] width 515 height 25
click at [414, 450] on icon at bounding box center [418, 455] width 16 height 20
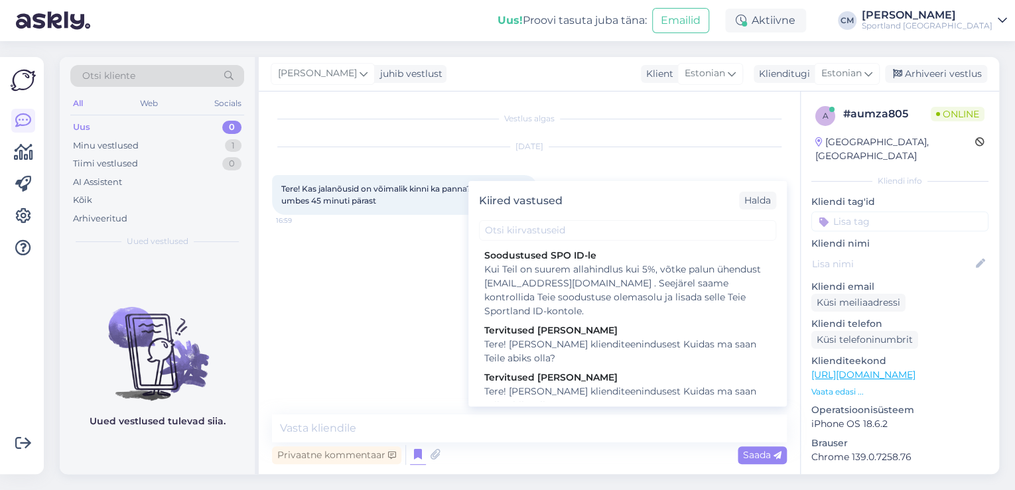
click at [608, 403] on div "Kiired vastused [PERSON_NAME] SPO ID-le Kui Teil on suurem allahindlus kui 5%, …" at bounding box center [627, 294] width 318 height 226
click at [596, 387] on div "Tere! [PERSON_NAME] klienditeenindusest Kuidas ma saan Teile abiks olla?" at bounding box center [627, 399] width 287 height 28
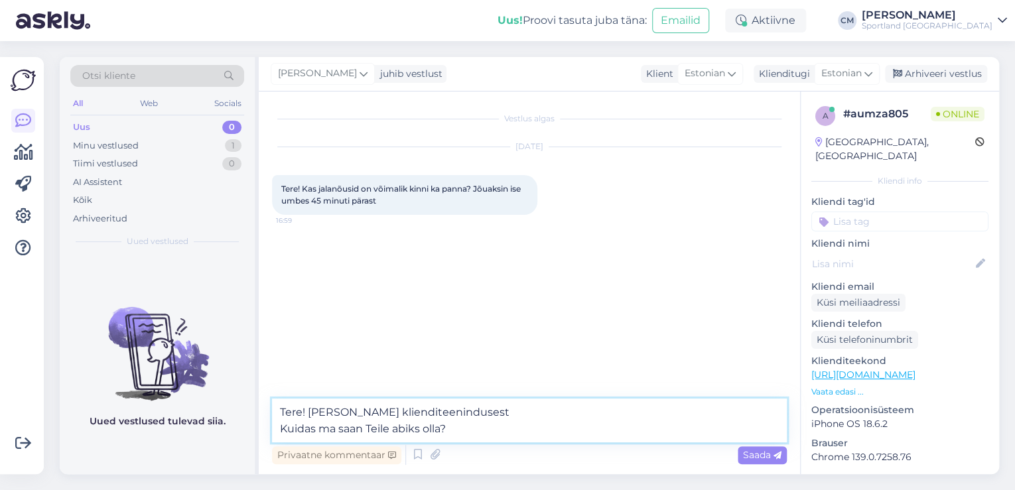
drag, startPoint x: 472, startPoint y: 432, endPoint x: 265, endPoint y: 426, distance: 207.7
click at [267, 427] on div "Vestlus algas [DATE] Tere! Kas jalanõusid on võimalik kinni ka panna? Jõuaksin …" at bounding box center [529, 283] width 541 height 383
type textarea "Tere! [PERSON_NAME] klienditeenindusest"
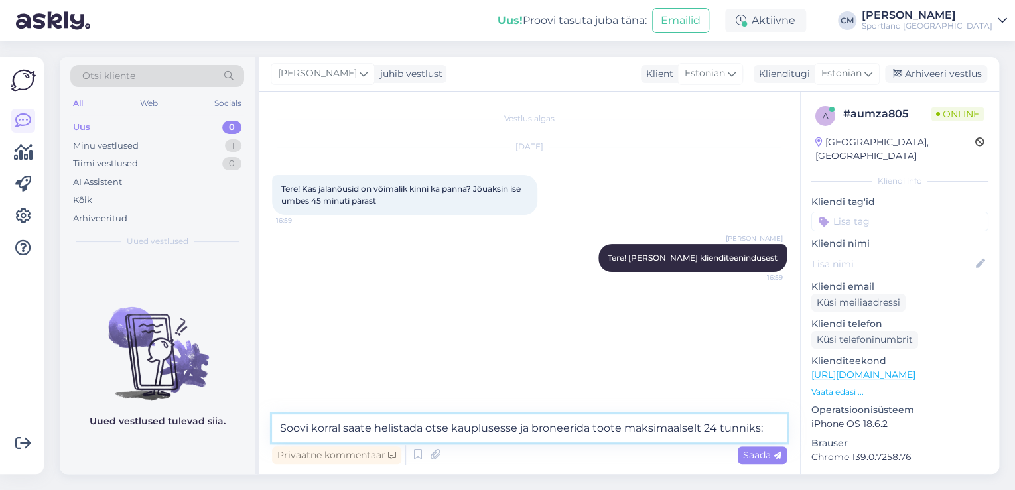
paste textarea "[URL][DOMAIN_NAME]"
type textarea "Soovi korral saate helistada otse kauplusesse ja broneerida toote maksimaalselt…"
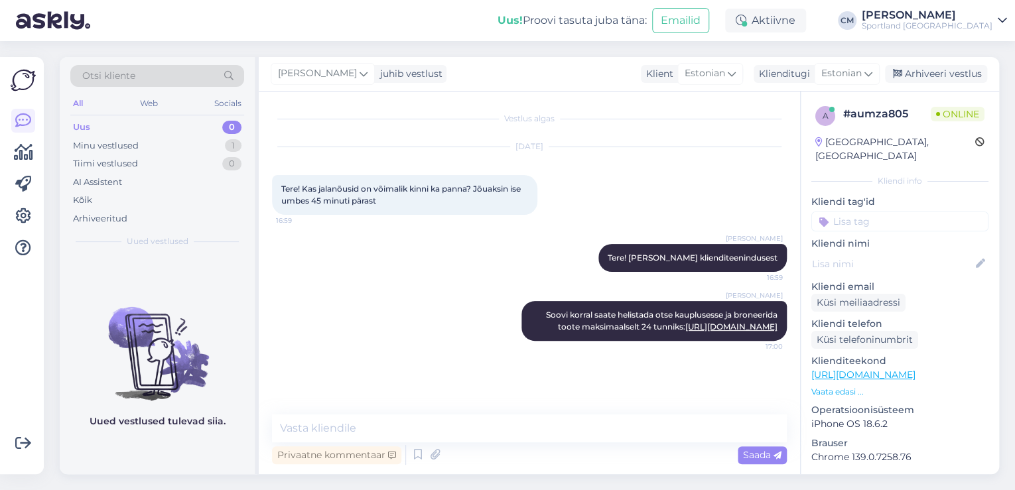
click at [885, 212] on input at bounding box center [899, 222] width 177 height 20
type input "bro"
click at [917, 253] on span "Toodete broneerimine kaupluses" at bounding box center [900, 257] width 106 height 8
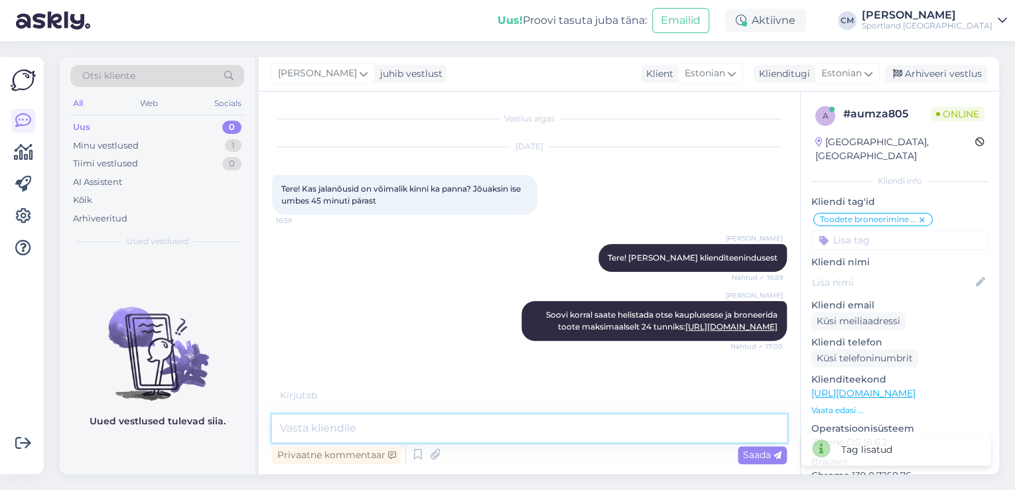
click at [444, 430] on textarea at bounding box center [529, 429] width 515 height 28
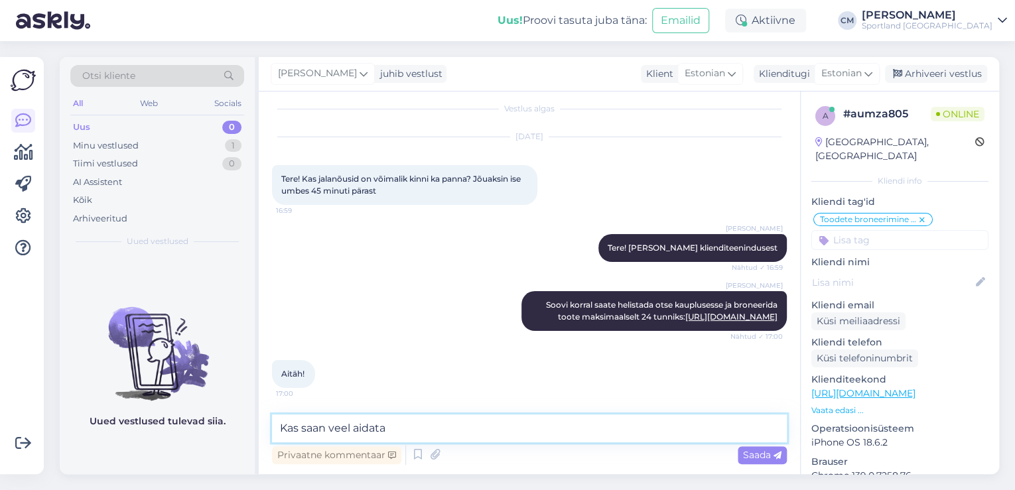
type textarea "Kas saan veel aidata?"
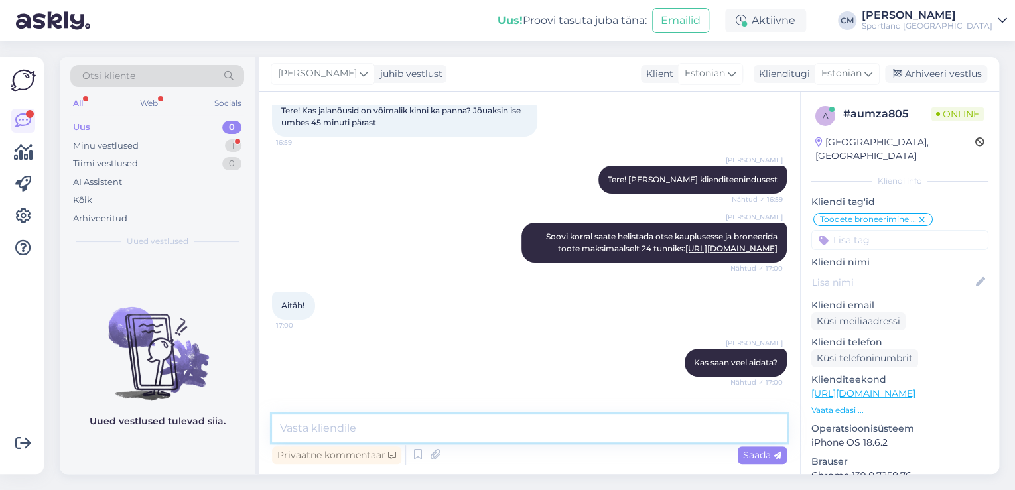
scroll to position [135, 0]
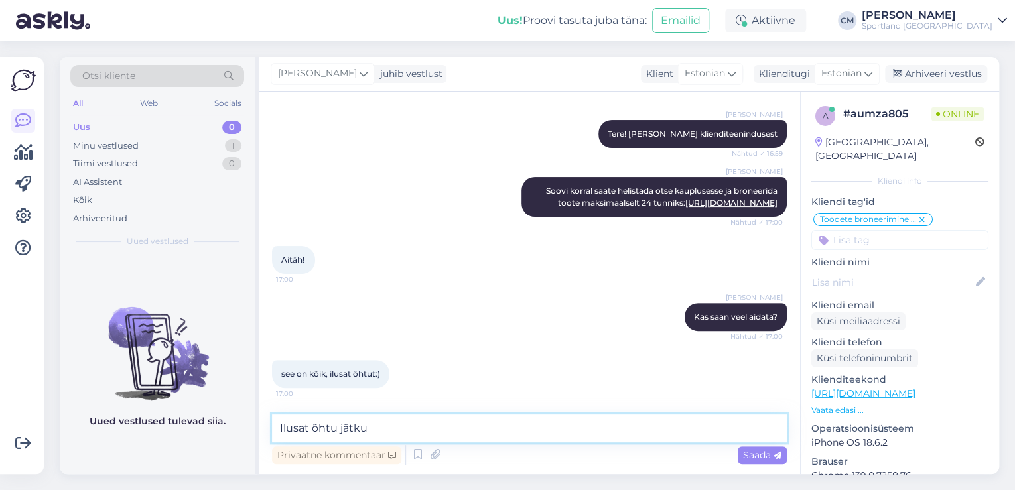
type textarea "Ilusat õhtu jätku!"
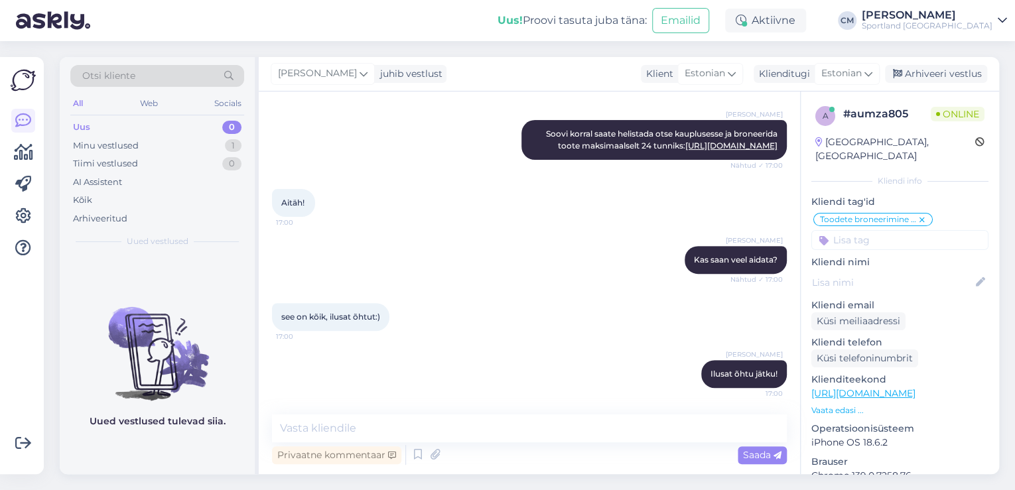
click at [958, 90] on div "[PERSON_NAME] juhib vestlust Klient [DEMOGRAPHIC_DATA] Klienditugi [DEMOGRAPHIC…" at bounding box center [629, 74] width 740 height 34
click at [949, 80] on div "Arhiveeri vestlus" at bounding box center [936, 74] width 102 height 18
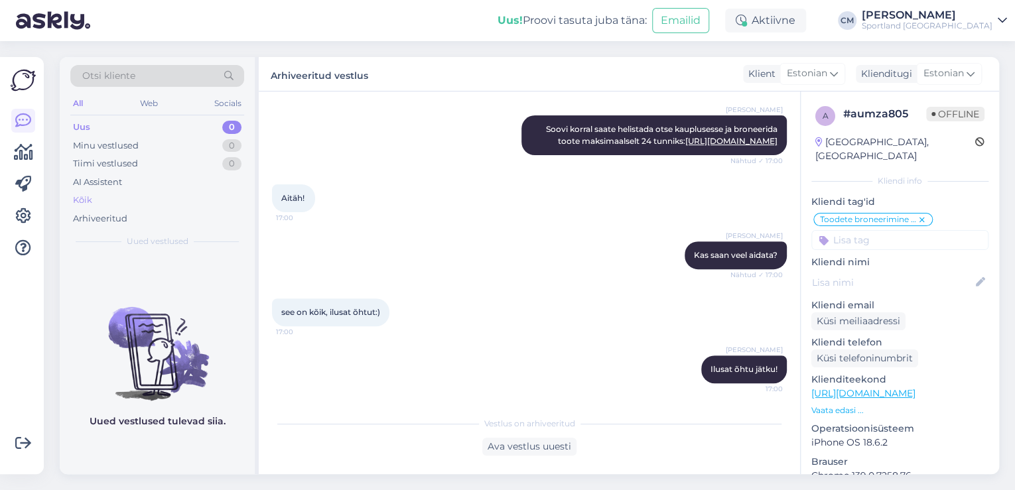
click at [157, 194] on div "Kõik" at bounding box center [157, 200] width 174 height 19
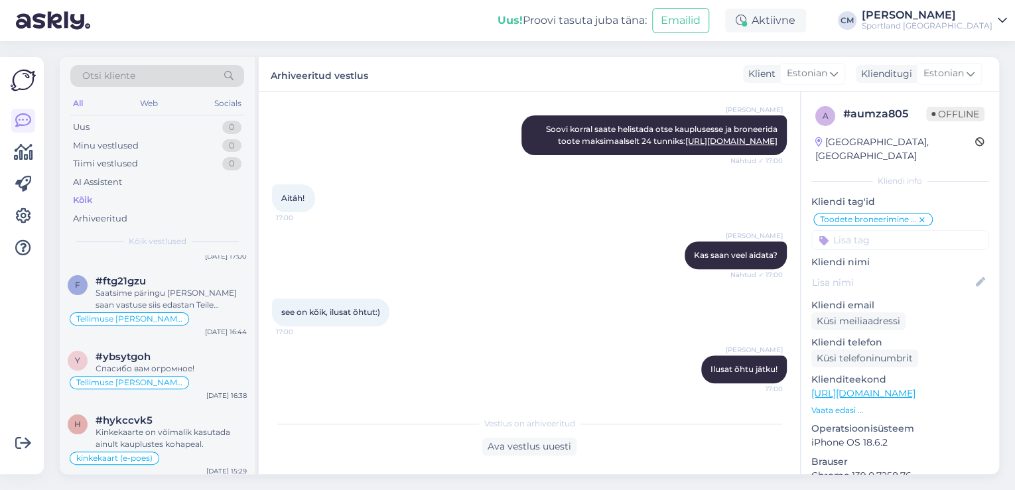
scroll to position [0, 0]
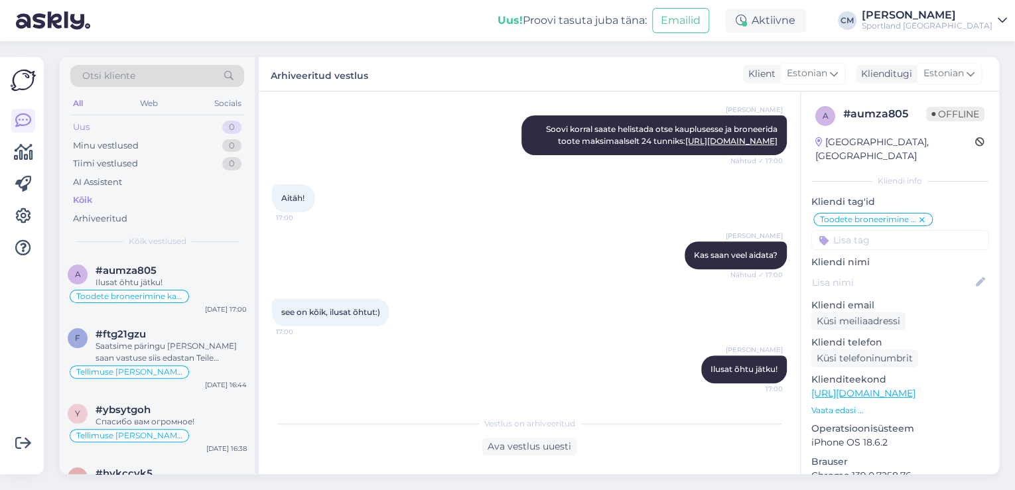
click at [128, 129] on div "Uus 0" at bounding box center [157, 127] width 174 height 19
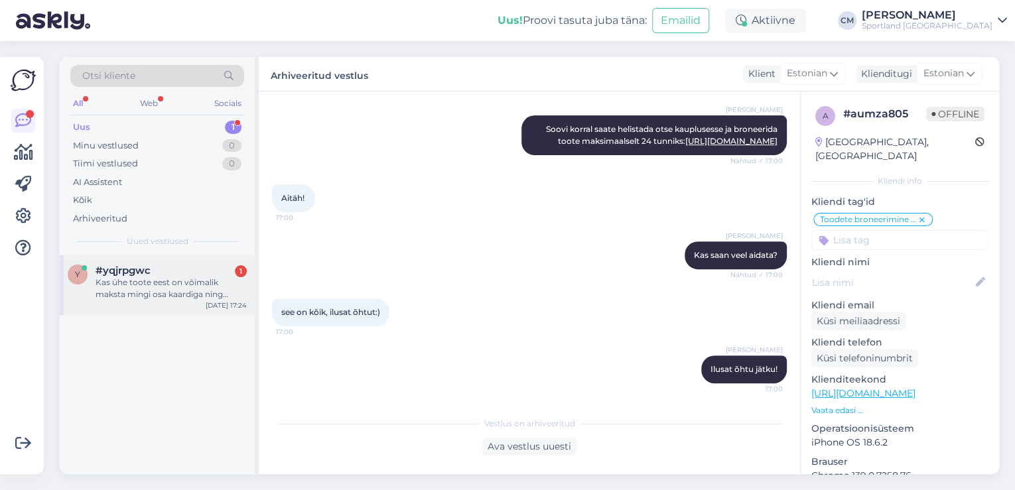
click at [174, 273] on div "#yqjrpgwc 1" at bounding box center [171, 271] width 151 height 12
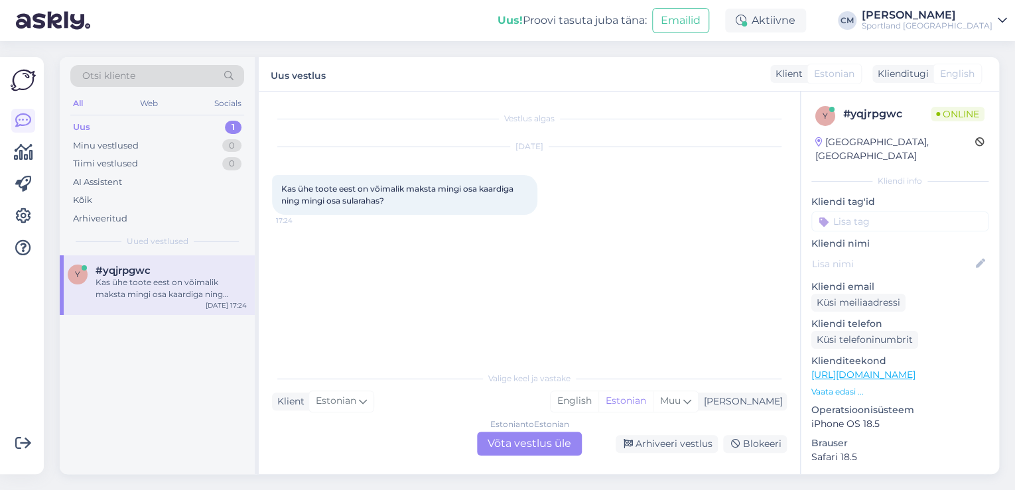
click at [535, 456] on div "Vestlus algas [DATE] Kas ühe toote eest on võimalik maksta mingi osa kaardiga n…" at bounding box center [529, 283] width 541 height 383
click at [532, 453] on div "Estonian to Estonian Võta vestlus üle" at bounding box center [529, 444] width 105 height 24
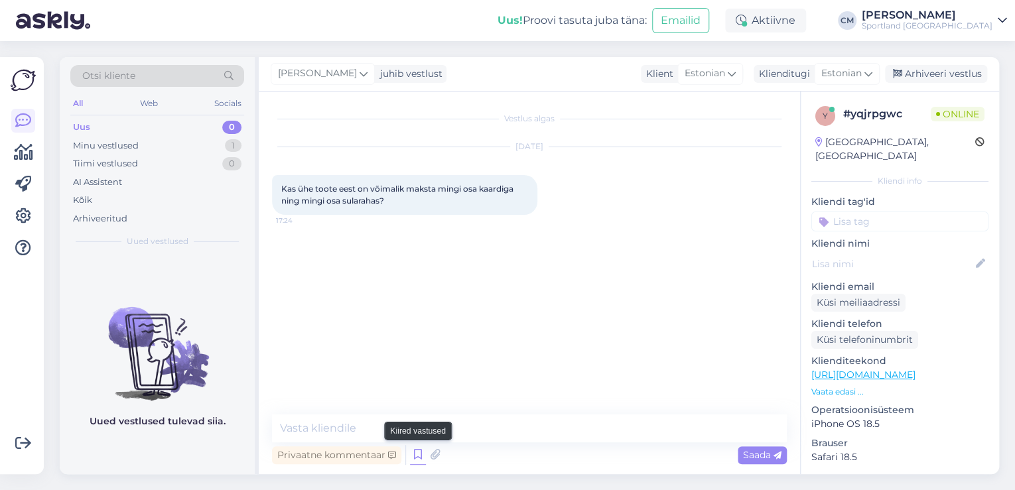
click at [422, 462] on icon at bounding box center [418, 455] width 16 height 20
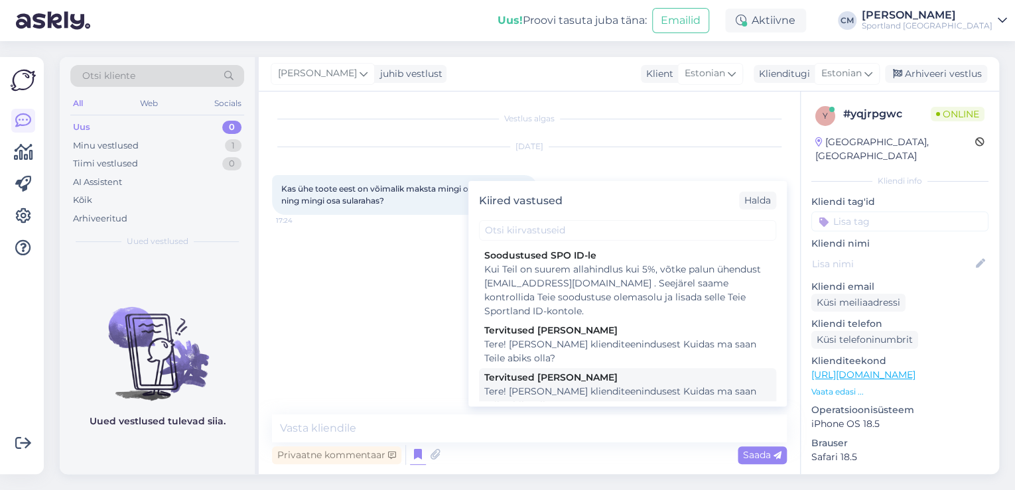
click at [567, 390] on div "Tere! [PERSON_NAME] klienditeenindusest Kuidas ma saan Teile abiks olla?" at bounding box center [627, 399] width 287 height 28
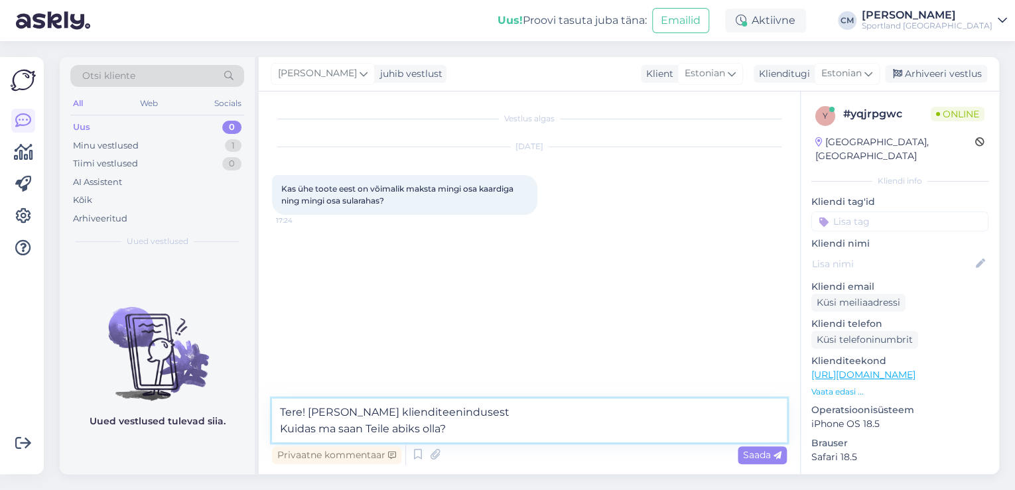
drag, startPoint x: 514, startPoint y: 433, endPoint x: 218, endPoint y: 439, distance: 296.6
click at [218, 441] on div "Otsi kliente All Web Socials Uus 0 Minu vestlused 1 Tiimi vestlused 0 AI Assist…" at bounding box center [529, 265] width 939 height 417
type textarea "Tere! [PERSON_NAME] klienditeenindusest"
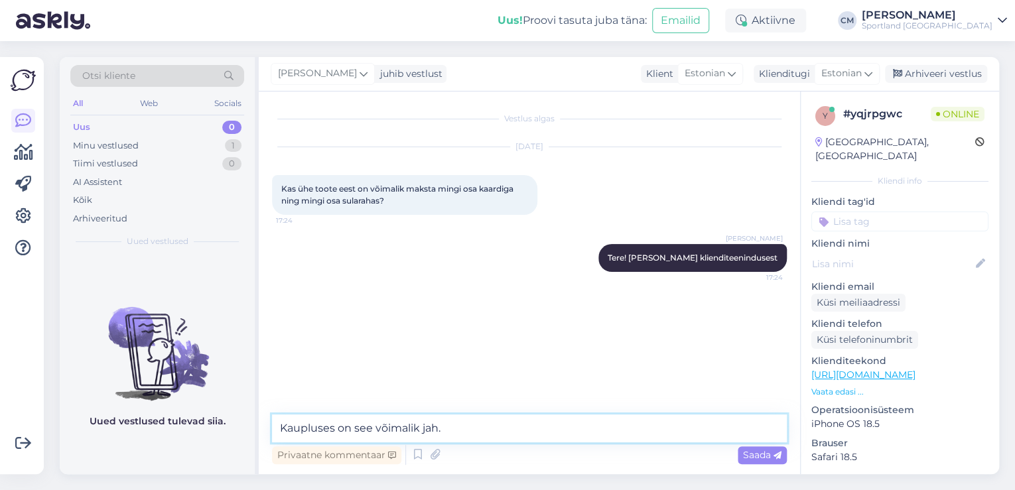
type textarea "Kaupluses on see võimalik jah."
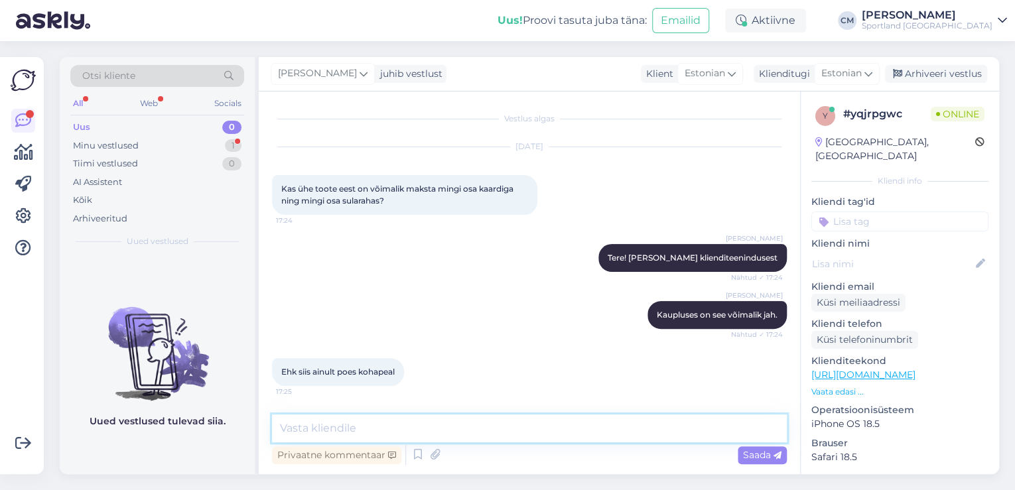
click at [427, 431] on textarea at bounding box center [529, 429] width 515 height 28
type textarea "Jah"
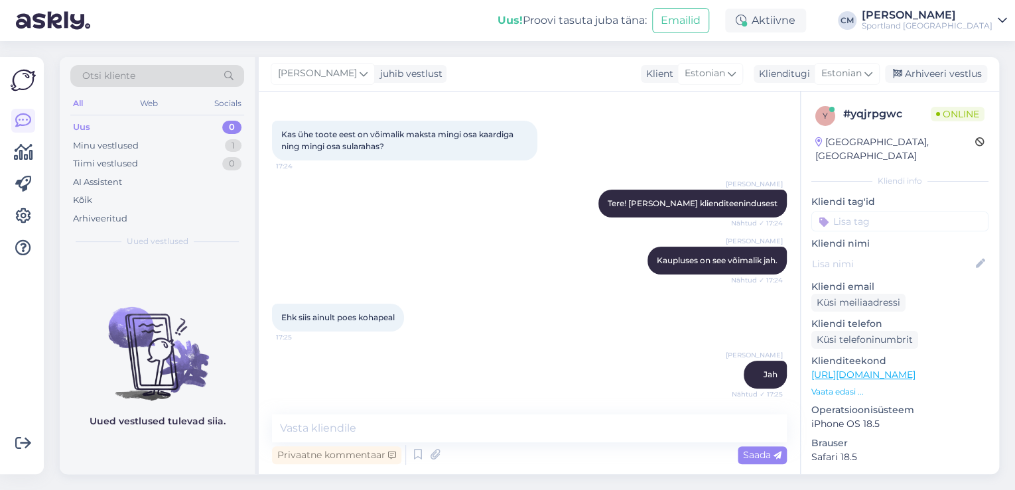
scroll to position [111, 0]
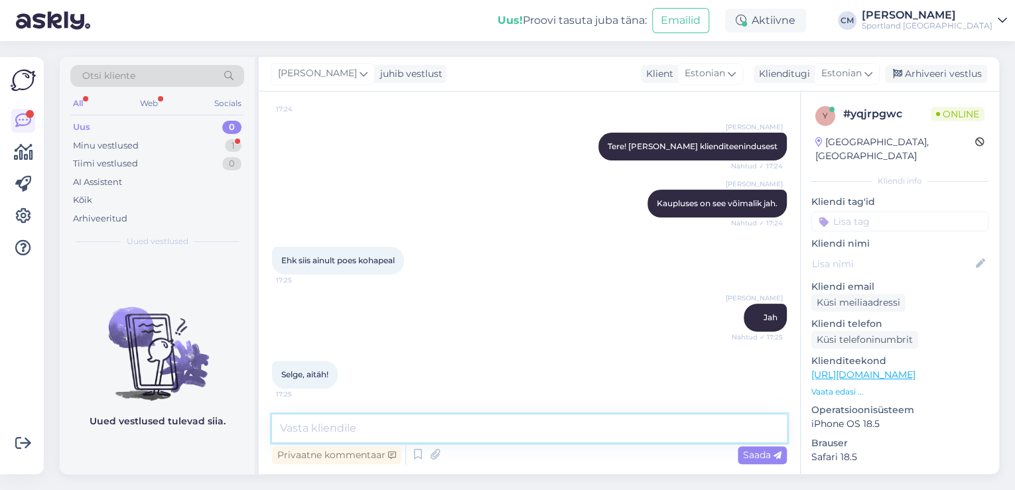
click at [460, 415] on textarea at bounding box center [529, 429] width 515 height 28
type textarea "Kas saan veel aidata?"
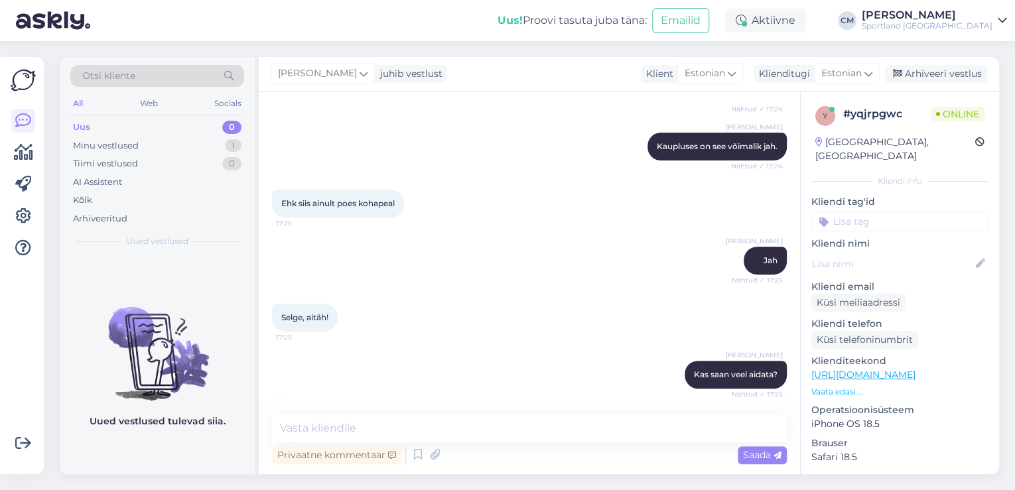
scroll to position [226, 0]
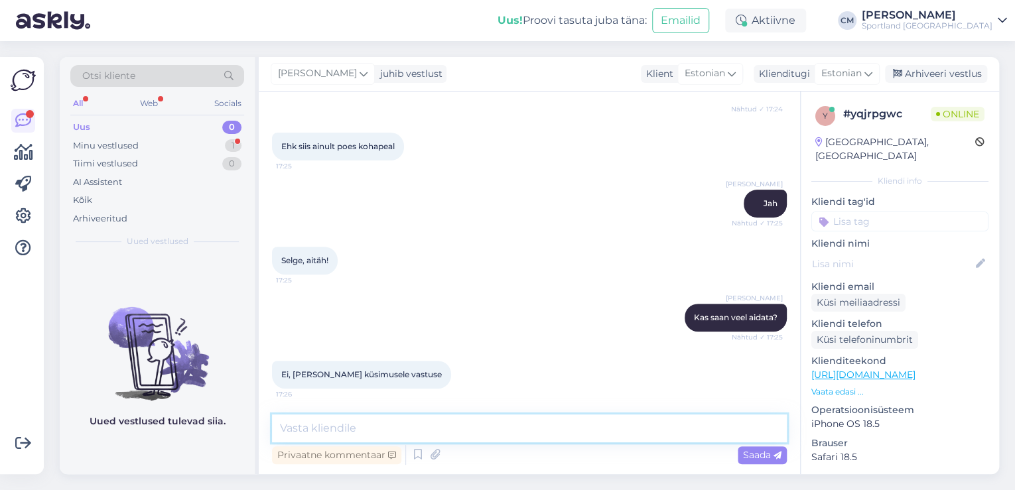
click at [439, 420] on textarea at bounding box center [529, 429] width 515 height 28
click at [336, 432] on textarea "Ilusat õhti jätku!" at bounding box center [529, 429] width 515 height 28
type textarea "Ilusat õhtu jätku!"
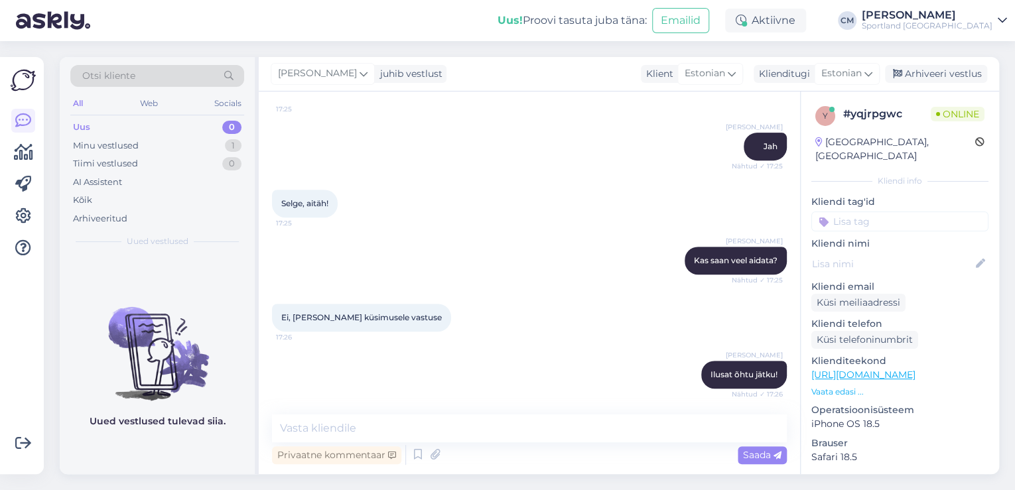
click at [900, 215] on input at bounding box center [899, 222] width 177 height 20
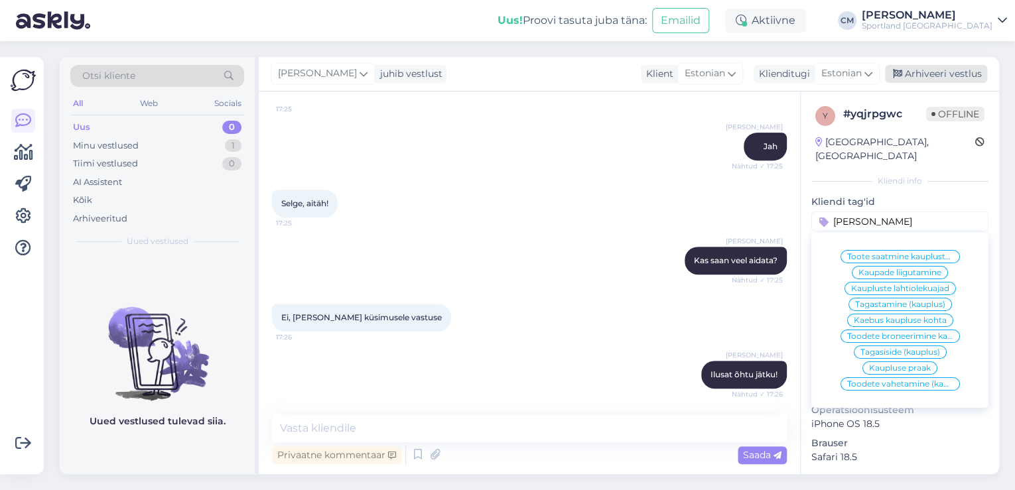
type input "[PERSON_NAME]"
click at [922, 74] on div "Arhiveeri vestlus" at bounding box center [936, 74] width 102 height 18
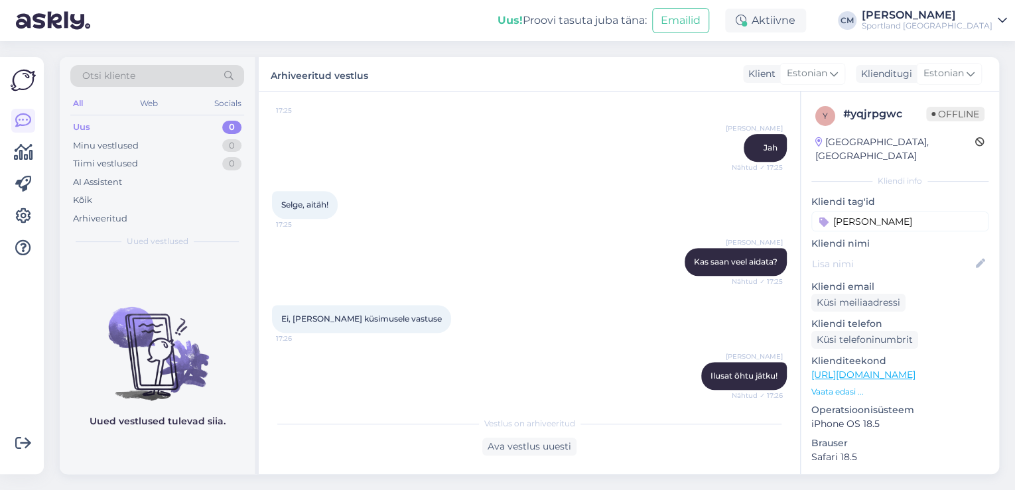
scroll to position [287, 0]
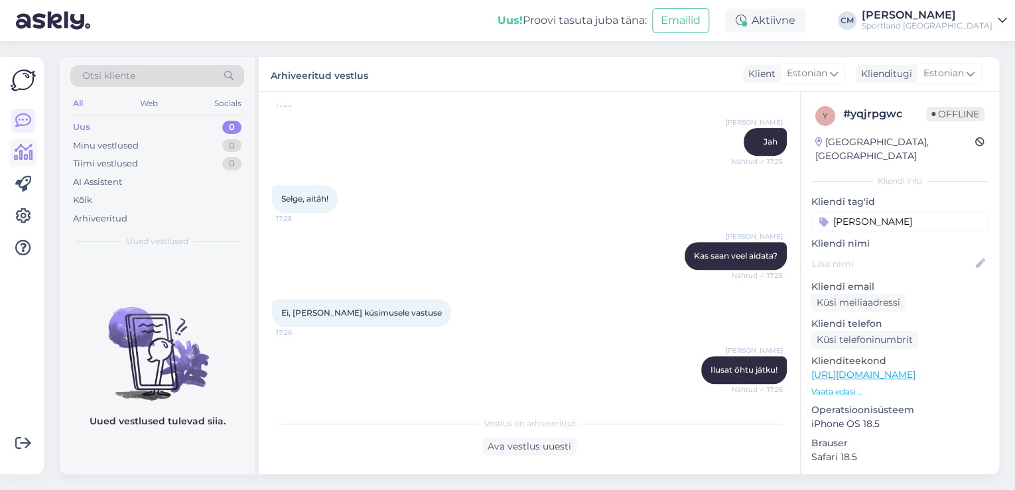
click at [28, 156] on icon at bounding box center [23, 153] width 19 height 16
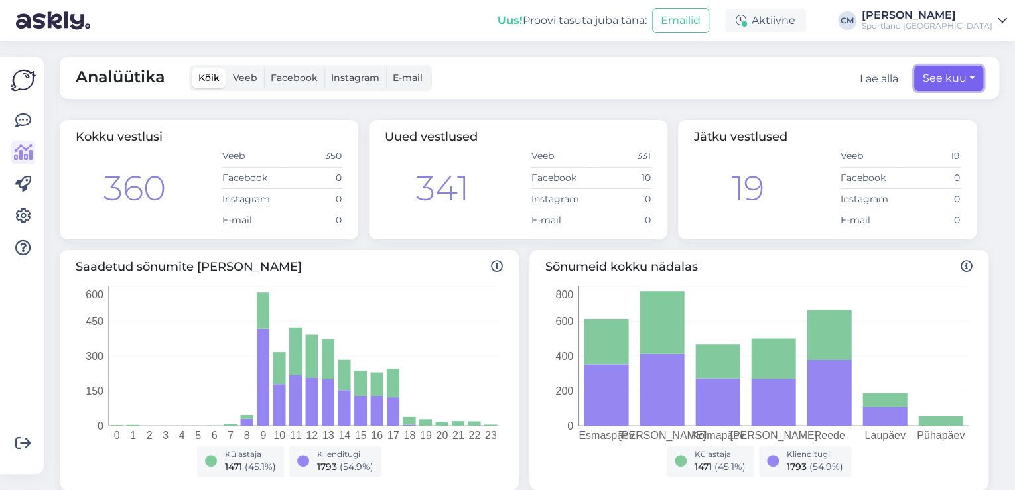
click at [916, 83] on button "See kuu" at bounding box center [948, 78] width 69 height 25
select select "7"
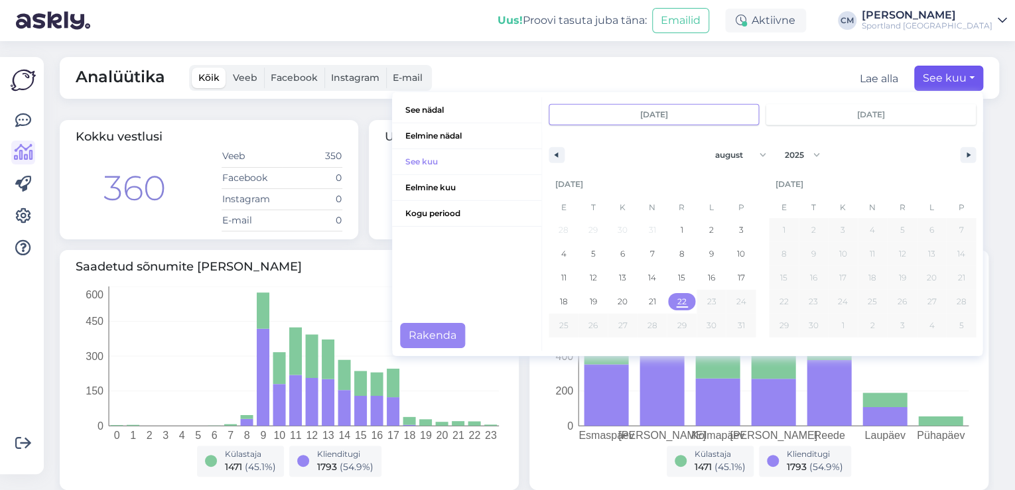
click at [677, 299] on span "22" at bounding box center [681, 302] width 9 height 24
type input "[DATE]"
click at [443, 321] on div "See nädal [PERSON_NAME] nädal See kuu [PERSON_NAME] kuu Kogu periood" at bounding box center [467, 224] width 150 height 253
click at [443, 323] on button "Rakenda" at bounding box center [432, 335] width 65 height 25
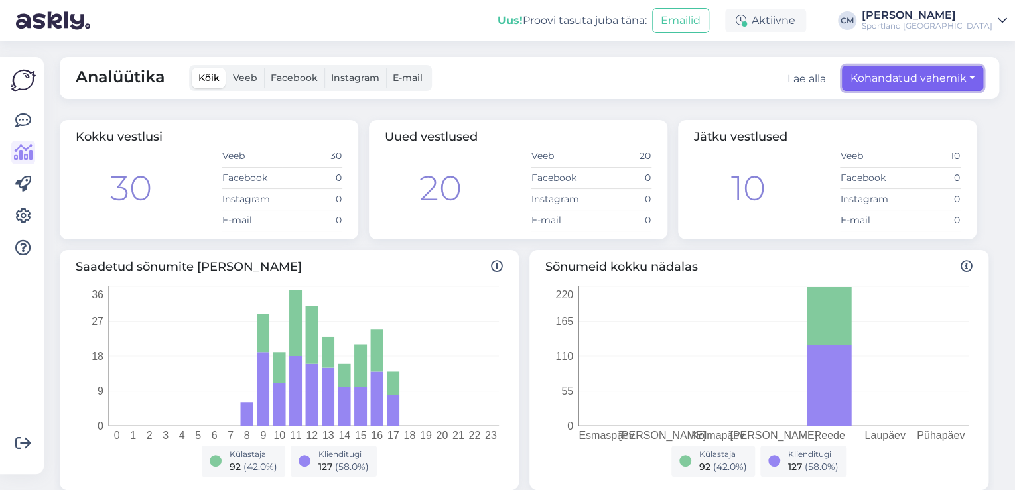
click at [854, 78] on button "Kohandatud vahemik" at bounding box center [912, 78] width 141 height 25
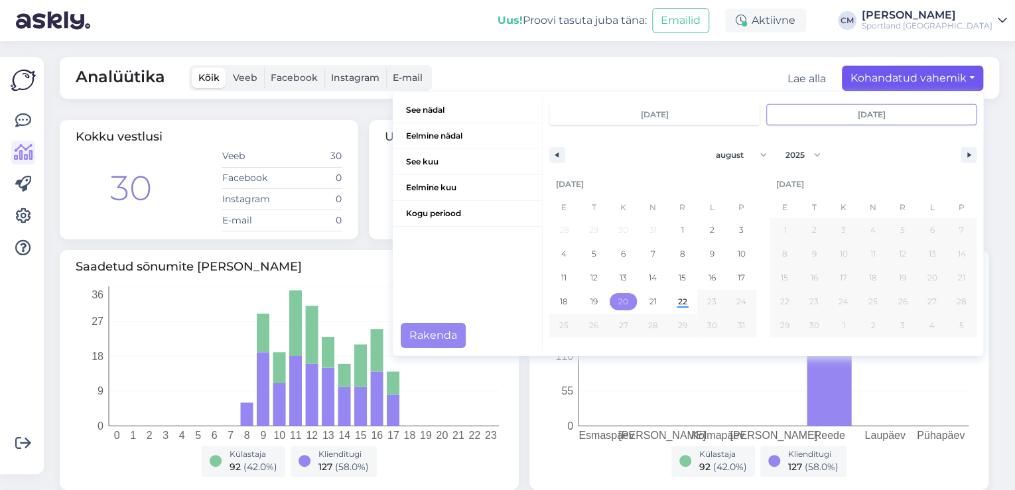
click at [622, 300] on span "20" at bounding box center [623, 301] width 30 height 17
click at [678, 305] on span "22" at bounding box center [682, 302] width 9 height 24
click at [629, 306] on div "28 29 30 31 1 2 3 4 5 6 7 8 9 10 11 12 13 14 15 16 17 18 19 20 21 22 23 24 25 2…" at bounding box center [652, 277] width 207 height 119
type input "[DATE]"
click at [624, 306] on span "20" at bounding box center [623, 301] width 30 height 17
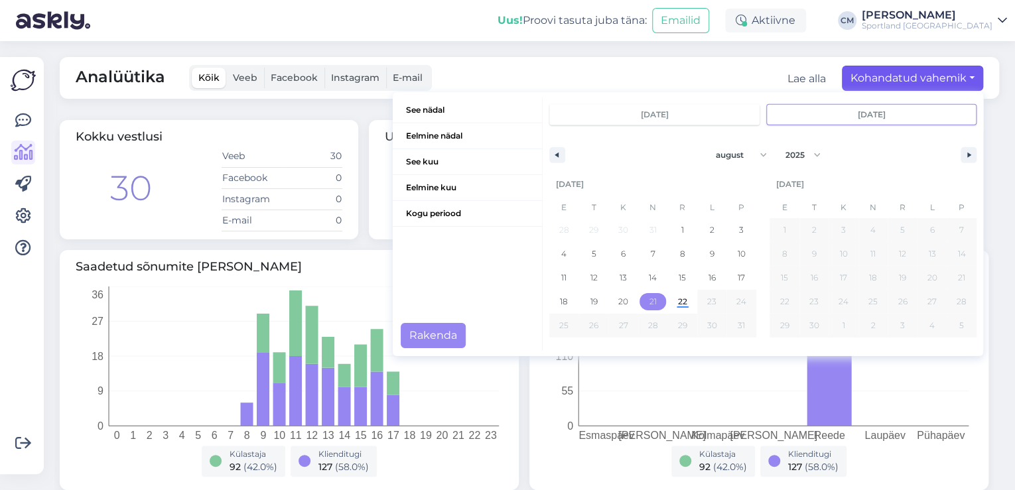
type input "[DATE]"
click at [624, 306] on span "20" at bounding box center [623, 301] width 30 height 17
click at [431, 327] on button "Rakenda" at bounding box center [433, 335] width 65 height 25
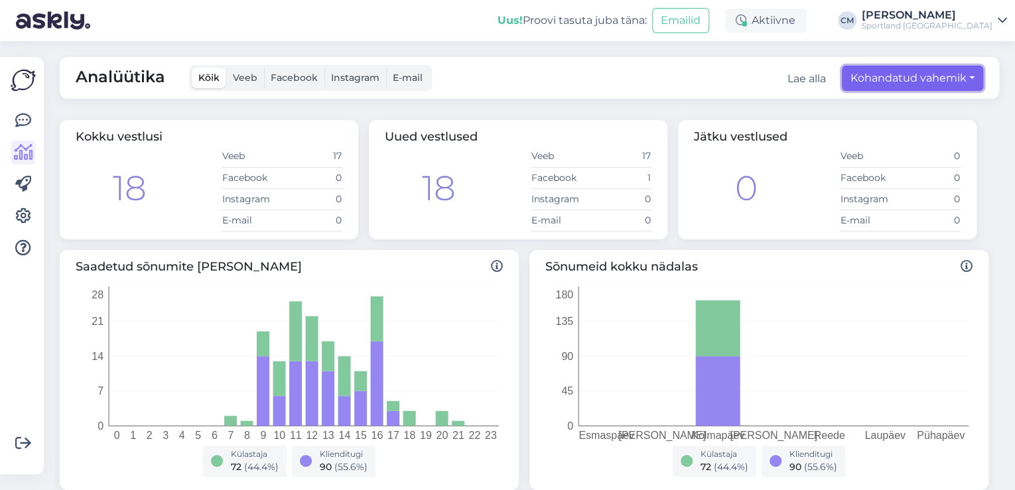
click at [888, 77] on button "Kohandatud vahemik" at bounding box center [912, 78] width 141 height 25
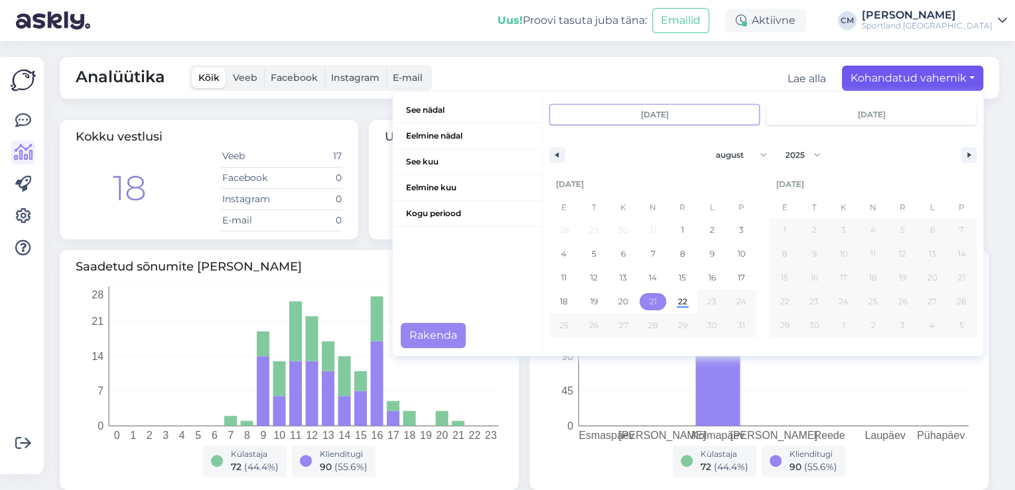
click at [638, 305] on span "21" at bounding box center [653, 301] width 30 height 17
type input "[DATE]"
click at [638, 305] on span "21" at bounding box center [653, 301] width 30 height 17
click at [560, 307] on span "18" at bounding box center [564, 302] width 8 height 24
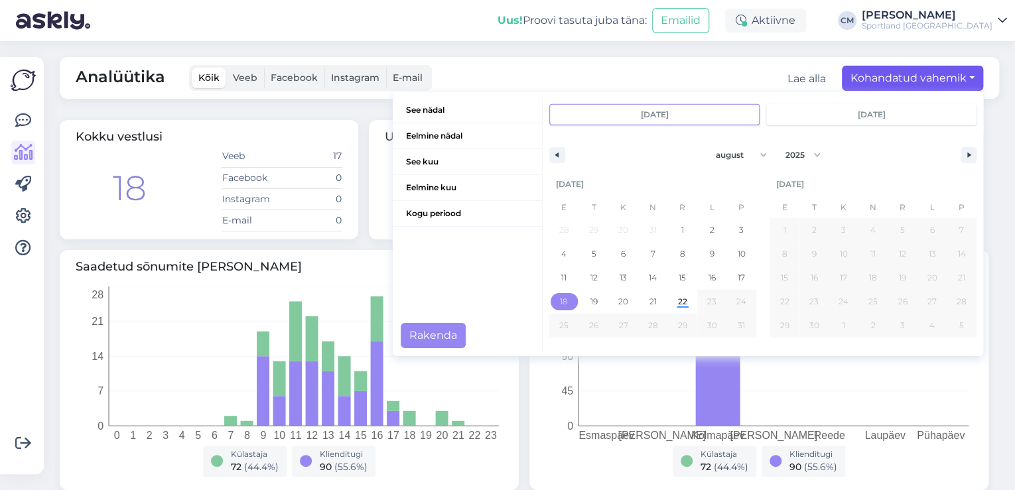
type input "[DATE]"
click at [726, 274] on span "17" at bounding box center [741, 277] width 30 height 17
click at [710, 281] on span "16" at bounding box center [712, 277] width 30 height 17
type input "[DATE]"
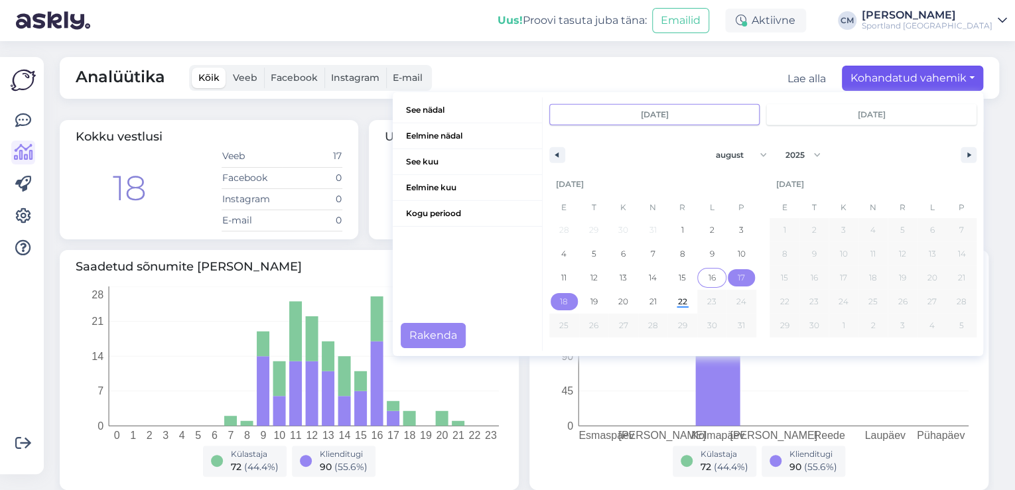
type input "[DATE]"
click at [446, 330] on button "Rakenda" at bounding box center [433, 335] width 65 height 25
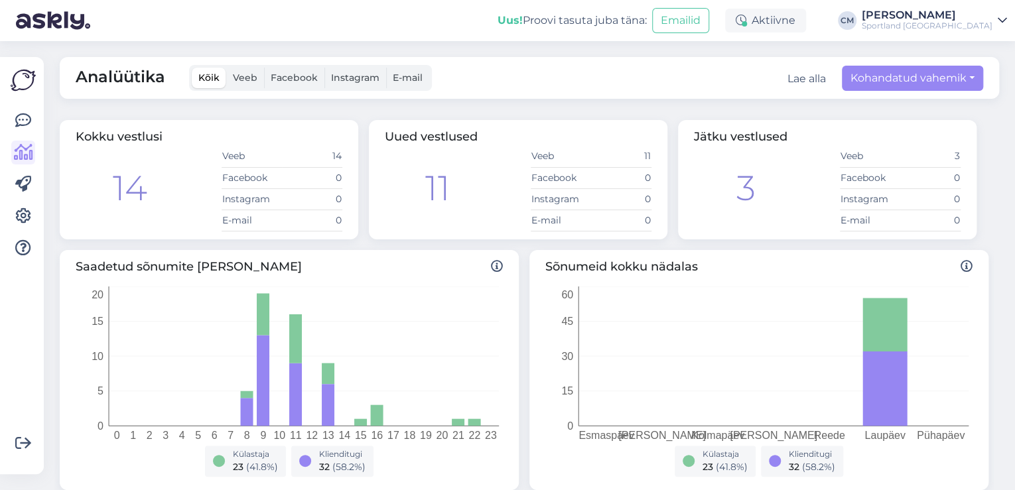
click at [934, 91] on div "Analüütika Kõik Veeb Facebook Instagram E-mail Lae alla Kohandatud vahemik See …" at bounding box center [529, 78] width 939 height 42
click at [913, 81] on button "Kohandatud vahemik" at bounding box center [912, 78] width 141 height 25
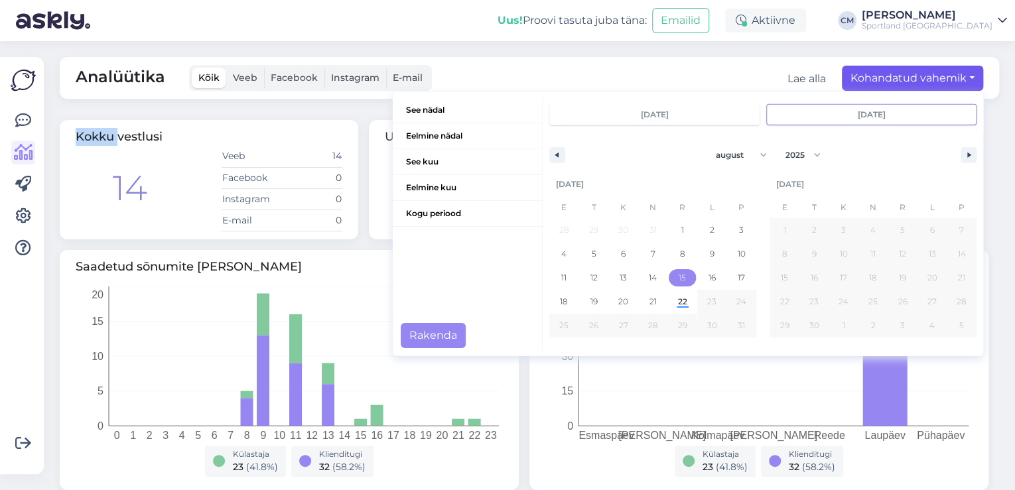
click at [679, 277] on span "15" at bounding box center [682, 278] width 7 height 24
type input "[DATE]"
click at [667, 279] on span "15" at bounding box center [682, 277] width 30 height 17
type input "[DATE]"
click at [449, 328] on button "Rakenda" at bounding box center [433, 335] width 65 height 25
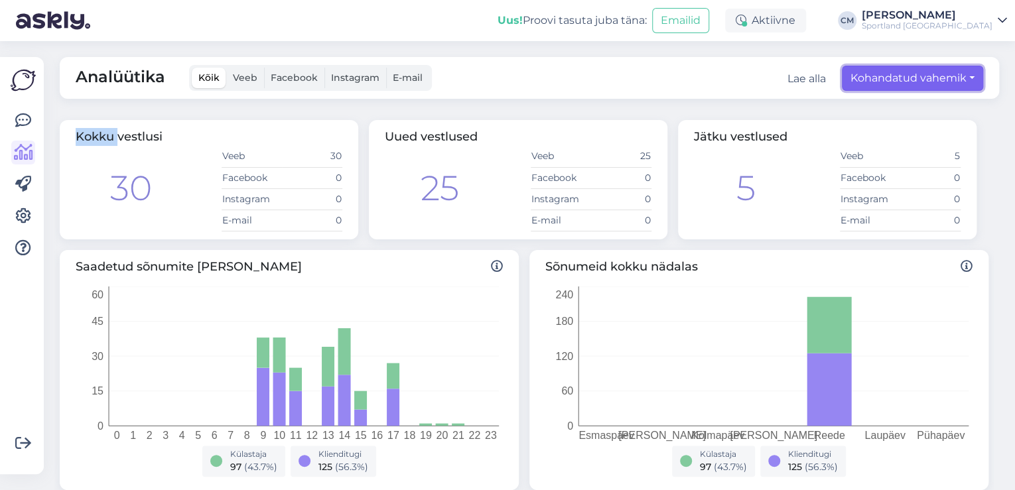
click at [931, 81] on button "Kohandatud vahemik" at bounding box center [912, 78] width 141 height 25
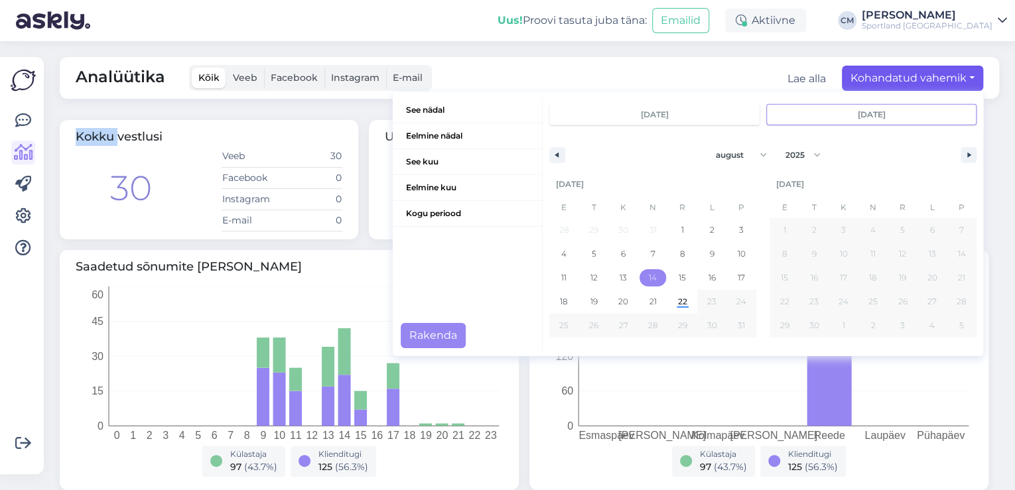
click at [649, 287] on span "14" at bounding box center [653, 278] width 8 height 24
click at [448, 334] on button "Rakenda" at bounding box center [433, 335] width 65 height 25
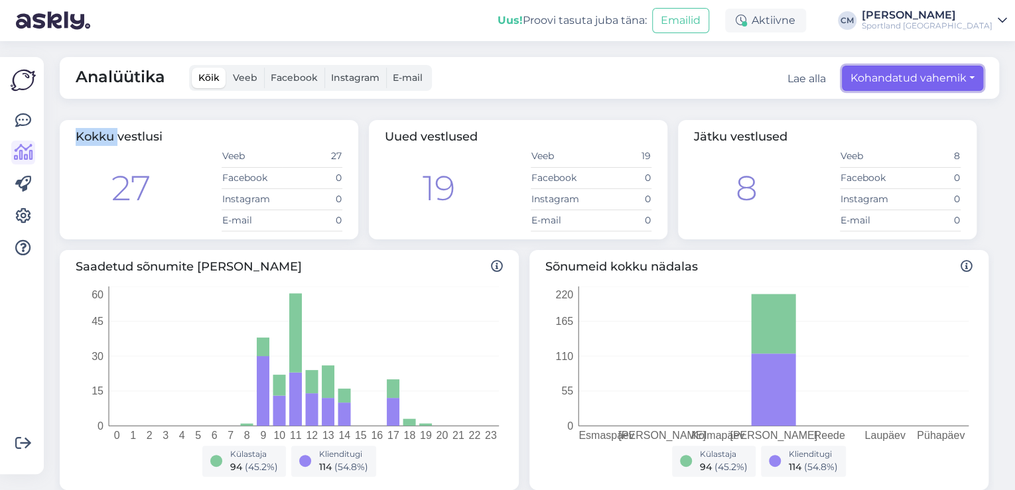
click at [877, 88] on button "Kohandatud vahemik" at bounding box center [912, 78] width 141 height 25
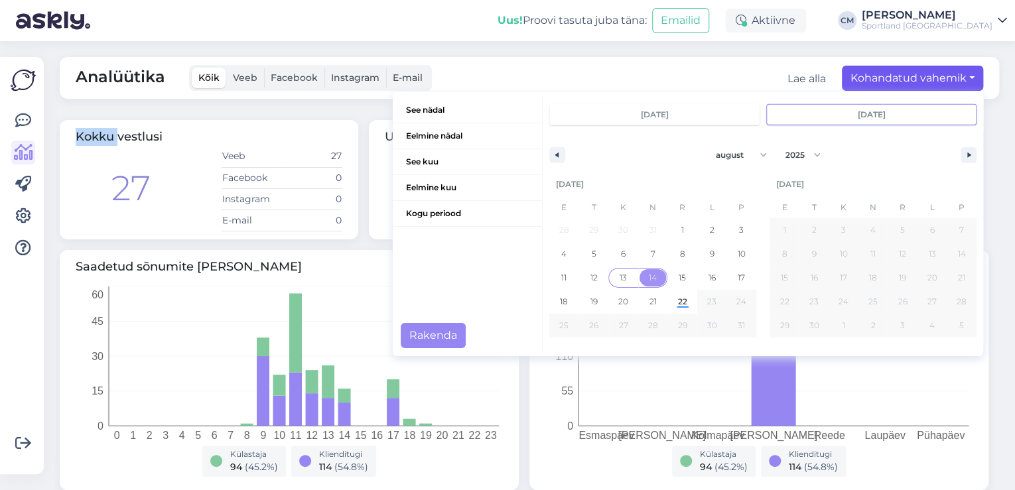
click at [620, 284] on span "13" at bounding box center [623, 278] width 7 height 24
click at [620, 282] on span "13" at bounding box center [623, 278] width 7 height 24
click at [441, 332] on button "Rakenda" at bounding box center [433, 335] width 65 height 25
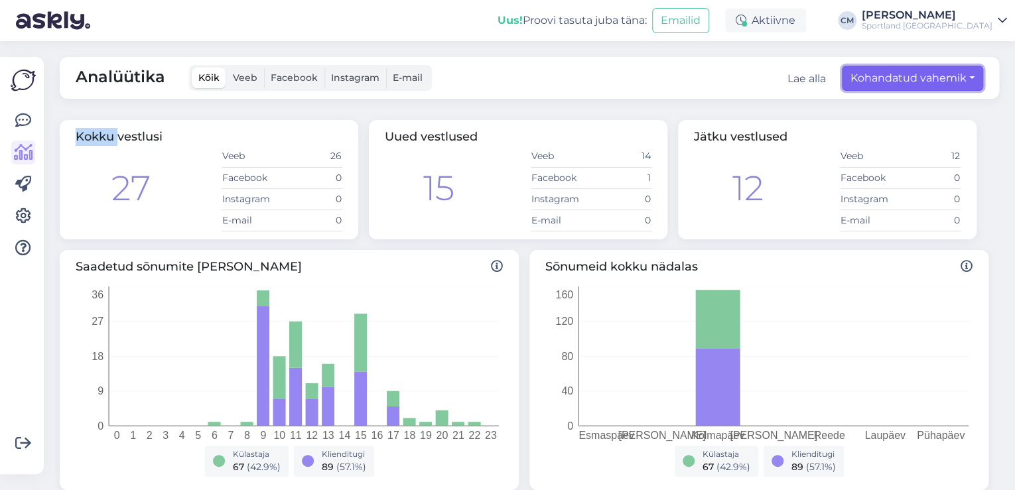
click at [888, 71] on button "Kohandatud vahemik" at bounding box center [912, 78] width 141 height 25
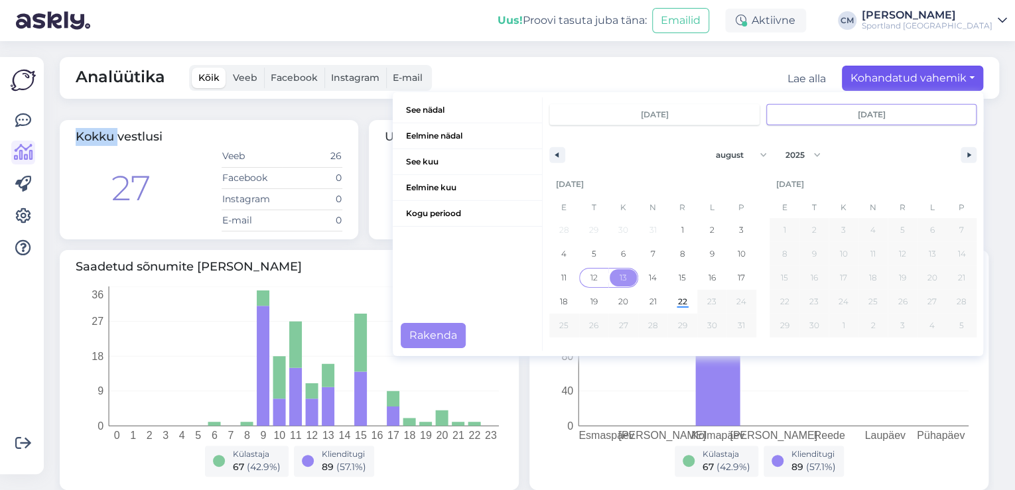
click at [579, 281] on span "12" at bounding box center [594, 277] width 30 height 17
click at [579, 279] on span "12" at bounding box center [594, 277] width 30 height 17
click at [414, 338] on button "Rakenda" at bounding box center [433, 335] width 65 height 25
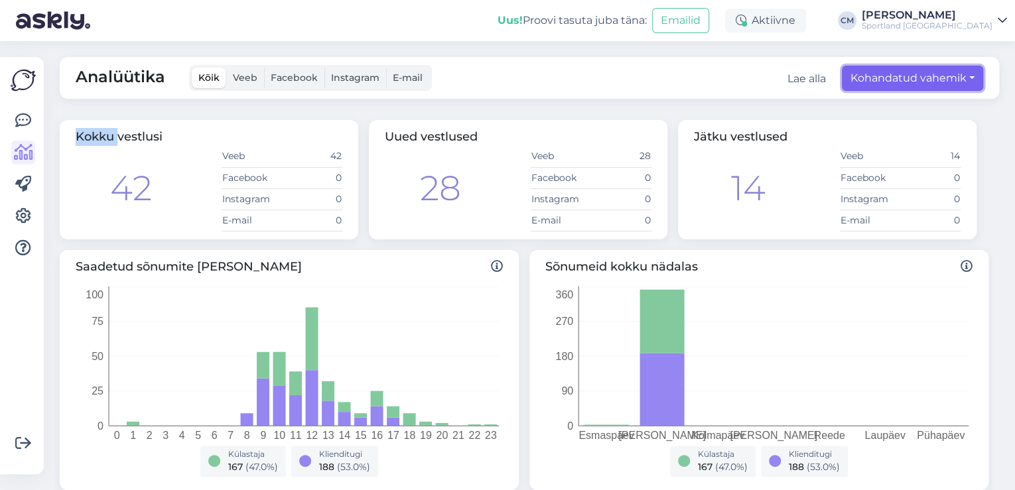
click at [918, 82] on button "Kohandatud vahemik" at bounding box center [912, 78] width 141 height 25
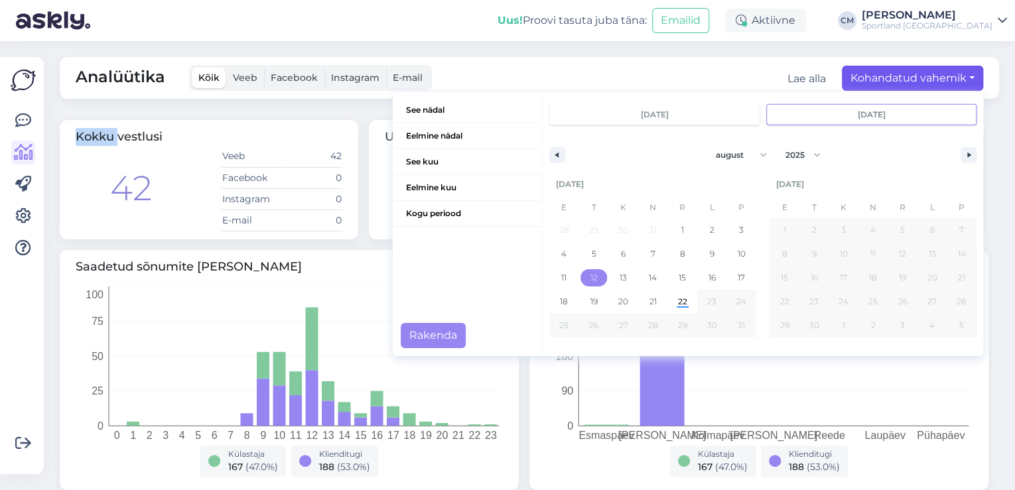
click at [549, 279] on span "11" at bounding box center [564, 277] width 30 height 17
click at [448, 342] on button "Rakenda" at bounding box center [433, 335] width 65 height 25
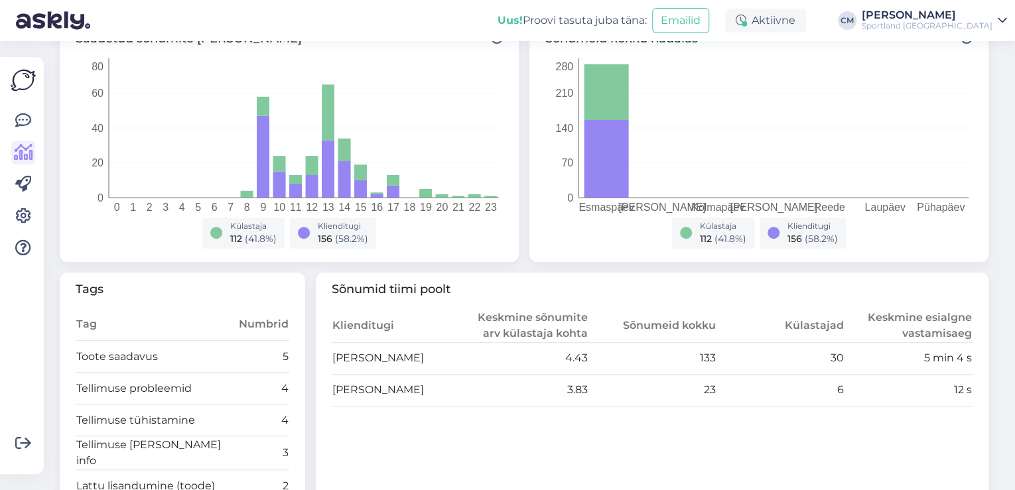
scroll to position [212, 0]
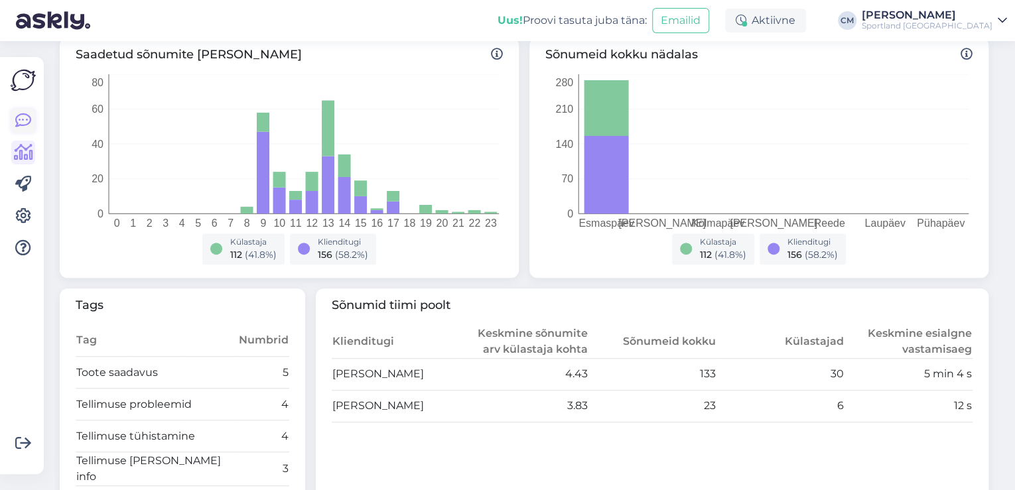
click at [19, 125] on icon at bounding box center [23, 121] width 16 height 16
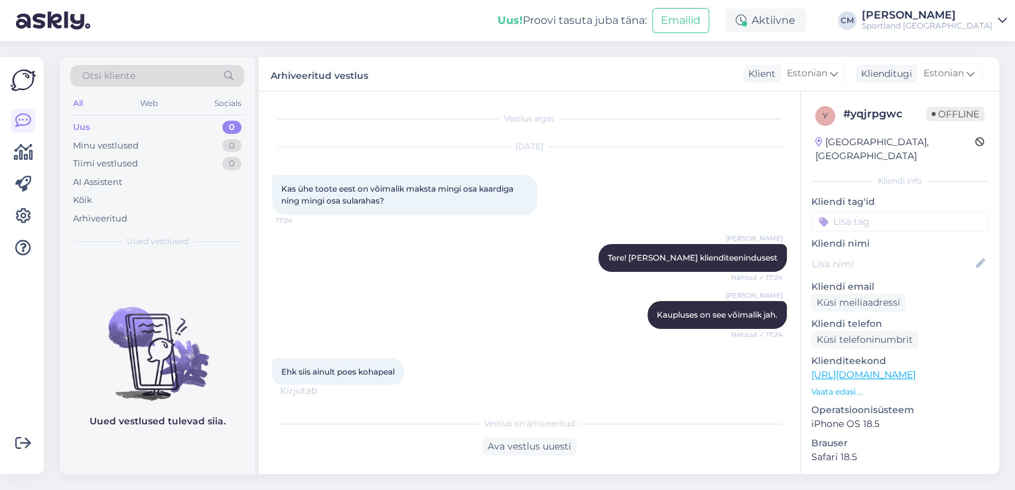
scroll to position [28, 0]
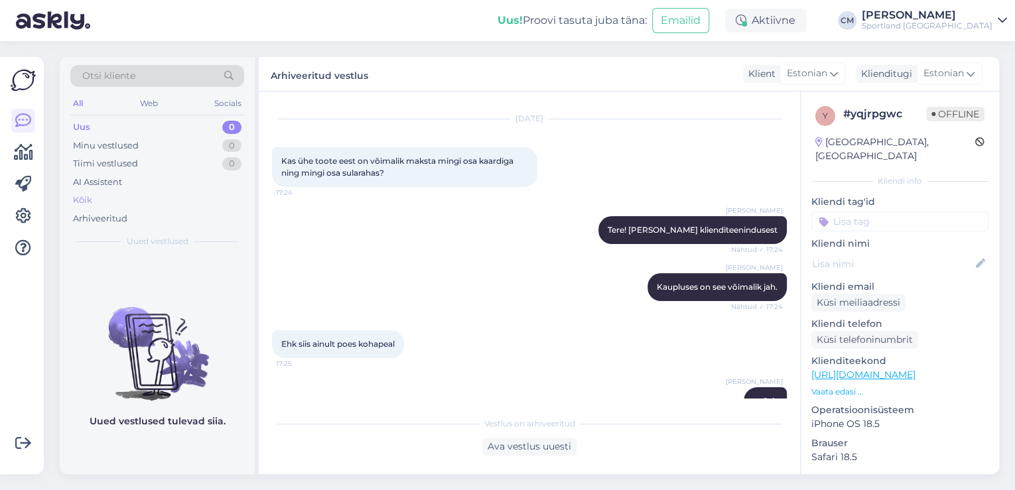
click at [92, 198] on div "Kõik" at bounding box center [157, 200] width 174 height 19
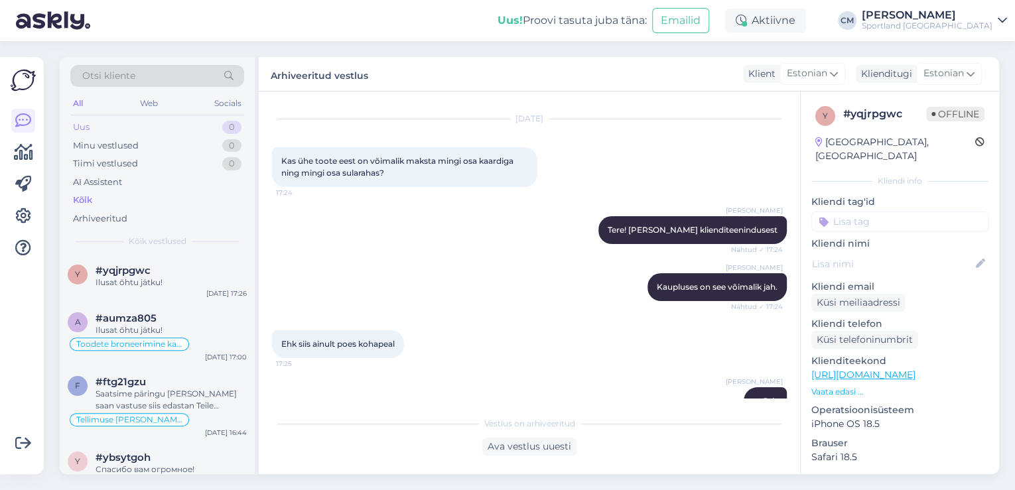
click at [172, 118] on div "Uus 0" at bounding box center [157, 127] width 174 height 19
